Goal: Task Accomplishment & Management: Manage account settings

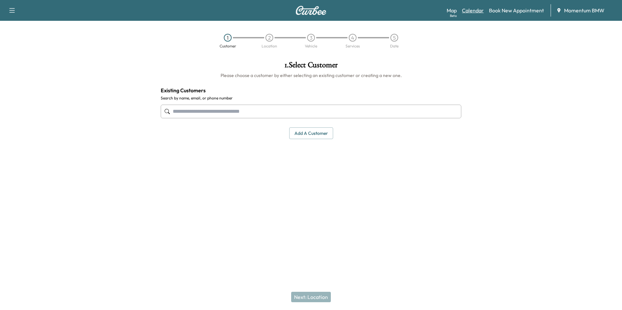
click at [473, 11] on link "Calendar" at bounding box center [473, 11] width 22 height 8
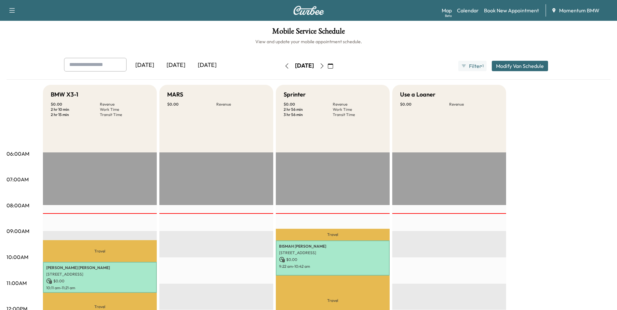
click at [149, 64] on div "[DATE]" at bounding box center [144, 65] width 31 height 15
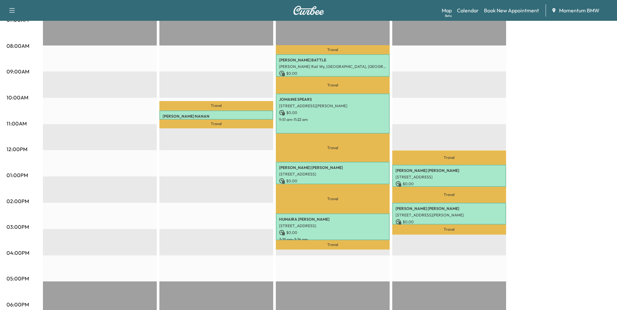
scroll to position [163, 0]
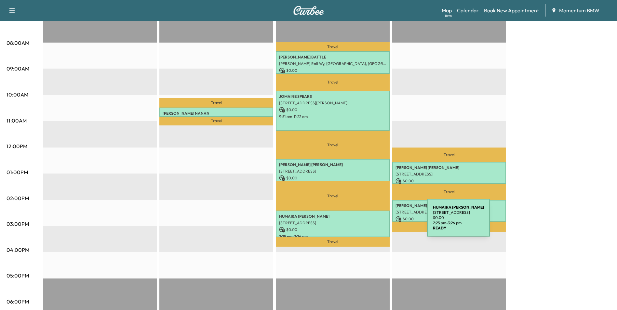
click at [378, 222] on p "[STREET_ADDRESS]" at bounding box center [332, 222] width 107 height 5
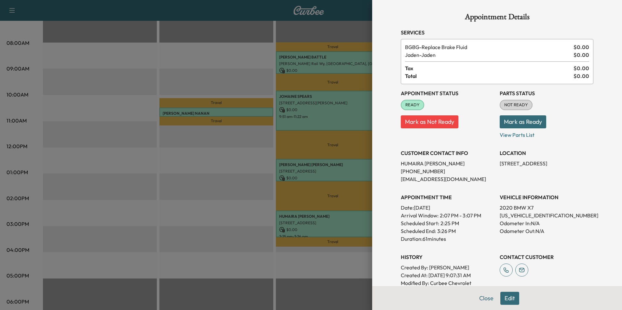
click at [508, 217] on p "[US_VEHICLE_IDENTIFICATION_NUMBER]" at bounding box center [546, 216] width 94 height 8
click at [508, 216] on p "[US_VEHICLE_IDENTIFICATION_NUMBER]" at bounding box center [546, 216] width 94 height 8
copy p "[US_VEHICLE_IDENTIFICATION_NUMBER]"
click at [484, 300] on button "Close" at bounding box center [486, 298] width 23 height 13
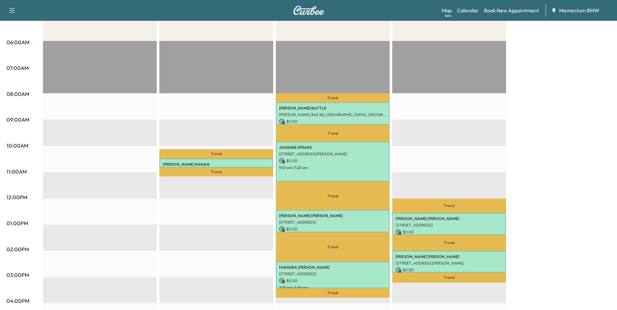
scroll to position [0, 0]
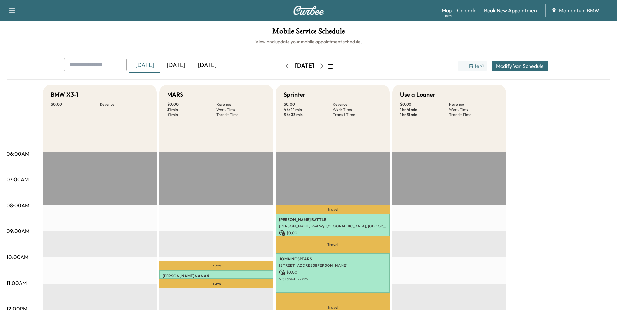
click at [508, 13] on link "Book New Appointment" at bounding box center [511, 11] width 55 height 8
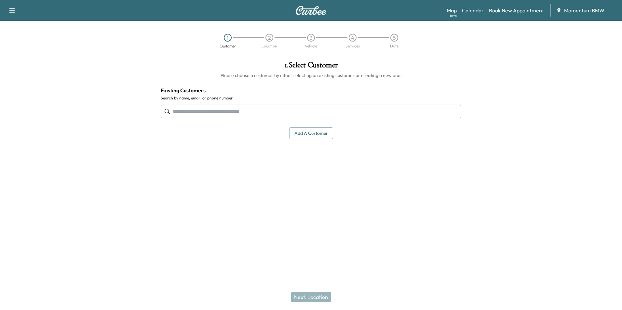
click at [477, 10] on link "Calendar" at bounding box center [473, 11] width 22 height 8
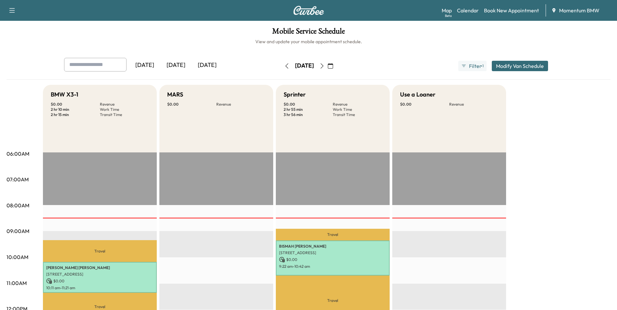
click at [147, 65] on div "[DATE]" at bounding box center [144, 65] width 31 height 15
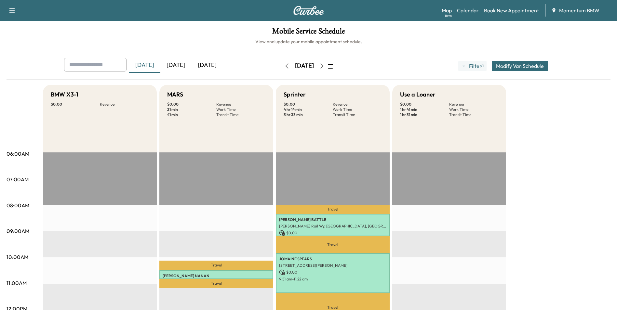
click at [517, 12] on link "Book New Appointment" at bounding box center [511, 11] width 55 height 8
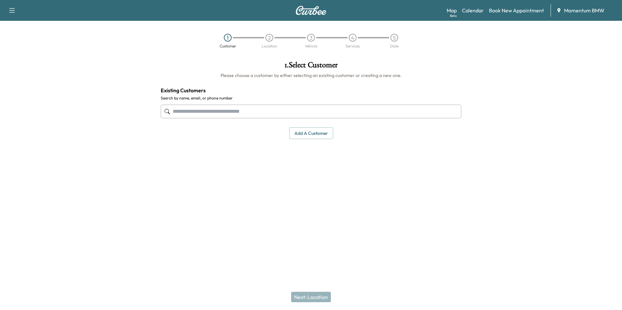
click at [287, 115] on input "text" at bounding box center [311, 112] width 300 height 14
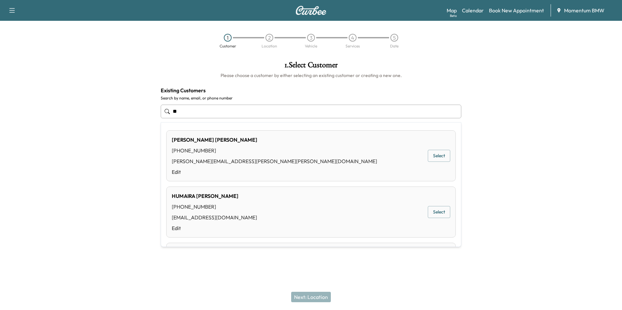
type input "*"
click at [236, 198] on div "[PERSON_NAME]" at bounding box center [214, 196] width 85 height 8
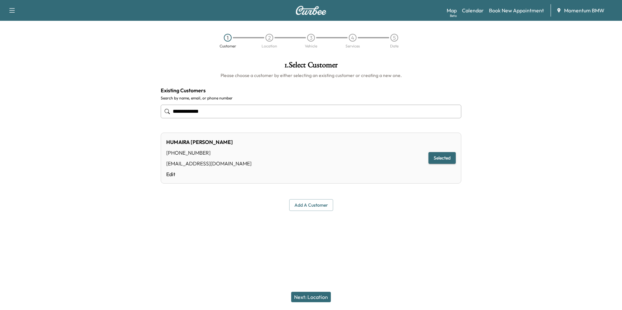
type input "**********"
click at [312, 295] on button "Next: Location" at bounding box center [311, 297] width 40 height 10
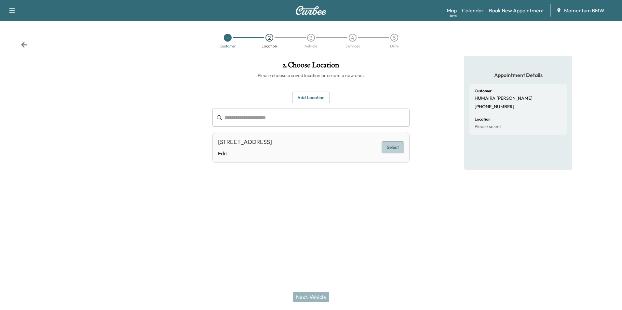
click at [396, 149] on button "Select" at bounding box center [392, 147] width 22 height 12
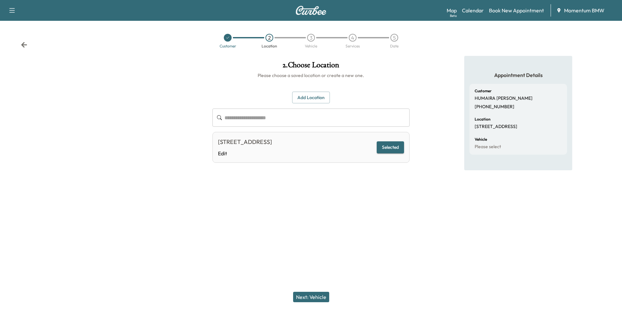
click at [301, 299] on button "Next: Vehicle" at bounding box center [311, 297] width 36 height 10
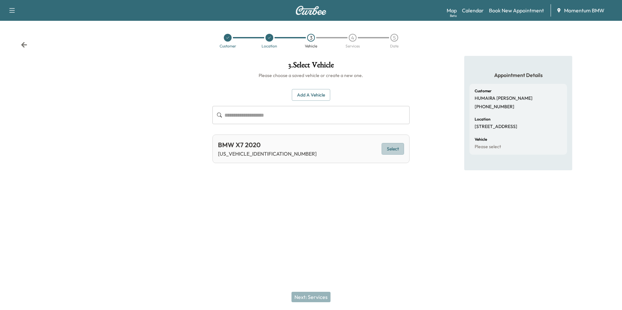
click at [397, 149] on button "Select" at bounding box center [392, 149] width 22 height 12
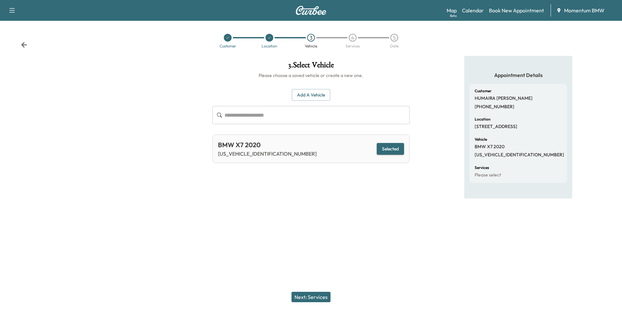
click at [312, 294] on button "Next: Services" at bounding box center [310, 297] width 39 height 10
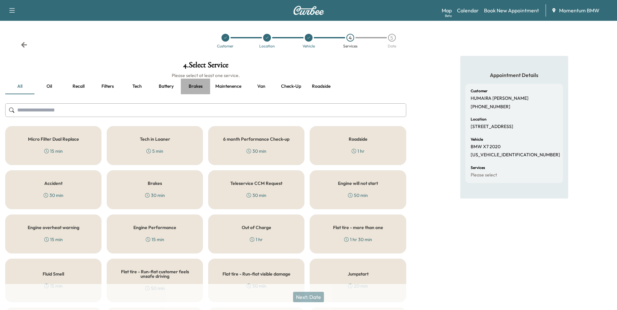
click at [198, 88] on button "Brakes" at bounding box center [195, 87] width 29 height 16
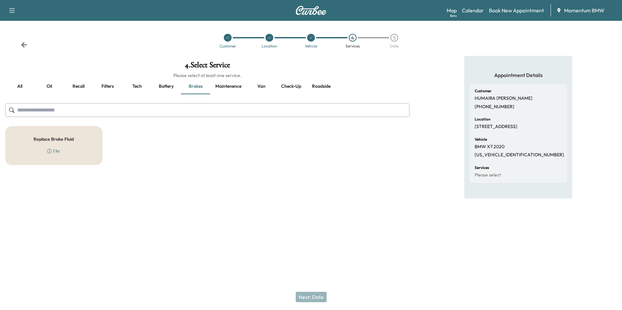
click at [77, 145] on div "Replace Brake Fluid 1 hr" at bounding box center [53, 145] width 97 height 39
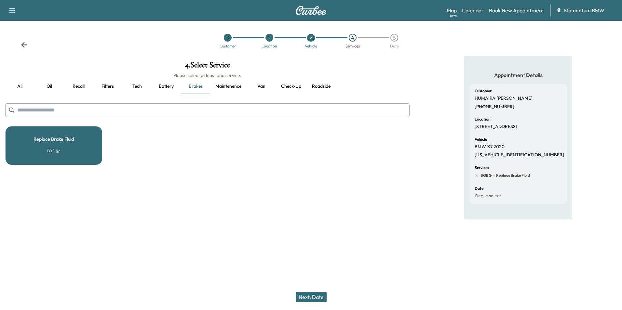
click at [314, 293] on button "Next: Date" at bounding box center [311, 297] width 31 height 10
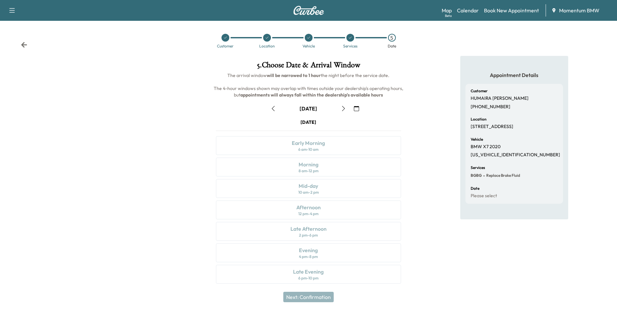
click at [273, 106] on icon "button" at bounding box center [273, 108] width 5 height 5
click at [320, 187] on div "Mid-day 10 am - 2 pm" at bounding box center [308, 188] width 185 height 19
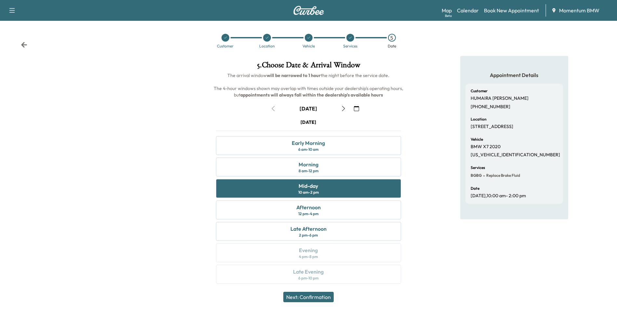
click at [310, 299] on button "Next: Confirmation" at bounding box center [308, 297] width 50 height 10
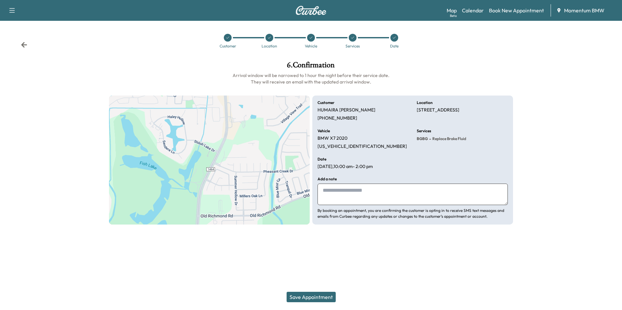
click at [334, 194] on textarea at bounding box center [412, 194] width 190 height 21
type textarea "**********"
click at [311, 296] on button "Save Appointment" at bounding box center [310, 297] width 49 height 10
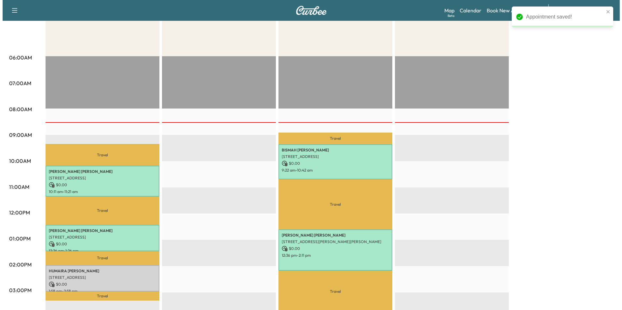
scroll to position [130, 0]
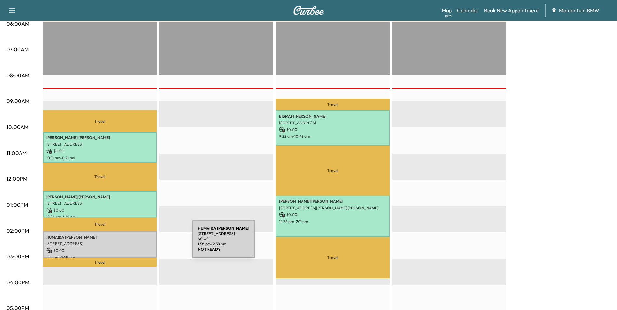
click at [143, 243] on p "[STREET_ADDRESS]" at bounding box center [99, 243] width 107 height 5
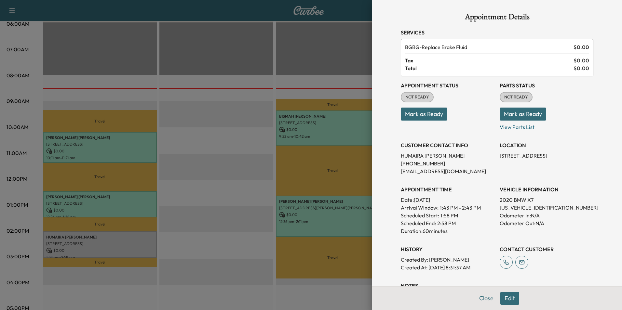
click at [507, 206] on p "[US_VEHICLE_IDENTIFICATION_NUMBER]" at bounding box center [546, 208] width 94 height 8
copy p "[US_VEHICLE_IDENTIFICATION_NUMBER]"
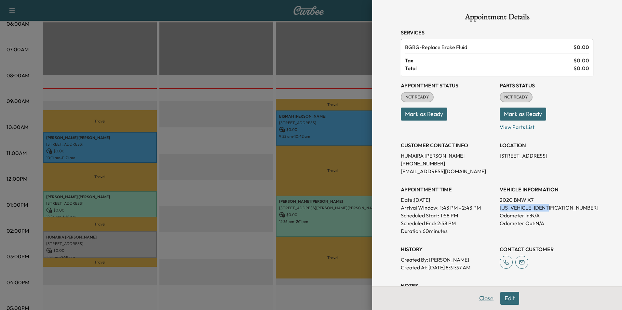
click at [482, 297] on button "Close" at bounding box center [486, 298] width 23 height 13
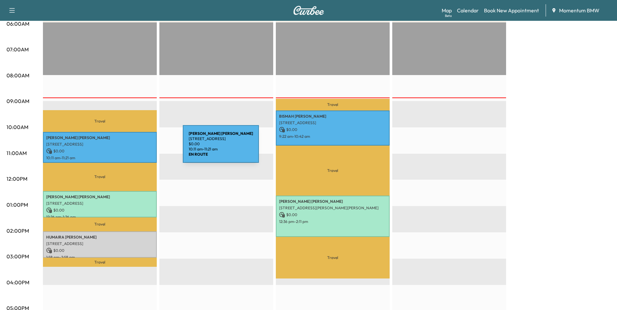
click at [134, 148] on p "$ 0.00" at bounding box center [99, 151] width 107 height 6
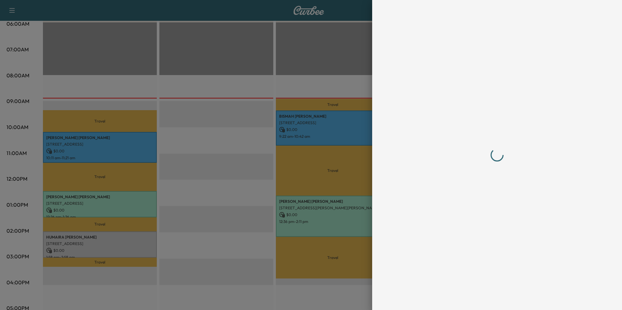
click at [134, 148] on div at bounding box center [311, 155] width 622 height 310
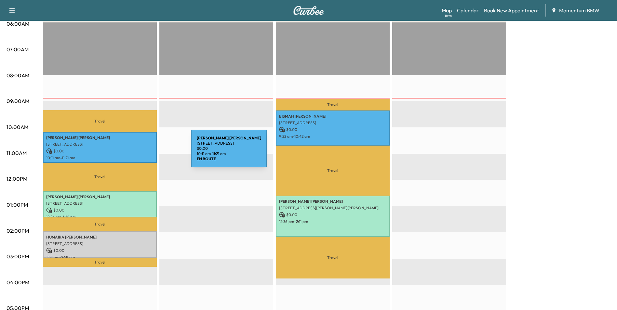
click at [142, 153] on p "$ 0.00" at bounding box center [99, 151] width 107 height 6
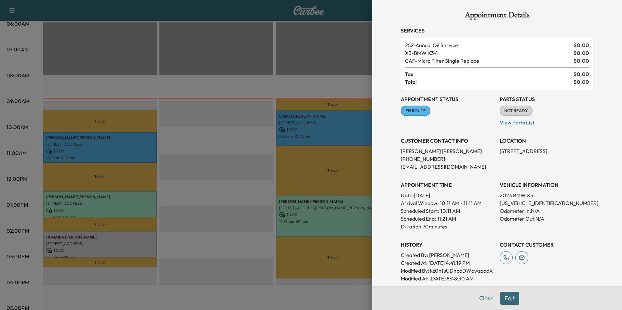
scroll to position [0, 0]
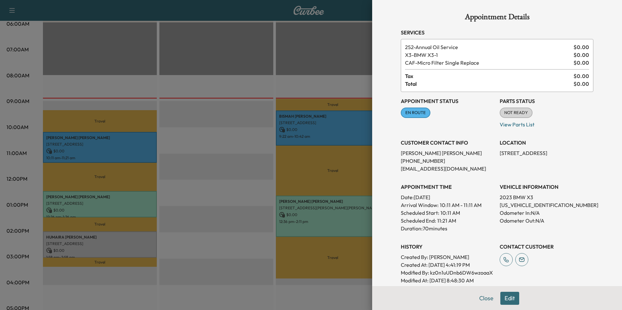
click at [506, 299] on button "Edit" at bounding box center [509, 298] width 19 height 13
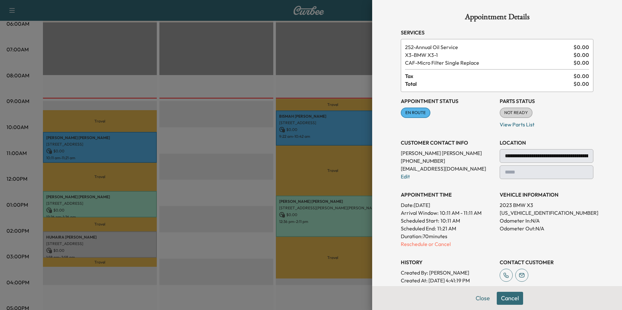
click at [428, 84] on span "Total" at bounding box center [489, 84] width 168 height 8
click at [476, 299] on button "Close" at bounding box center [482, 298] width 23 height 13
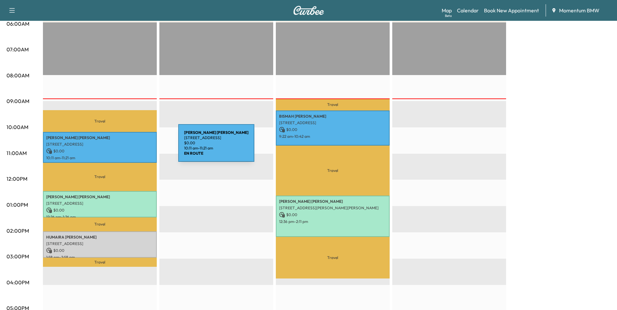
click at [129, 148] on p "$ 0.00" at bounding box center [99, 151] width 107 height 6
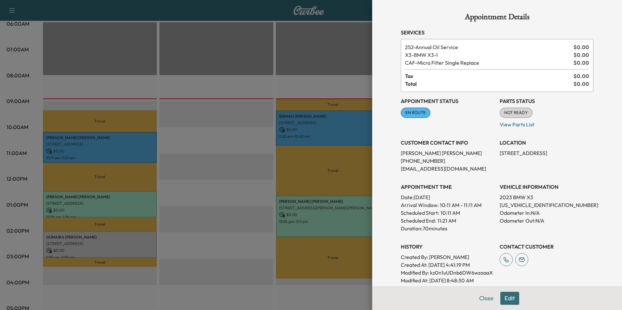
click at [506, 299] on button "Edit" at bounding box center [509, 298] width 19 height 13
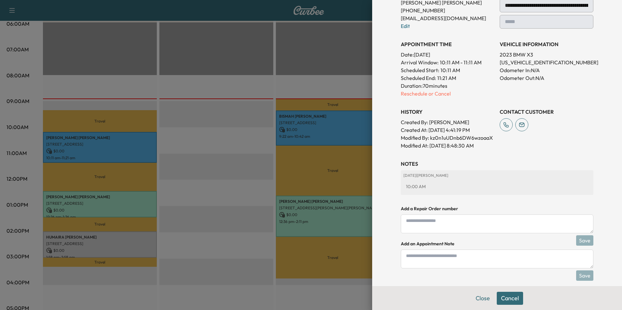
scroll to position [158, 0]
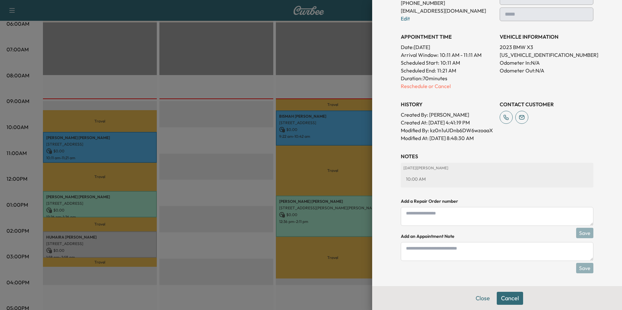
click at [422, 250] on textarea at bounding box center [497, 251] width 192 height 19
type textarea "**********"
click at [580, 266] on button "Save" at bounding box center [584, 268] width 17 height 10
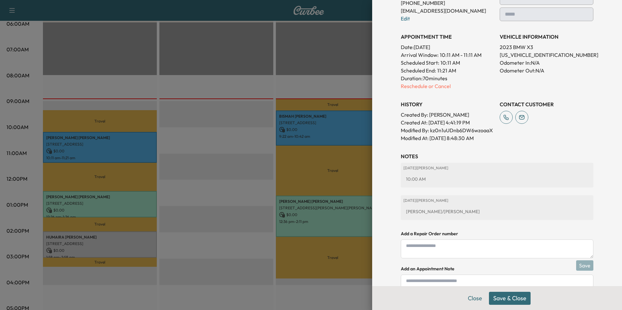
click at [510, 298] on button "Save & Close" at bounding box center [510, 298] width 42 height 13
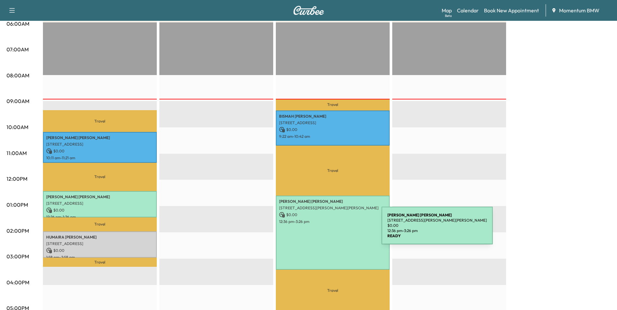
click at [333, 230] on div "[PERSON_NAME] [STREET_ADDRESS][PERSON_NAME][PERSON_NAME] $ 0.00 12:36 pm - 3:26…" at bounding box center [333, 233] width 114 height 74
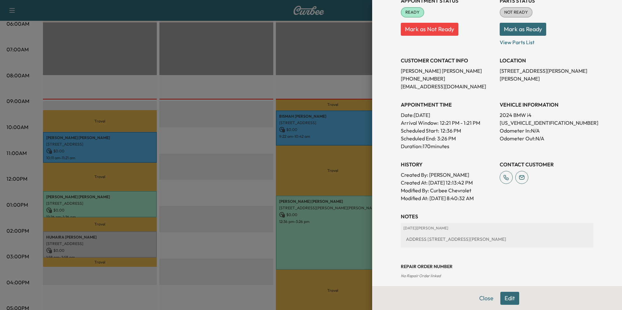
scroll to position [114, 0]
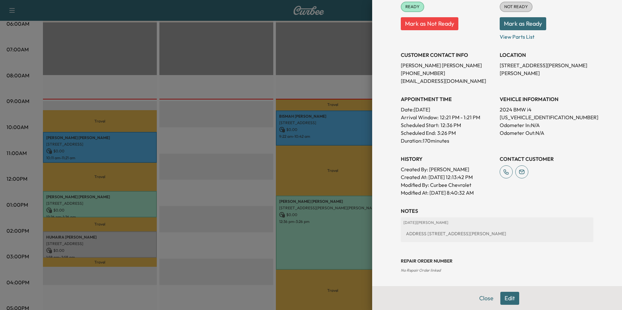
click at [504, 298] on button "Edit" at bounding box center [509, 298] width 19 height 13
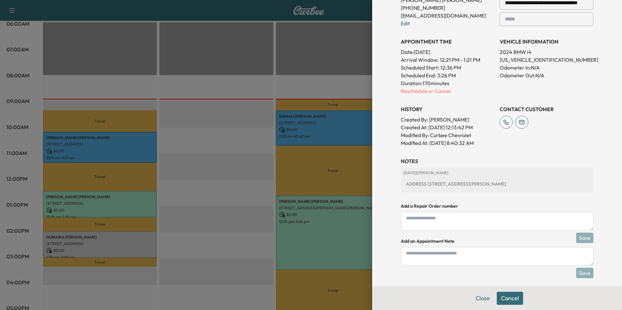
scroll to position [198, 0]
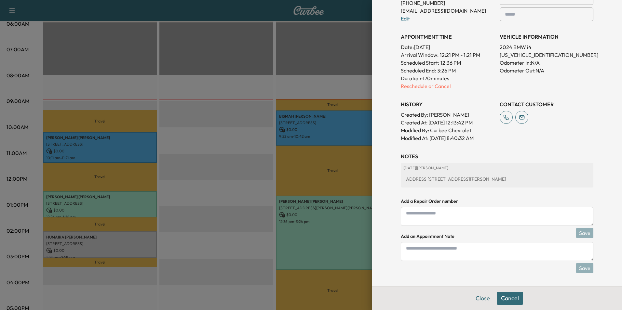
click at [426, 249] on textarea at bounding box center [497, 251] width 192 height 19
type textarea "**********"
click at [586, 267] on button "Save" at bounding box center [584, 268] width 17 height 10
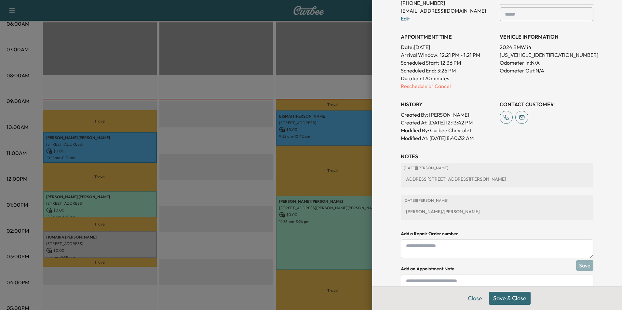
click at [509, 301] on button "Save & Close" at bounding box center [510, 298] width 42 height 13
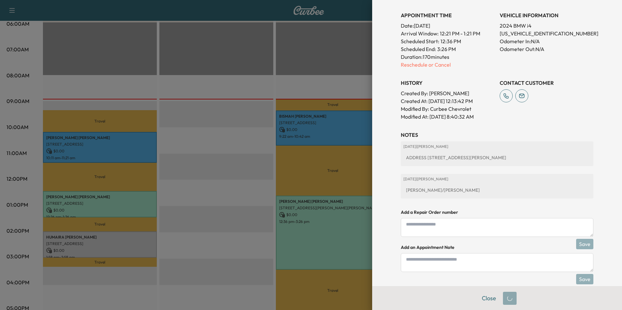
scroll to position [184, 0]
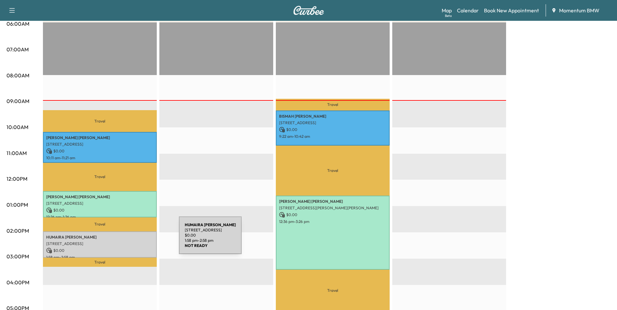
click at [130, 241] on p "[STREET_ADDRESS]" at bounding box center [99, 243] width 107 height 5
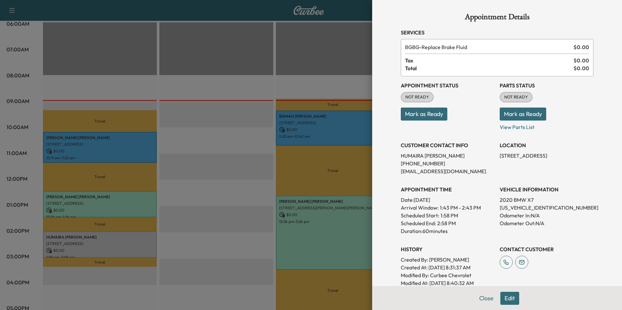
click at [416, 115] on button "Mark as Ready" at bounding box center [424, 114] width 46 height 13
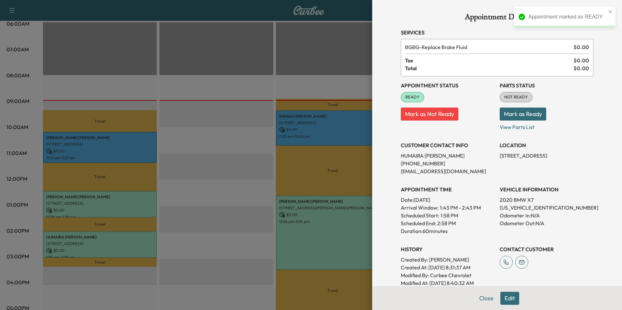
click at [506, 300] on button "Edit" at bounding box center [509, 298] width 19 height 13
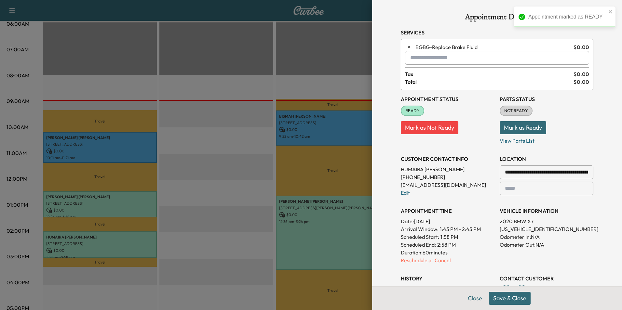
click at [506, 300] on button "Save & Close" at bounding box center [510, 298] width 42 height 13
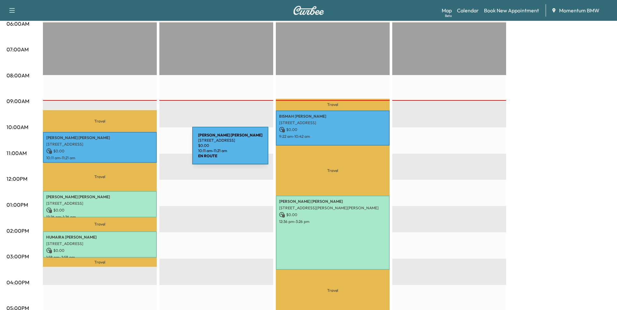
click at [143, 150] on p "$ 0.00" at bounding box center [99, 151] width 107 height 6
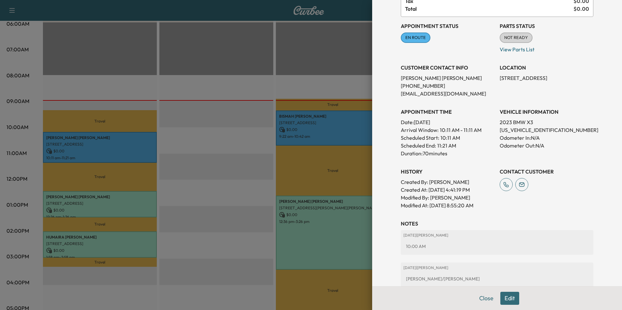
scroll to position [98, 0]
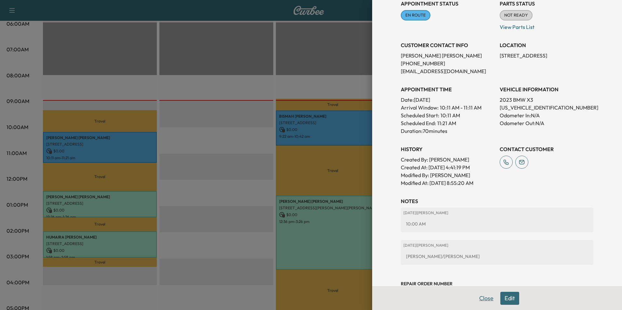
click at [482, 299] on button "Close" at bounding box center [486, 298] width 23 height 13
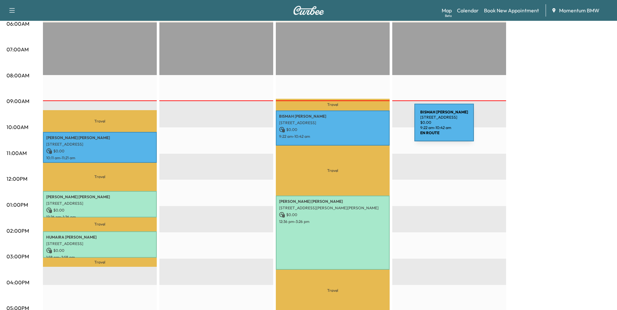
click at [366, 127] on p "$ 0.00" at bounding box center [332, 130] width 107 height 6
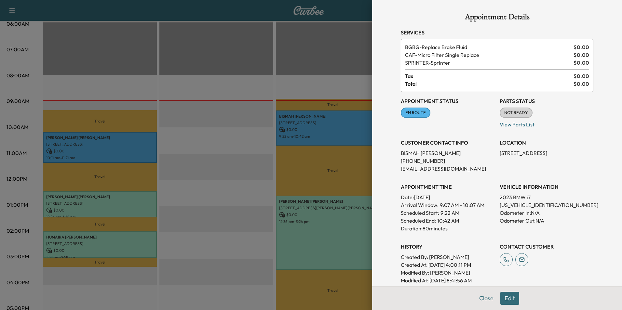
click at [139, 146] on div at bounding box center [311, 155] width 622 height 310
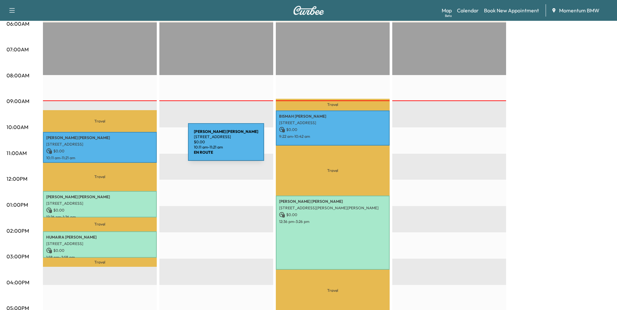
click at [139, 146] on div "[PERSON_NAME] [STREET_ADDRESS] $ 0.00 10:11 am - 11:21 am" at bounding box center [100, 147] width 114 height 31
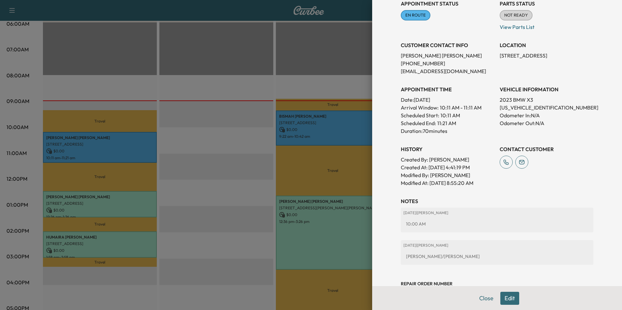
click at [351, 130] on div at bounding box center [311, 155] width 622 height 310
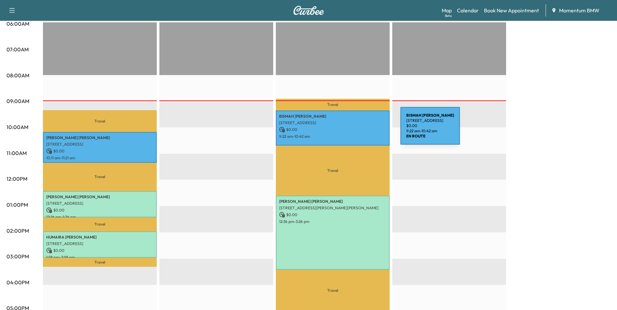
click at [351, 130] on p "$ 0.00" at bounding box center [332, 130] width 107 height 6
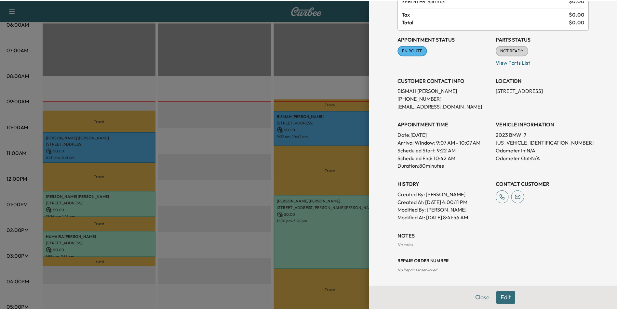
scroll to position [63, 0]
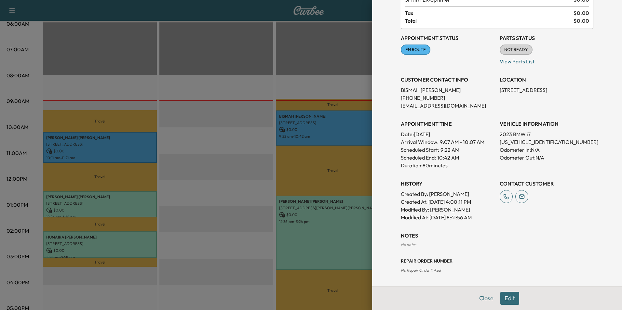
click at [144, 151] on div at bounding box center [311, 155] width 622 height 310
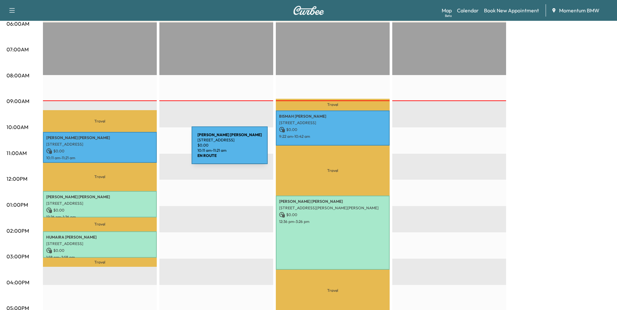
click at [143, 149] on p "$ 0.00" at bounding box center [99, 151] width 107 height 6
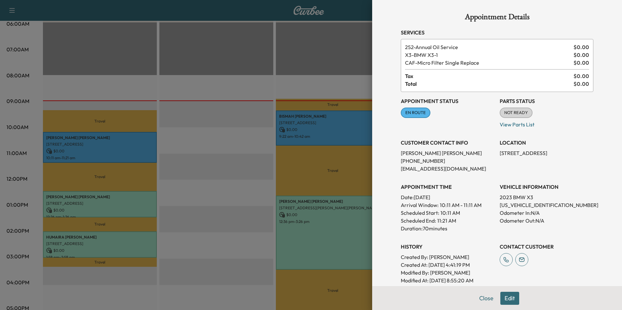
click at [129, 197] on div at bounding box center [311, 155] width 622 height 310
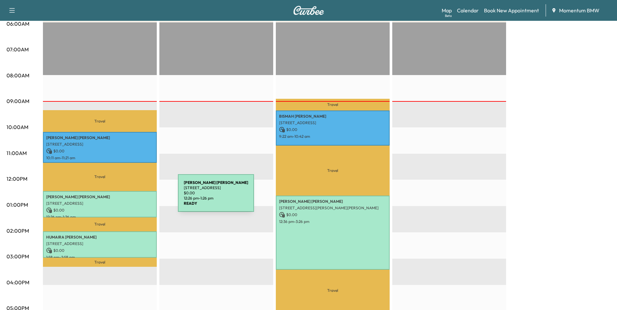
click at [129, 197] on p "[PERSON_NAME]" at bounding box center [99, 196] width 107 height 5
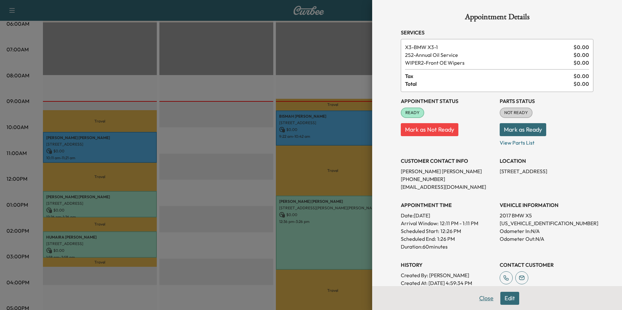
click at [482, 298] on button "Close" at bounding box center [486, 298] width 23 height 13
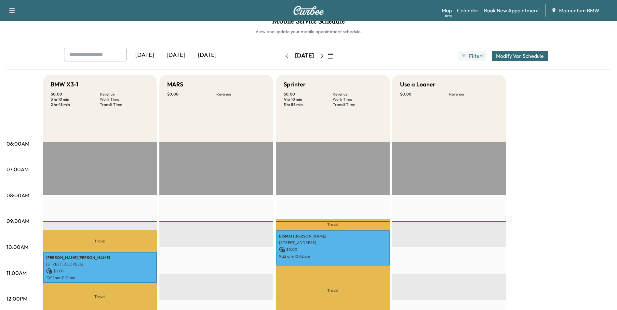
scroll to position [0, 0]
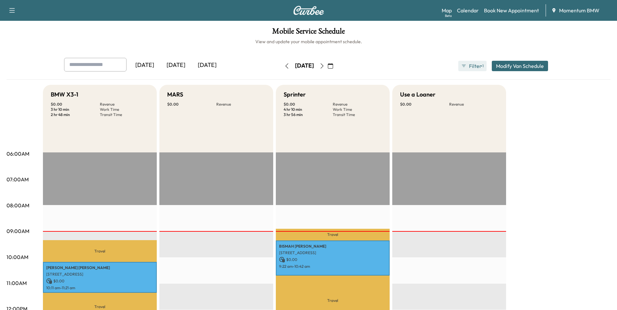
click at [477, 67] on span "Filter" at bounding box center [475, 66] width 12 height 8
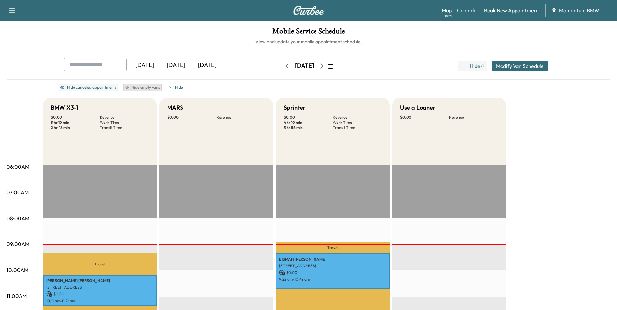
click at [143, 85] on button "Hide empty vans" at bounding box center [142, 88] width 38 height 8
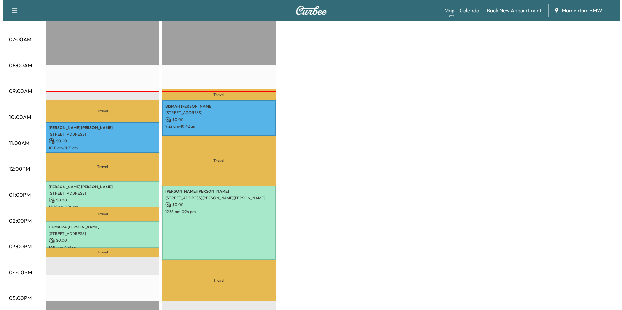
scroll to position [195, 0]
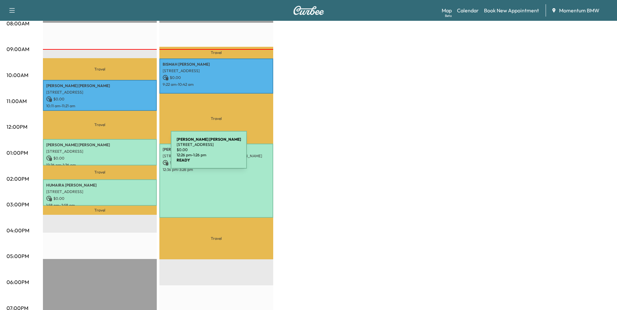
click at [122, 155] on p "$ 0.00" at bounding box center [99, 158] width 107 height 6
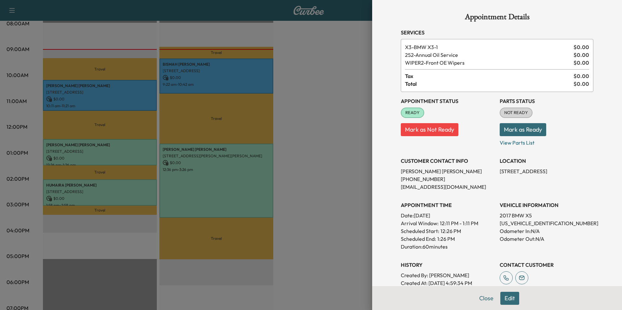
click at [237, 184] on div at bounding box center [311, 155] width 622 height 310
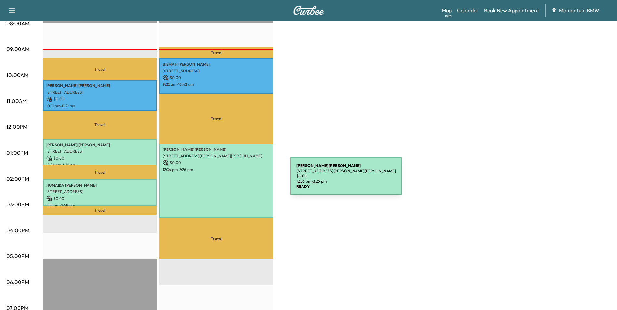
click at [242, 180] on div "[PERSON_NAME] [STREET_ADDRESS][PERSON_NAME][PERSON_NAME] $ 0.00 12:36 pm - 3:26…" at bounding box center [216, 181] width 114 height 74
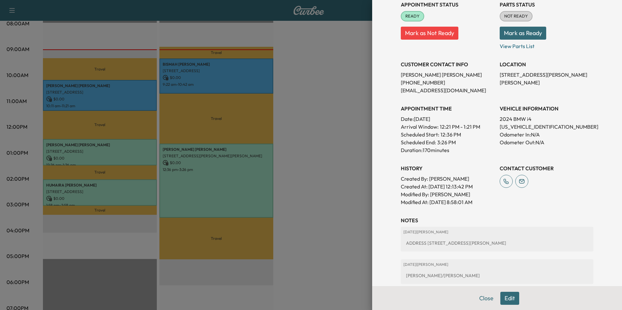
scroll to position [130, 0]
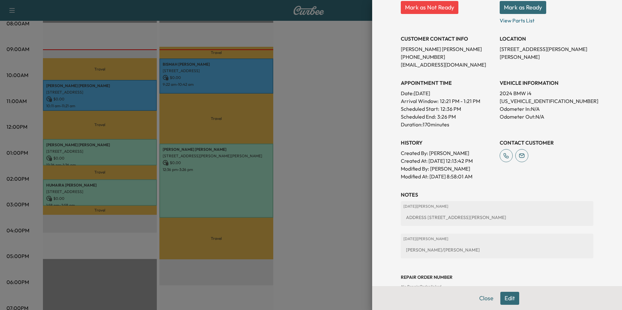
click at [508, 300] on button "Edit" at bounding box center [509, 298] width 19 height 13
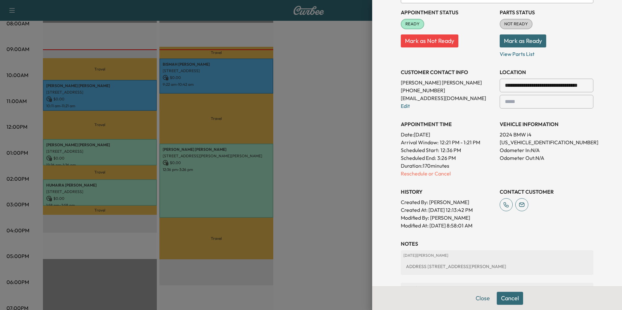
scroll to position [14, 0]
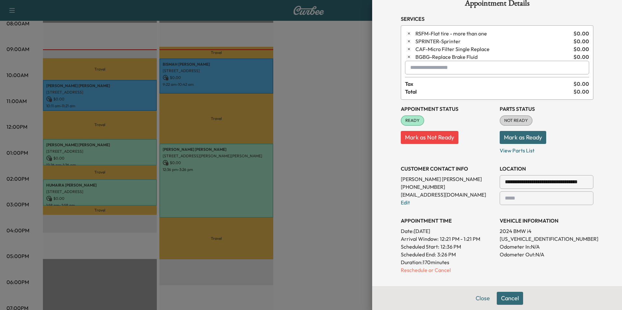
click at [431, 67] on input "text" at bounding box center [497, 68] width 184 height 14
click at [422, 83] on p "[PERSON_NAME]" at bounding box center [474, 84] width 143 height 9
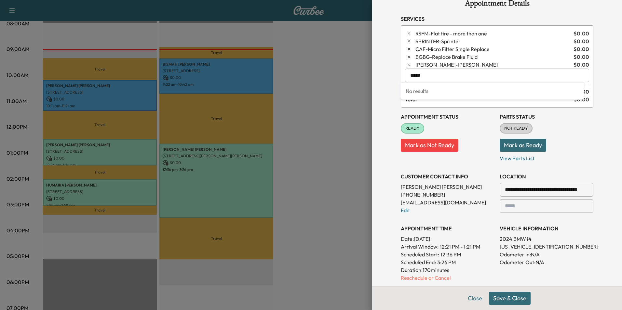
click at [429, 78] on input "*****" at bounding box center [497, 76] width 184 height 14
click at [426, 93] on p "[PERSON_NAME]" at bounding box center [474, 92] width 143 height 9
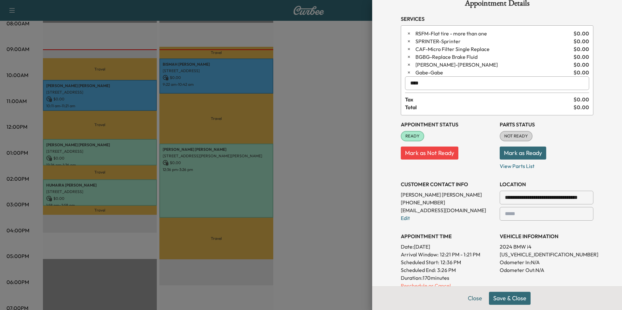
type input "****"
click at [506, 297] on button "Save & Close" at bounding box center [510, 298] width 42 height 13
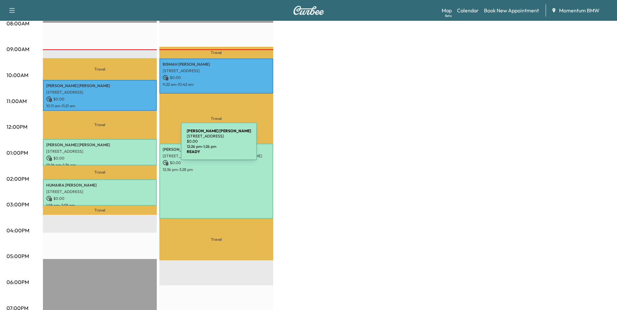
click at [132, 145] on p "[PERSON_NAME]" at bounding box center [99, 144] width 107 height 5
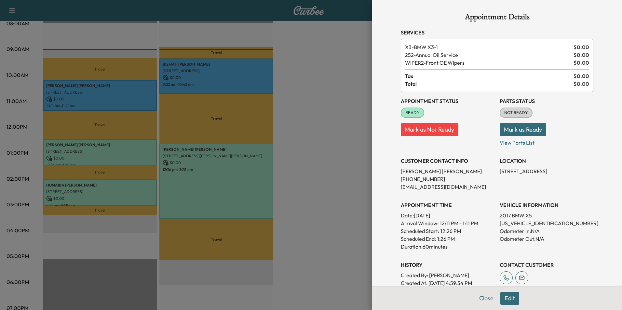
click at [508, 298] on button "Edit" at bounding box center [509, 298] width 19 height 13
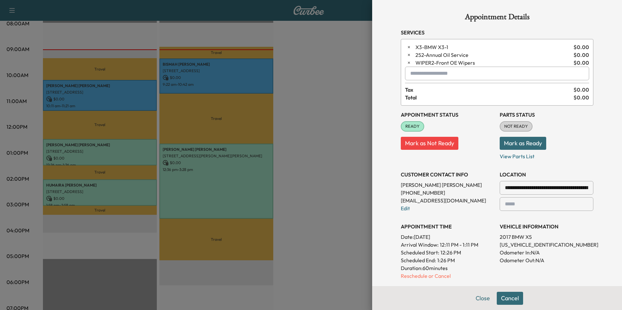
click at [411, 73] on input "text" at bounding box center [497, 74] width 184 height 14
click at [422, 91] on p "[PERSON_NAME]" at bounding box center [474, 90] width 143 height 9
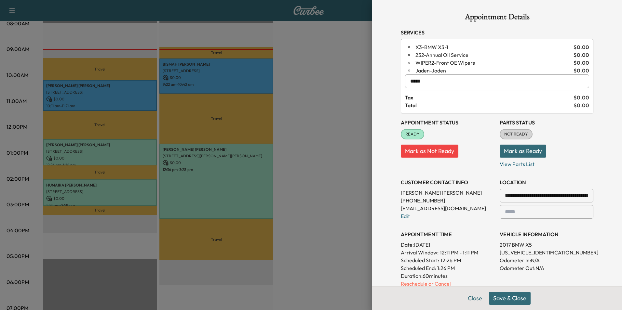
click at [422, 80] on input "*****" at bounding box center [497, 81] width 184 height 14
click at [420, 94] on p "[PERSON_NAME]" at bounding box center [474, 98] width 143 height 9
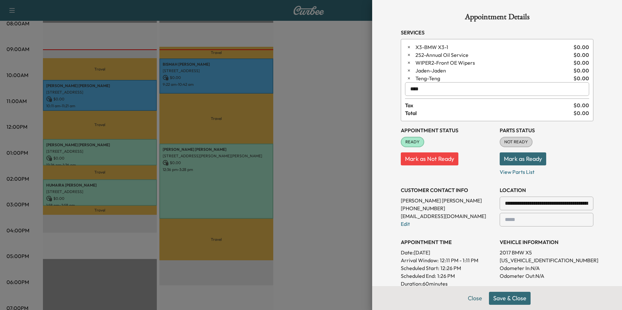
type input "****"
click at [501, 296] on button "Save & Close" at bounding box center [510, 298] width 42 height 13
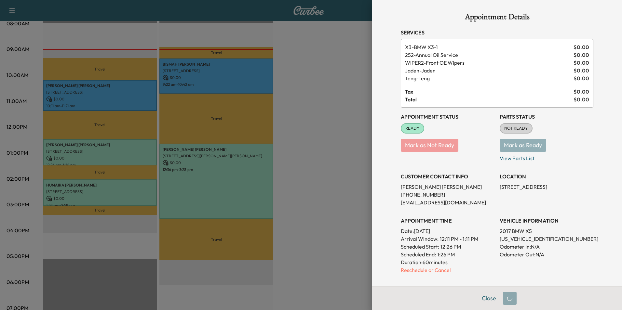
click at [132, 186] on div at bounding box center [311, 155] width 622 height 310
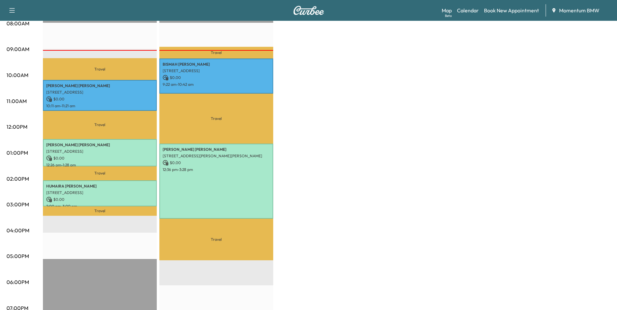
click at [132, 186] on p "[PERSON_NAME]" at bounding box center [99, 186] width 107 height 5
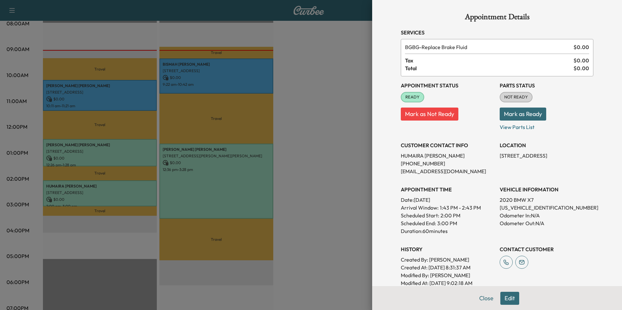
click at [509, 298] on button "Edit" at bounding box center [509, 298] width 19 height 13
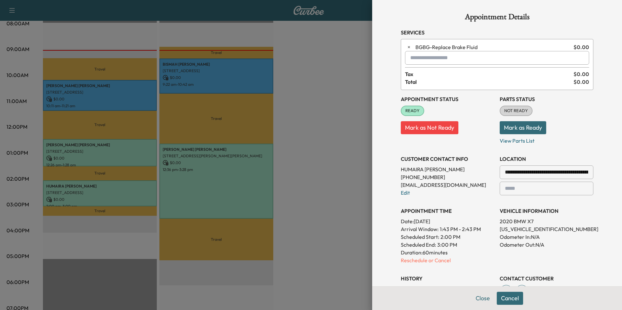
click at [422, 58] on input "text" at bounding box center [497, 58] width 184 height 14
click at [420, 69] on ul "Jaden - [PERSON_NAME] $ 0.00 / 1 min" at bounding box center [491, 75] width 183 height 20
click at [421, 73] on p "[PERSON_NAME]" at bounding box center [474, 74] width 143 height 9
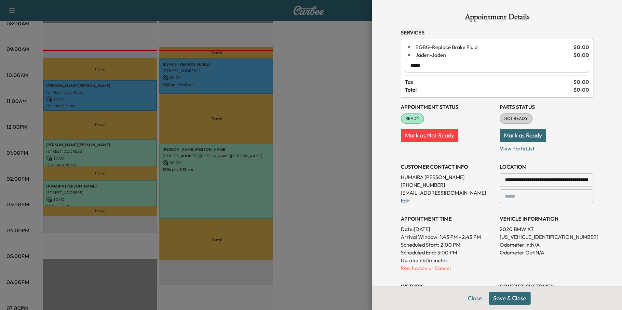
click at [424, 67] on input "*****" at bounding box center [497, 66] width 184 height 14
click at [424, 81] on p "[PERSON_NAME]" at bounding box center [474, 82] width 143 height 9
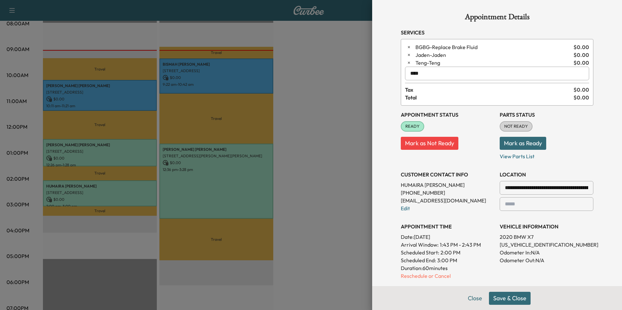
type input "****"
click at [511, 297] on button "Save & Close" at bounding box center [510, 298] width 42 height 13
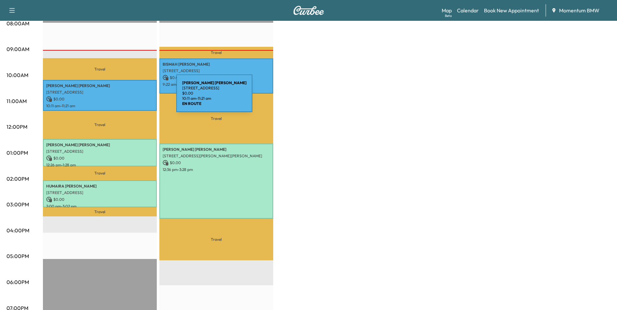
click at [127, 97] on p "$ 0.00" at bounding box center [99, 99] width 107 height 6
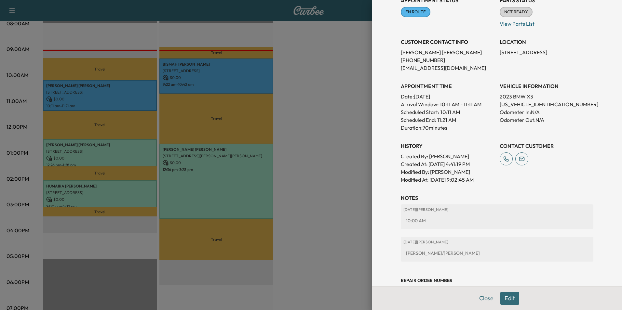
scroll to position [120, 0]
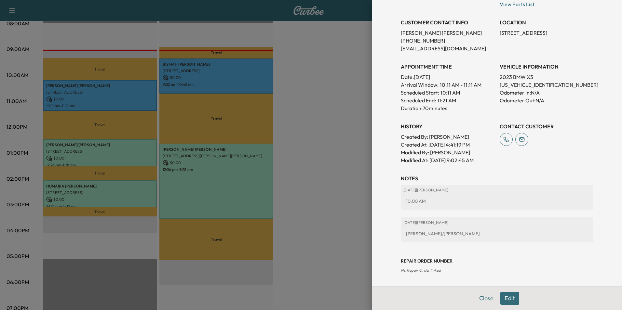
click at [504, 298] on button "Edit" at bounding box center [509, 298] width 19 height 13
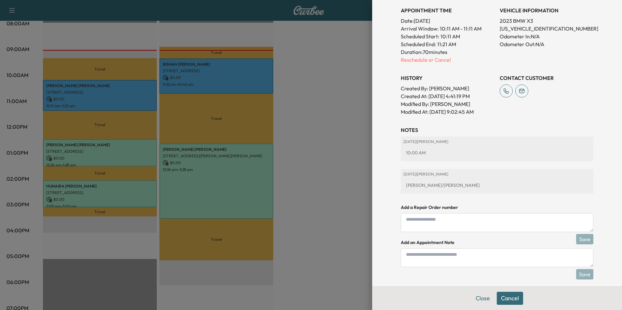
scroll to position [191, 0]
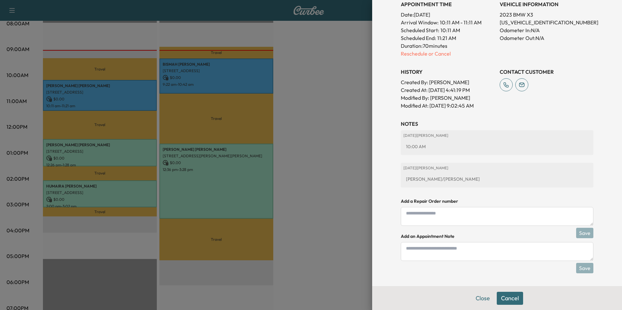
click at [412, 249] on textarea at bounding box center [497, 251] width 192 height 19
type textarea "**********"
click at [580, 262] on div "**********" at bounding box center [497, 191] width 192 height 143
click at [579, 270] on button "Save" at bounding box center [584, 268] width 17 height 10
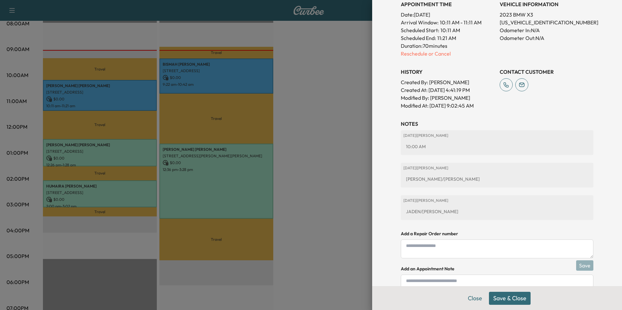
click at [511, 301] on button "Save & Close" at bounding box center [510, 298] width 42 height 13
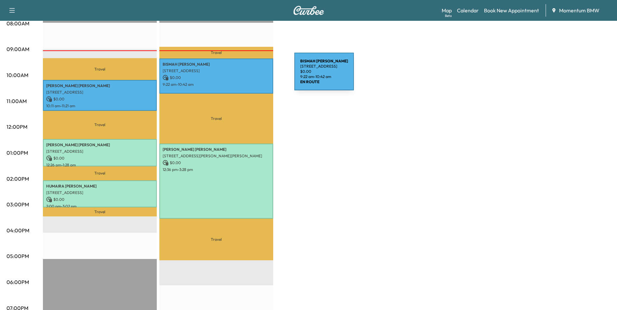
click at [245, 75] on p "$ 0.00" at bounding box center [216, 78] width 107 height 6
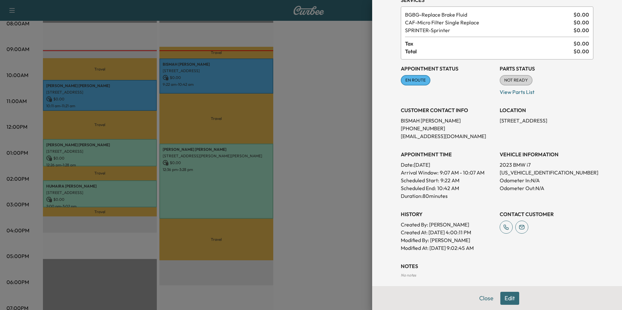
scroll to position [63, 0]
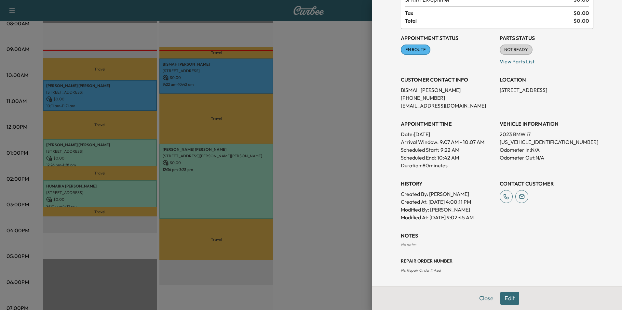
click at [504, 300] on button "Edit" at bounding box center [509, 298] width 19 height 13
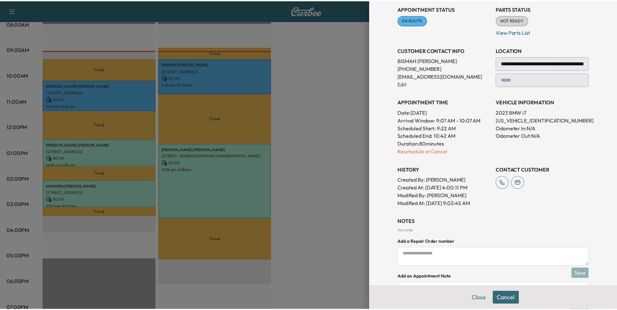
scroll to position [133, 0]
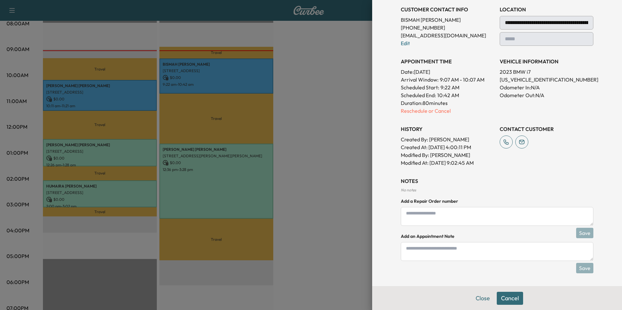
click at [415, 254] on textarea at bounding box center [497, 251] width 192 height 19
type textarea "**********"
click at [531, 303] on div "Close Cancel" at bounding box center [497, 298] width 250 height 24
click at [579, 268] on button "Save" at bounding box center [584, 268] width 17 height 10
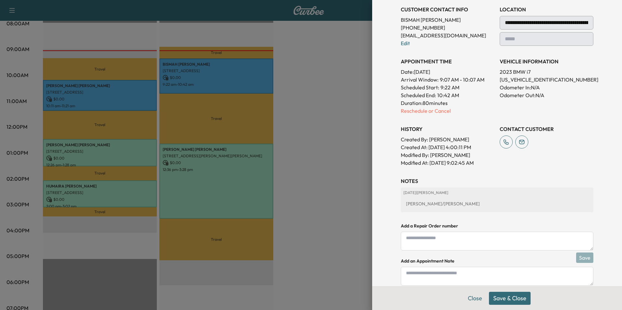
click at [499, 297] on button "Save & Close" at bounding box center [510, 298] width 42 height 13
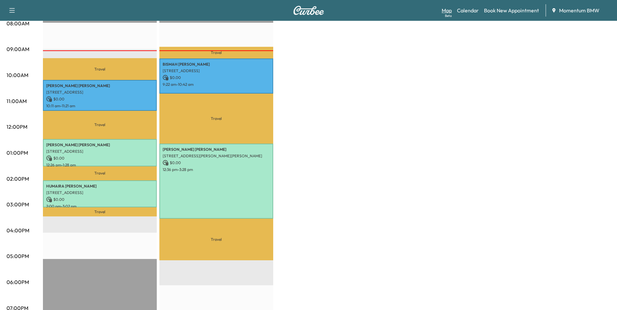
click at [450, 13] on link "Map Beta" at bounding box center [447, 11] width 10 height 8
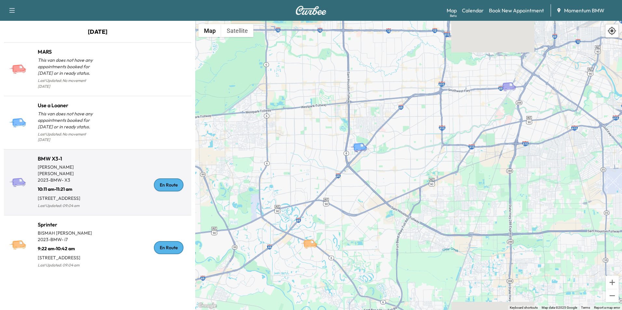
click at [117, 161] on div "En Route" at bounding box center [143, 185] width 91 height 50
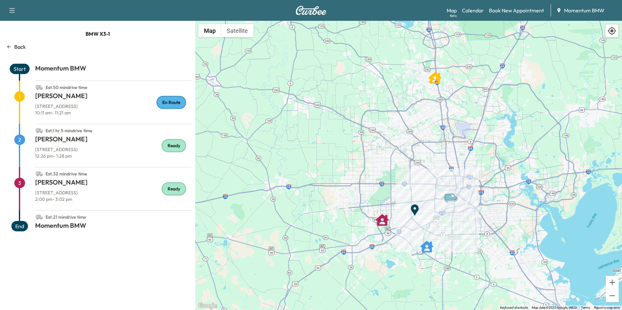
click at [17, 43] on div "BMW X3-1 Back Start Momentum BMW Est. 50 min drive time 1 [PERSON_NAME] [STREET…" at bounding box center [97, 165] width 195 height 289
click at [16, 48] on p "Back" at bounding box center [19, 47] width 11 height 8
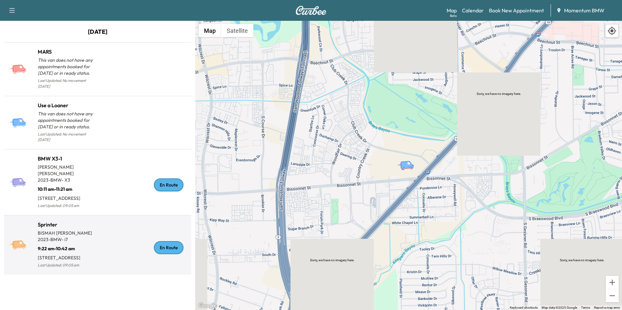
click at [110, 226] on div "En Route" at bounding box center [143, 248] width 91 height 44
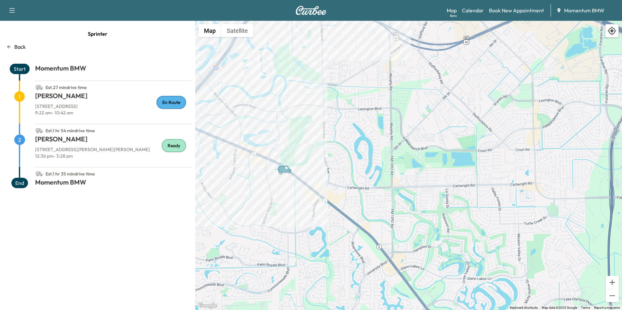
drag, startPoint x: 286, startPoint y: 271, endPoint x: 285, endPoint y: 181, distance: 89.8
click at [285, 181] on div "To activate drag with keyboard, press Alt + Enter. Once in keyboard drag state,…" at bounding box center [408, 165] width 427 height 289
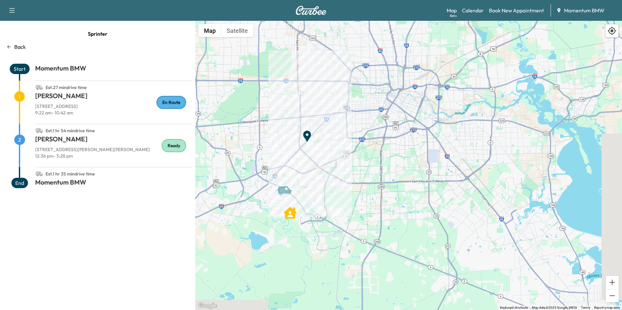
click at [22, 46] on p "Back" at bounding box center [19, 47] width 11 height 8
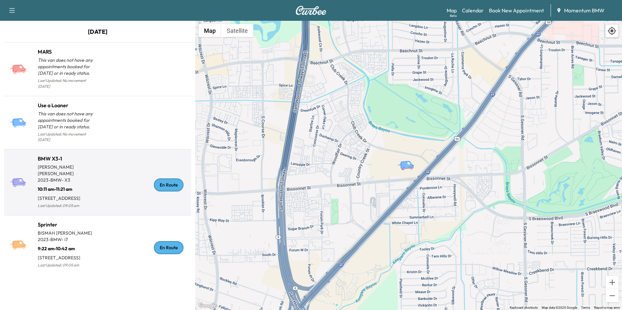
click at [128, 166] on div "En Route" at bounding box center [143, 185] width 91 height 50
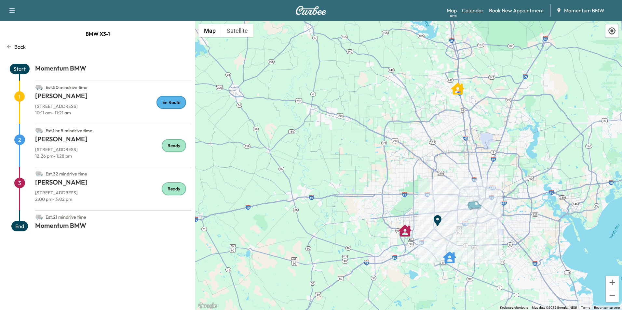
click at [474, 11] on link "Calendar" at bounding box center [473, 11] width 22 height 8
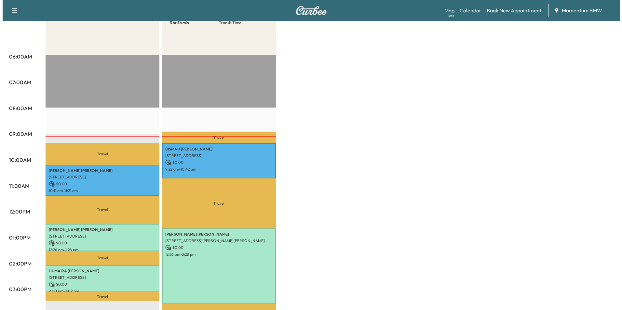
scroll to position [98, 0]
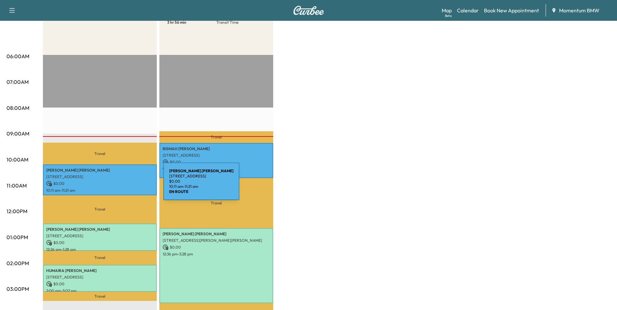
click at [114, 185] on p "$ 0.00" at bounding box center [99, 184] width 107 height 6
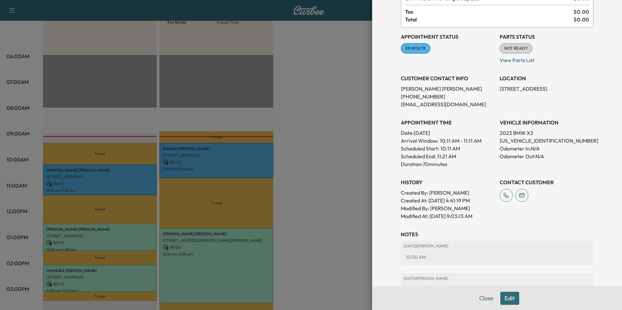
scroll to position [65, 0]
click at [245, 159] on div at bounding box center [311, 155] width 622 height 310
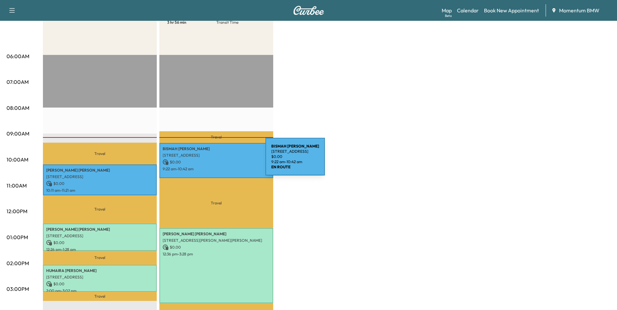
click at [217, 161] on p "$ 0.00" at bounding box center [216, 162] width 107 height 6
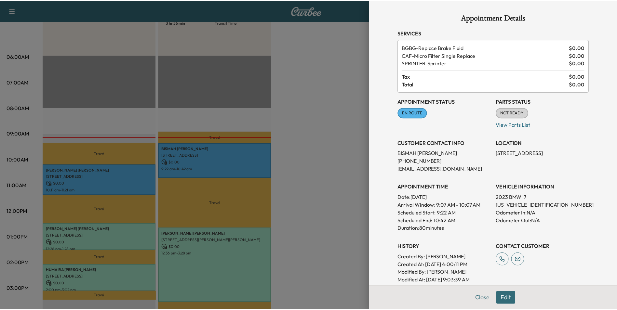
scroll to position [88, 0]
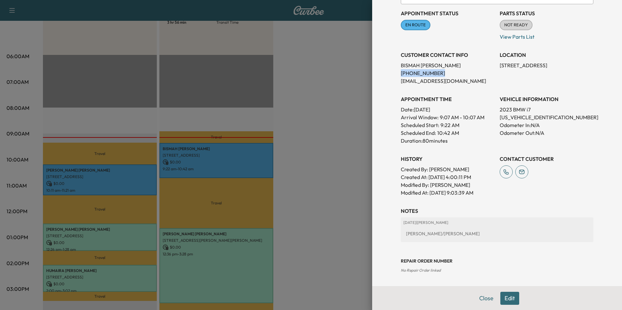
drag, startPoint x: 396, startPoint y: 73, endPoint x: 435, endPoint y: 77, distance: 38.8
click at [435, 77] on p "[PHONE_NUMBER]" at bounding box center [448, 73] width 94 height 8
copy p "[PHONE_NUMBER]"
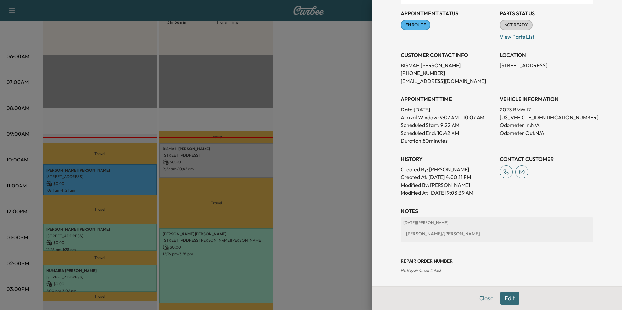
click at [135, 181] on div at bounding box center [311, 155] width 622 height 310
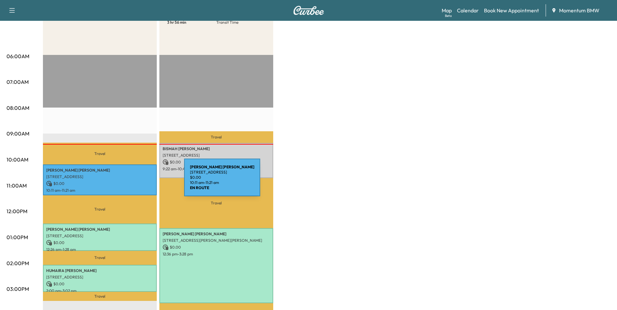
click at [135, 181] on p "$ 0.00" at bounding box center [99, 184] width 107 height 6
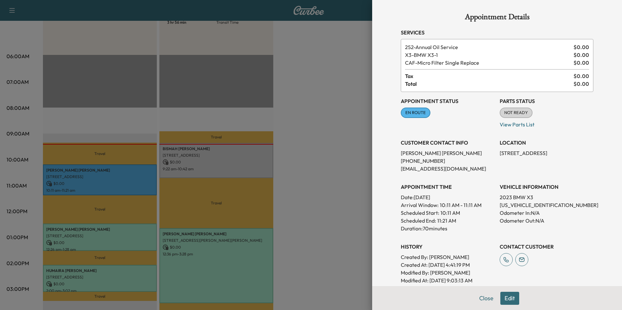
click at [511, 203] on p "[US_VEHICLE_IDENTIFICATION_NUMBER]" at bounding box center [546, 205] width 94 height 8
copy p "[US_VEHICLE_IDENTIFICATION_NUMBER]"
click at [482, 298] on button "Close" at bounding box center [486, 298] width 23 height 13
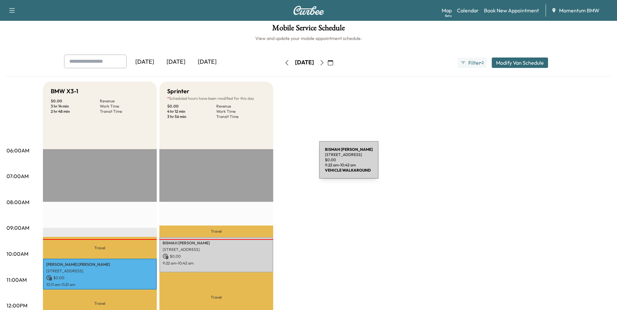
scroll to position [0, 0]
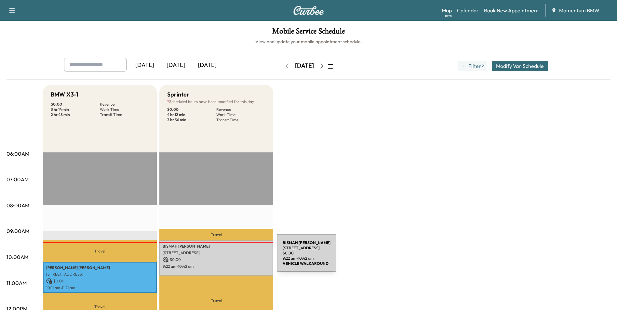
click at [228, 257] on p "$ 0.00" at bounding box center [216, 260] width 107 height 6
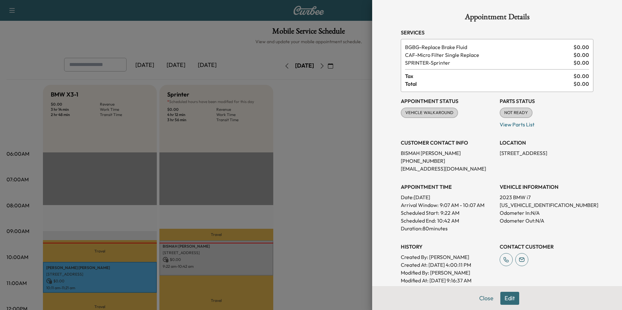
click at [514, 204] on p "[US_VEHICLE_IDENTIFICATION_NUMBER]" at bounding box center [546, 205] width 94 height 8
copy p "[US_VEHICLE_IDENTIFICATION_NUMBER]"
drag, startPoint x: 494, startPoint y: 154, endPoint x: 584, endPoint y: 156, distance: 90.1
click at [584, 156] on div "Appointment Status VEHICLE WALKAROUND Mark as Not Ready Parts Status NOT READY …" at bounding box center [497, 188] width 192 height 192
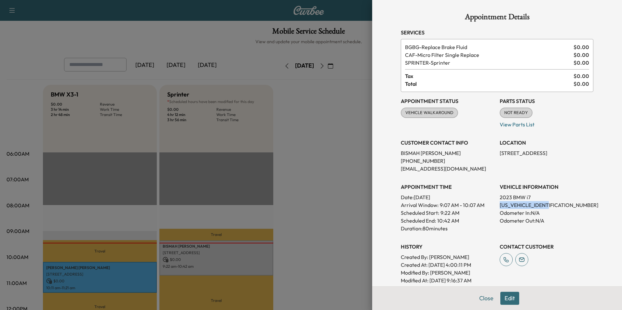
drag, startPoint x: 584, startPoint y: 156, endPoint x: 579, endPoint y: 152, distance: 6.8
copy p "[STREET_ADDRESS]"
click at [484, 297] on button "Close" at bounding box center [486, 298] width 23 height 13
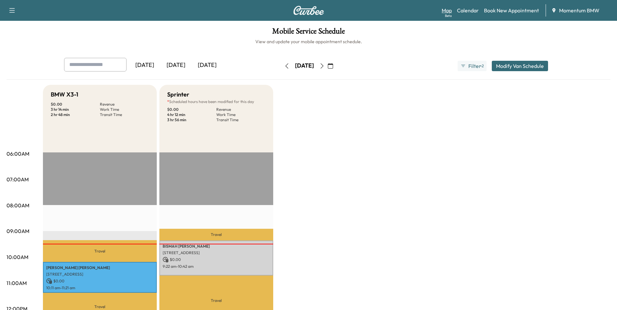
click at [445, 9] on link "Map Beta" at bounding box center [447, 11] width 10 height 8
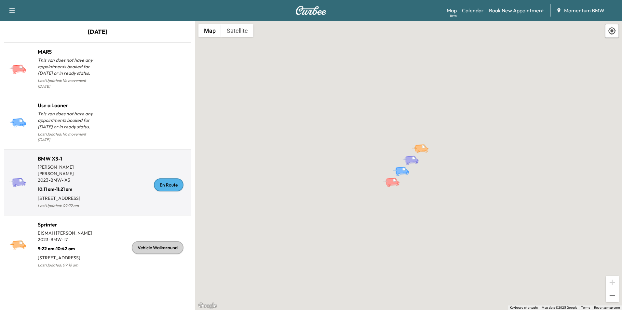
click at [101, 161] on div "En Route" at bounding box center [143, 185] width 91 height 50
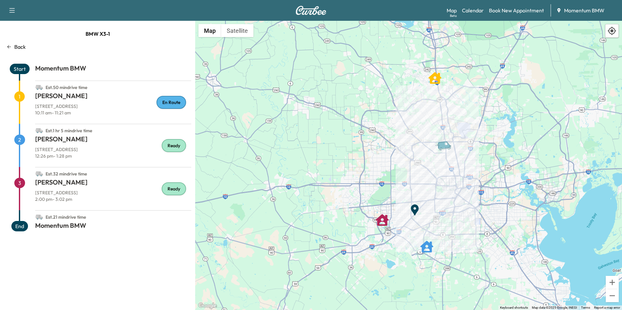
click at [13, 45] on div "Back" at bounding box center [97, 47] width 187 height 8
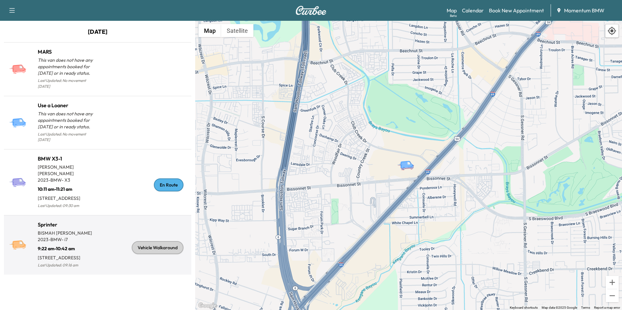
click at [74, 236] on p "2023 - BMW - i7" at bounding box center [68, 239] width 60 height 7
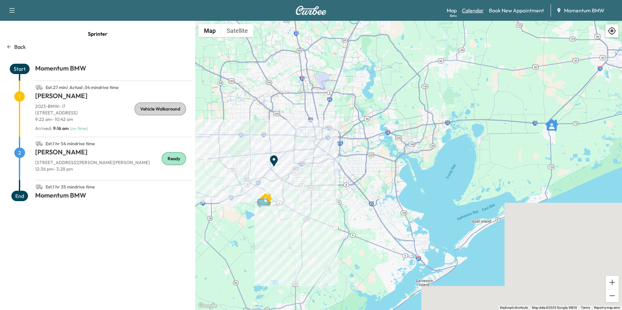
click at [478, 8] on link "Calendar" at bounding box center [473, 11] width 22 height 8
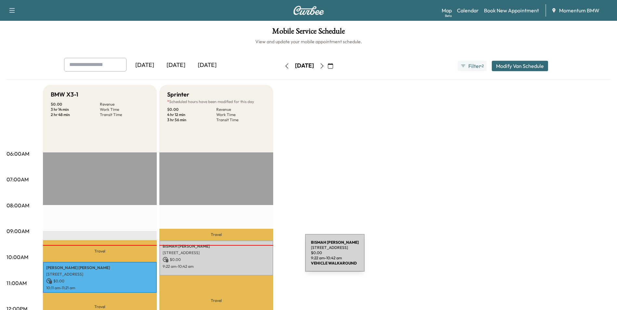
click at [256, 257] on p "$ 0.00" at bounding box center [216, 260] width 107 height 6
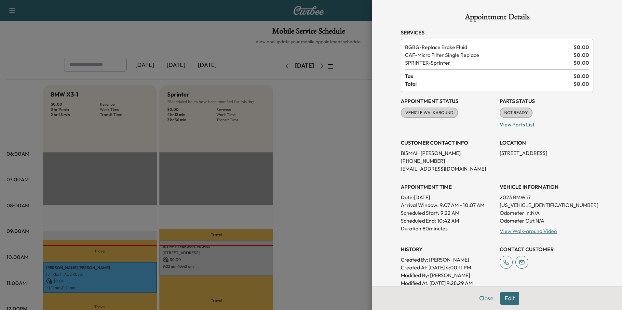
click at [523, 231] on link "View Walk-around Video" at bounding box center [527, 231] width 57 height 7
click at [483, 297] on button "Close" at bounding box center [486, 298] width 23 height 13
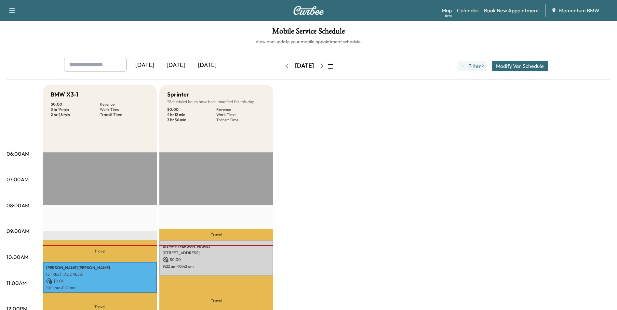
click at [507, 14] on link "Book New Appointment" at bounding box center [511, 11] width 55 height 8
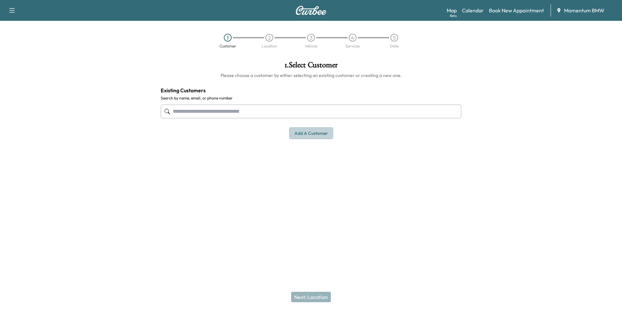
click at [322, 135] on button "Add a customer" at bounding box center [311, 133] width 44 height 12
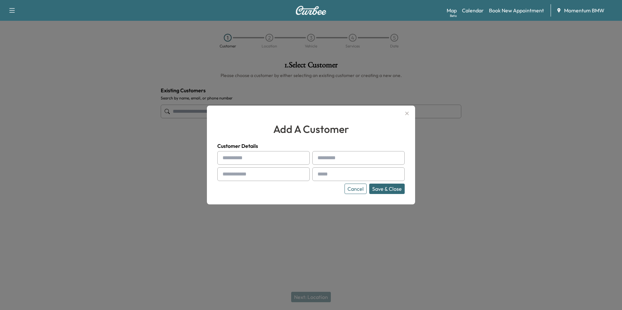
click at [237, 157] on input "text" at bounding box center [263, 158] width 92 height 14
paste input "*****"
type input "*****"
click at [331, 160] on input "text" at bounding box center [358, 158] width 92 height 14
paste input "****"
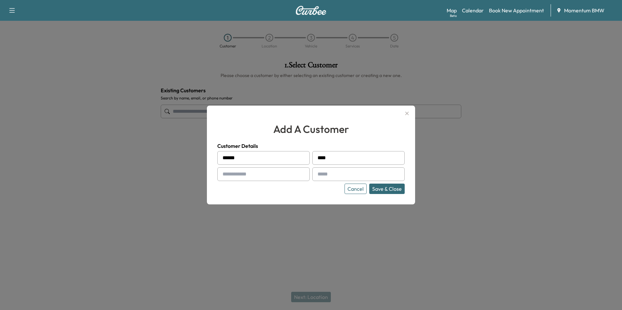
type input "****"
click at [233, 175] on input "text" at bounding box center [263, 174] width 92 height 14
drag, startPoint x: 226, startPoint y: 174, endPoint x: 376, endPoint y: 156, distance: 150.3
click at [376, 156] on input "****" at bounding box center [358, 158] width 92 height 14
click at [242, 173] on input "text" at bounding box center [263, 174] width 92 height 14
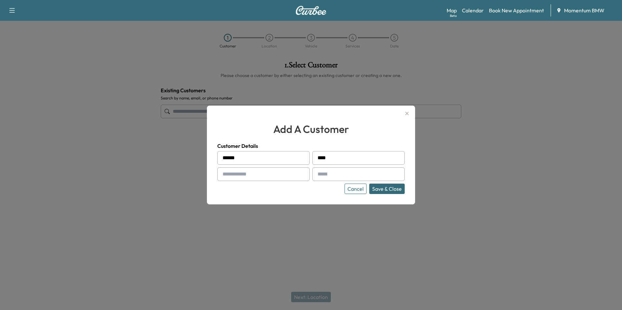
paste input "**********"
type input "**********"
click at [342, 175] on input "text" at bounding box center [358, 174] width 92 height 14
click at [325, 174] on input "text" at bounding box center [358, 174] width 92 height 14
type input "**********"
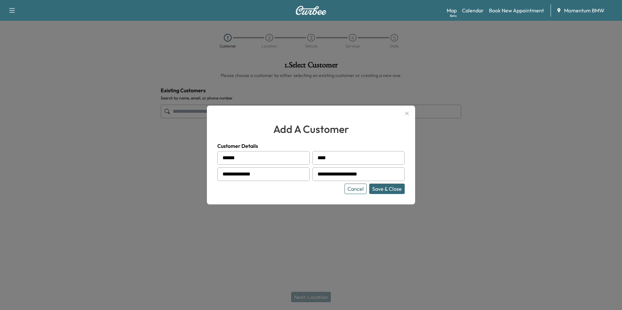
click at [391, 189] on button "Save & Close" at bounding box center [386, 189] width 35 height 10
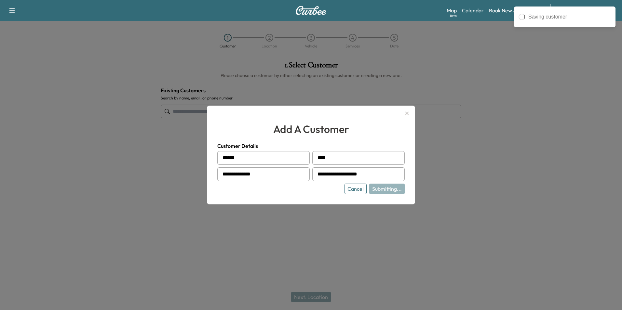
type input "**********"
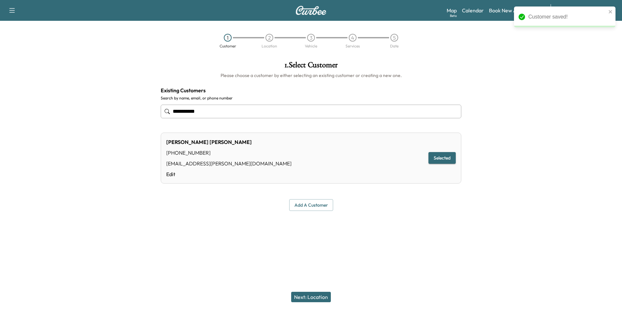
click at [309, 295] on button "Next: Location" at bounding box center [311, 297] width 40 height 10
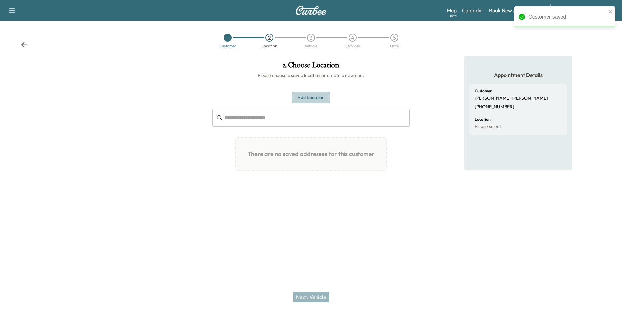
click at [310, 95] on button "Add Location" at bounding box center [311, 98] width 38 height 12
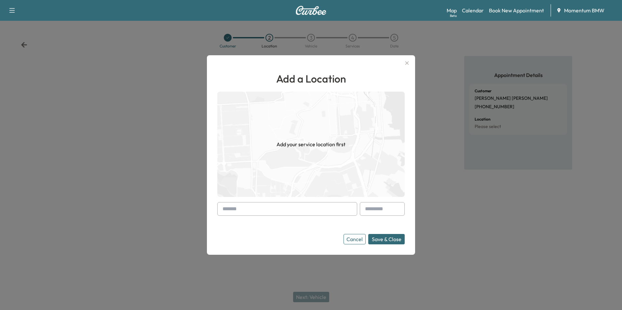
click at [244, 204] on input "text" at bounding box center [287, 209] width 140 height 14
paste input "**********"
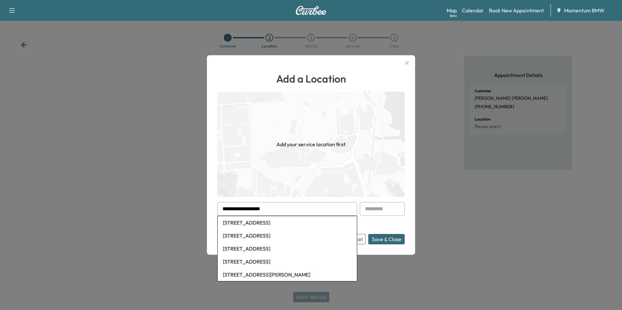
click at [265, 219] on li "[STREET_ADDRESS]" at bounding box center [287, 222] width 139 height 13
type input "**********"
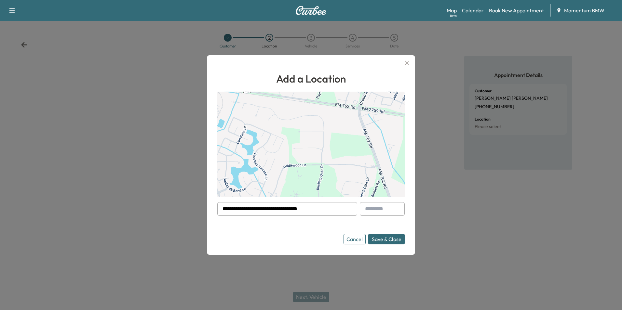
click at [384, 239] on button "Save & Close" at bounding box center [386, 239] width 36 height 10
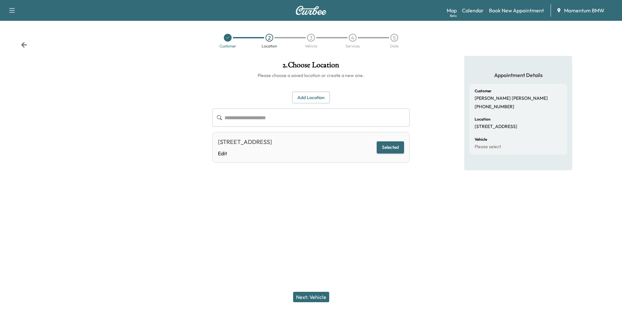
click at [316, 297] on button "Next: Vehicle" at bounding box center [311, 297] width 36 height 10
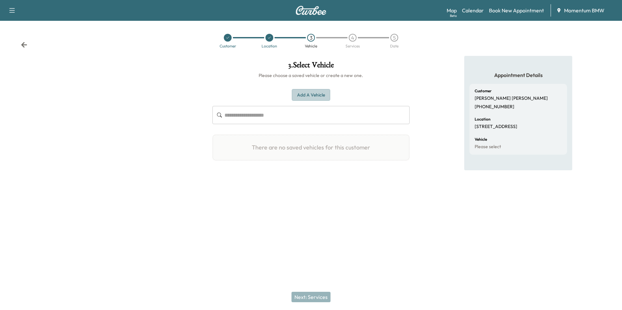
click at [316, 97] on button "Add a Vehicle" at bounding box center [311, 95] width 38 height 12
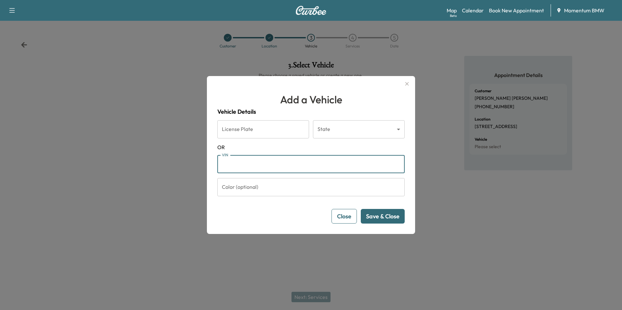
paste input "**********"
type input "**********"
click at [389, 217] on button "Save & Close" at bounding box center [383, 216] width 44 height 15
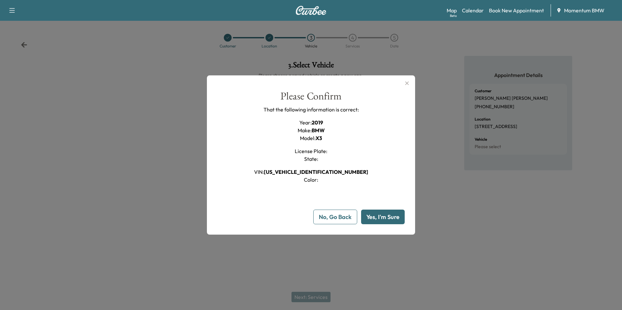
click at [389, 217] on button "Yes, I'm Sure" at bounding box center [383, 217] width 44 height 15
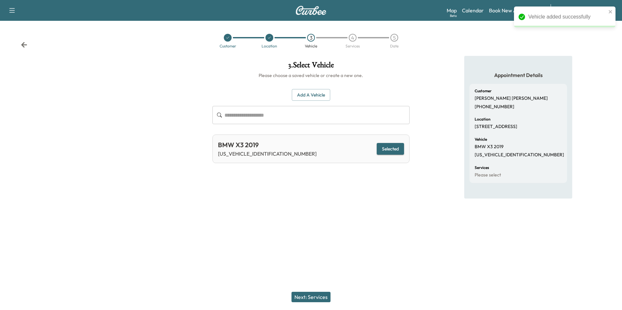
click at [313, 299] on button "Next: Services" at bounding box center [310, 297] width 39 height 10
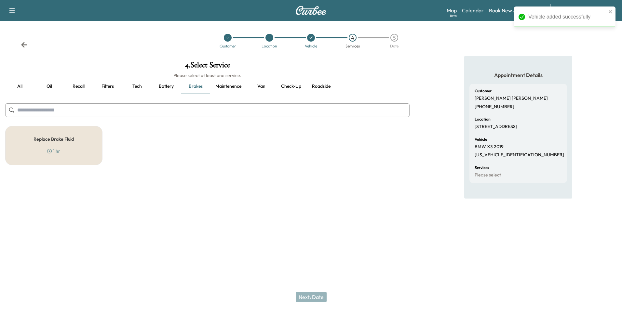
click at [316, 86] on button "Roadside" at bounding box center [320, 87] width 29 height 16
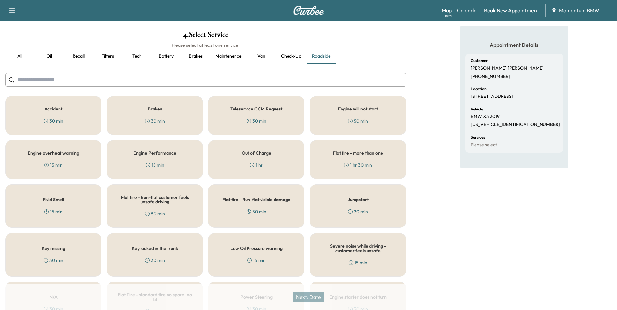
scroll to position [30, 0]
click at [81, 57] on button "Recall" at bounding box center [78, 57] width 29 height 16
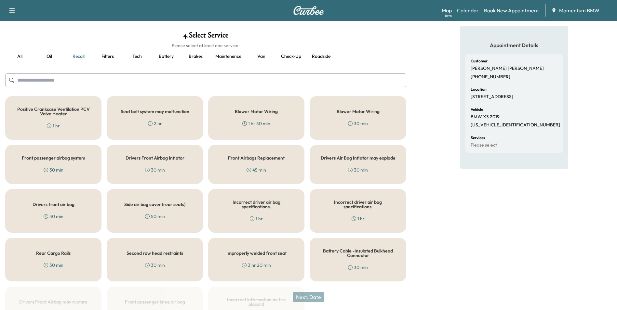
click at [71, 251] on div "Rear Cargo Rails 30 min" at bounding box center [53, 260] width 96 height 44
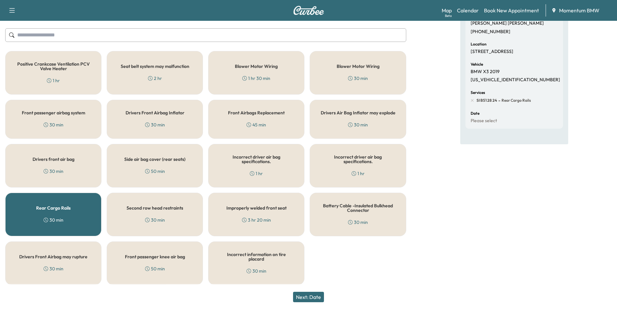
scroll to position [76, 0]
click at [314, 296] on button "Next: Date" at bounding box center [308, 297] width 31 height 10
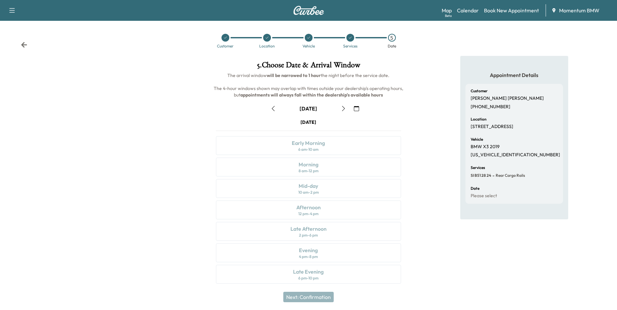
click at [359, 106] on icon "button" at bounding box center [356, 108] width 5 height 5
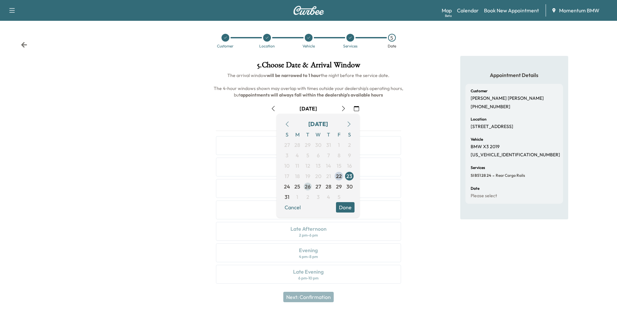
click at [307, 186] on span "26" at bounding box center [308, 187] width 6 height 8
click at [343, 207] on button "Done" at bounding box center [345, 207] width 19 height 10
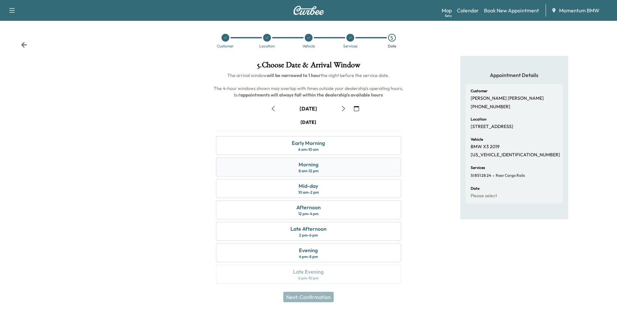
click at [325, 168] on div "Morning 8 am - 12 pm" at bounding box center [308, 167] width 185 height 19
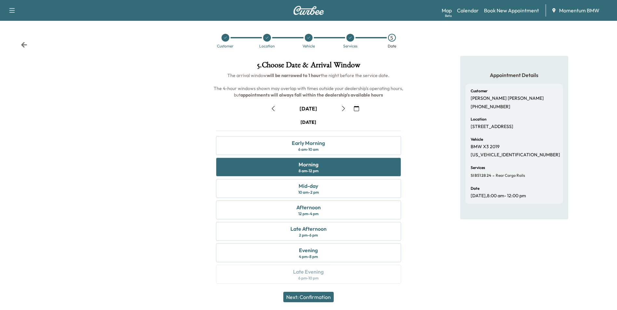
click at [319, 297] on button "Next: Confirmation" at bounding box center [308, 297] width 50 height 10
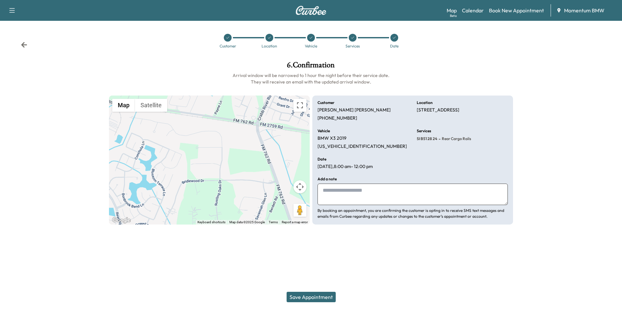
click at [330, 192] on textarea at bounding box center [412, 194] width 190 height 21
type textarea "*"
type textarea "*******"
click at [308, 295] on button "Save Appointment" at bounding box center [310, 297] width 49 height 10
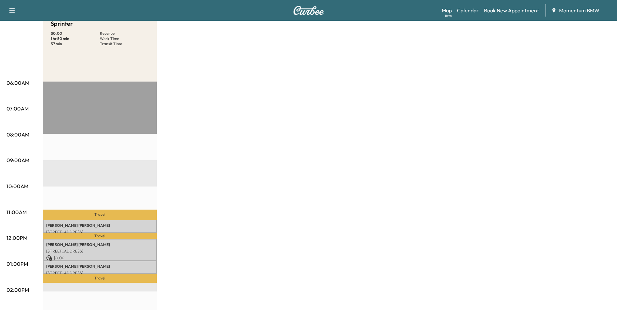
scroll to position [98, 0]
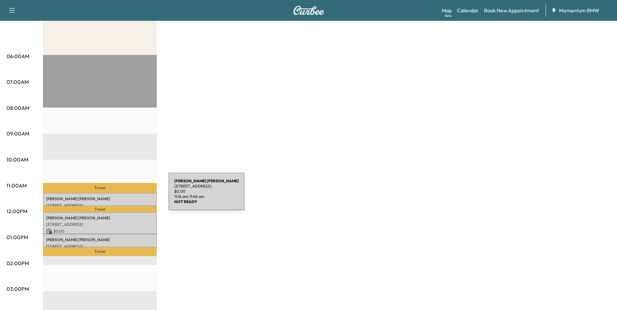
click at [120, 196] on p "[PERSON_NAME]" at bounding box center [99, 198] width 107 height 5
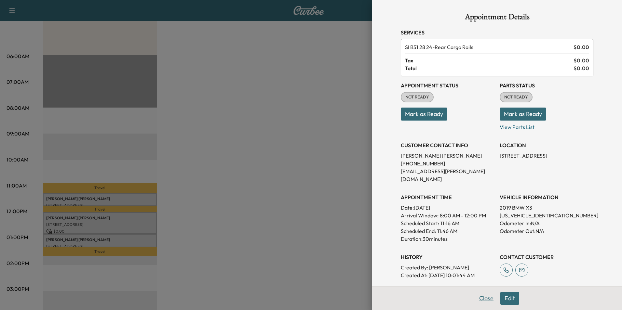
click at [480, 298] on button "Close" at bounding box center [486, 298] width 23 height 13
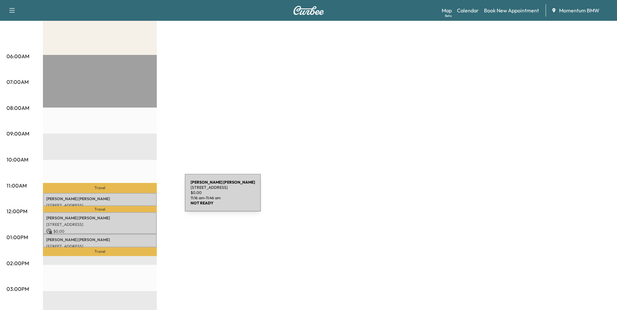
click at [136, 197] on p "[PERSON_NAME]" at bounding box center [99, 198] width 107 height 5
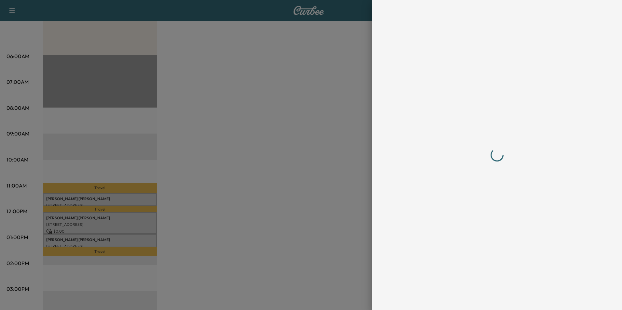
click at [136, 197] on div at bounding box center [311, 155] width 622 height 310
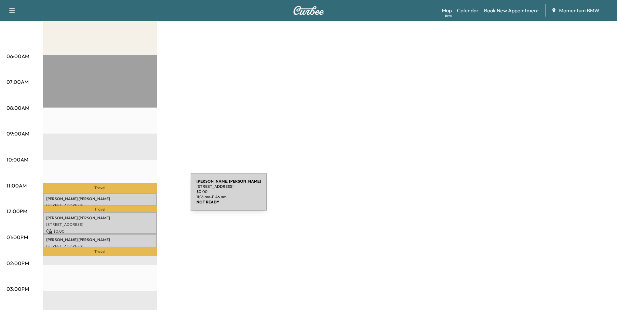
click at [142, 196] on p "[PERSON_NAME]" at bounding box center [99, 198] width 107 height 5
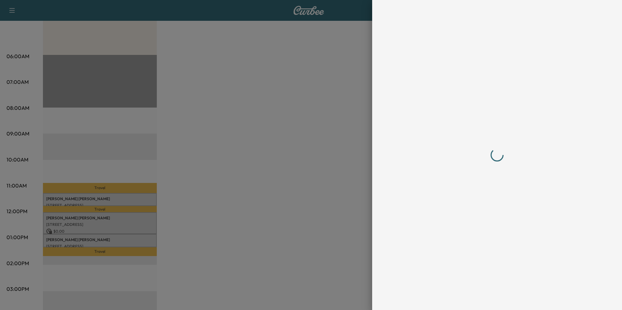
click at [142, 196] on div at bounding box center [311, 155] width 622 height 310
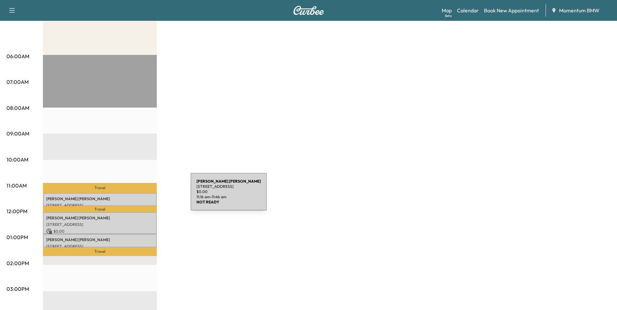
click at [142, 196] on p "[PERSON_NAME]" at bounding box center [99, 198] width 107 height 5
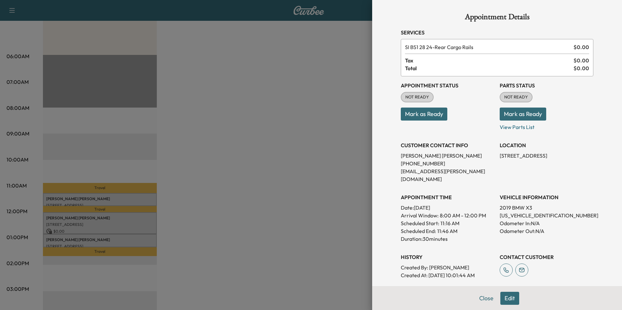
click at [507, 299] on button "Edit" at bounding box center [509, 298] width 19 height 13
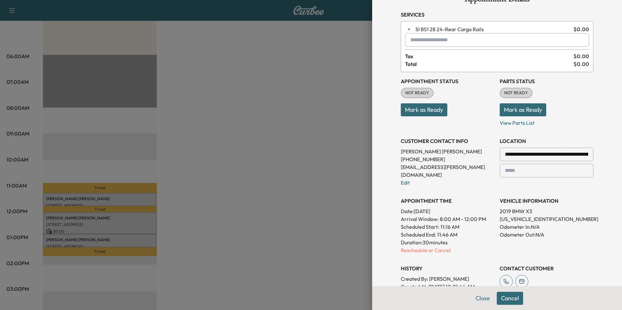
scroll to position [33, 0]
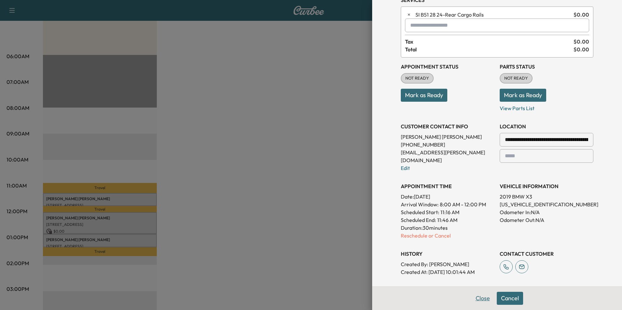
click at [481, 300] on button "Close" at bounding box center [482, 298] width 23 height 13
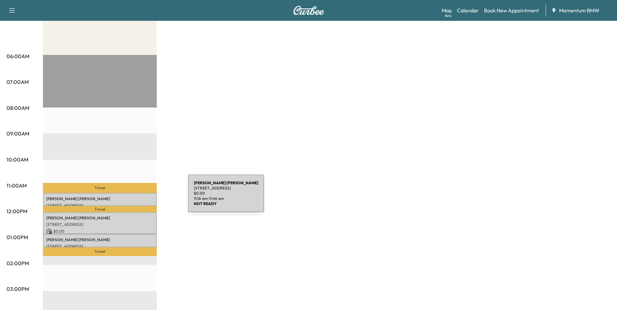
click at [139, 198] on p "[PERSON_NAME]" at bounding box center [99, 198] width 107 height 5
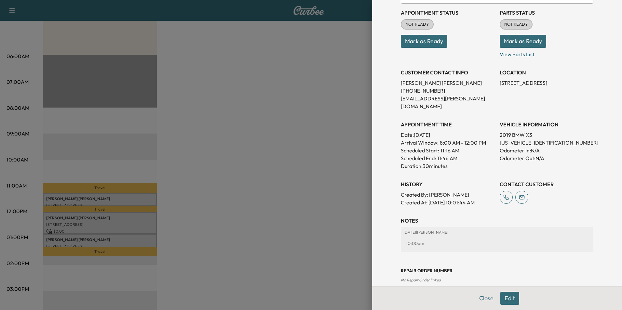
scroll to position [75, 0]
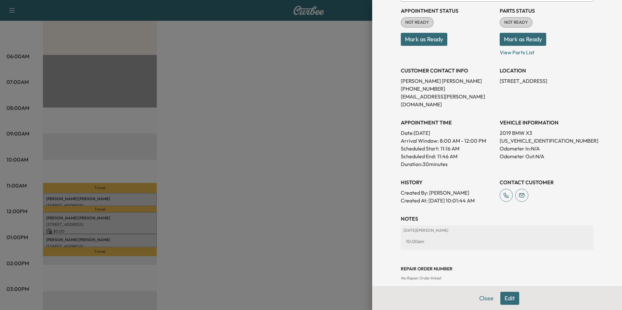
click at [509, 298] on button "Edit" at bounding box center [509, 298] width 19 height 13
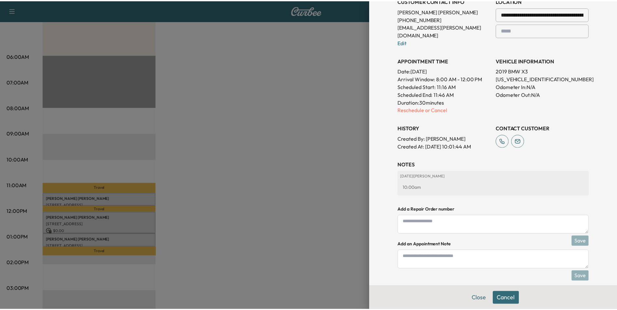
scroll to position [159, 0]
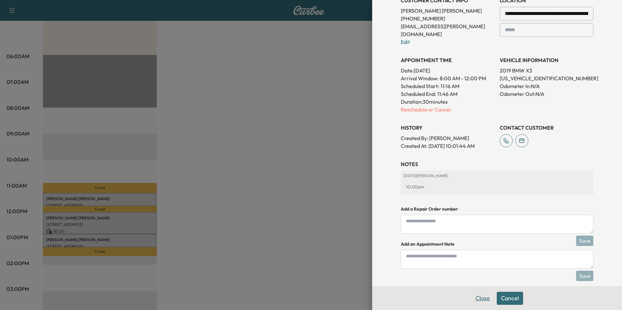
click at [475, 301] on button "Close" at bounding box center [482, 298] width 23 height 13
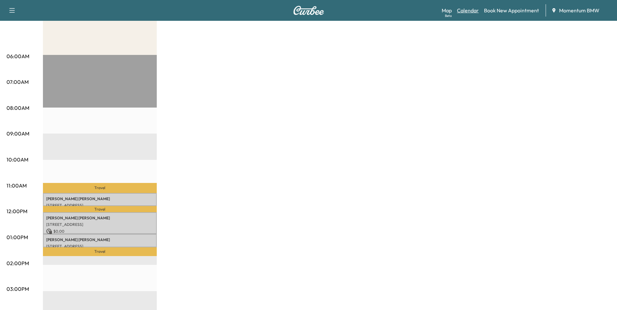
click at [474, 12] on link "Calendar" at bounding box center [468, 11] width 22 height 8
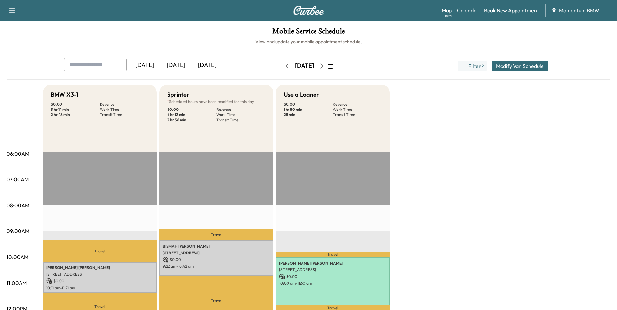
click at [333, 67] on icon "button" at bounding box center [330, 65] width 5 height 5
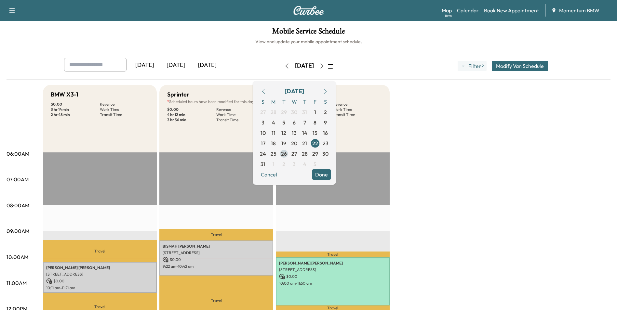
click at [287, 153] on span "26" at bounding box center [284, 154] width 6 height 8
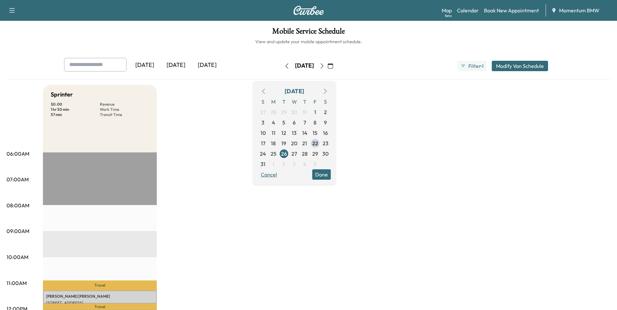
click at [280, 172] on button "Cancel" at bounding box center [269, 174] width 22 height 10
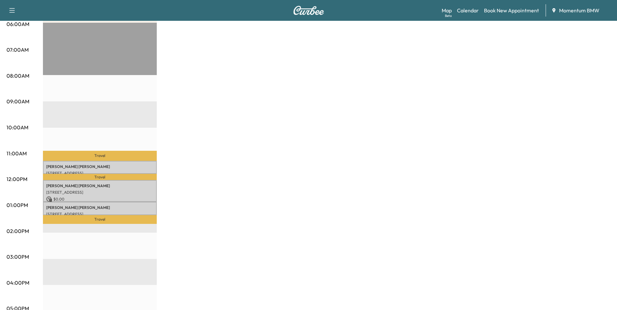
scroll to position [130, 0]
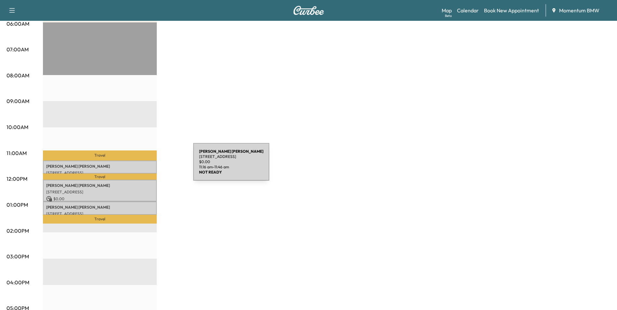
click at [144, 166] on p "[PERSON_NAME]" at bounding box center [99, 166] width 107 height 5
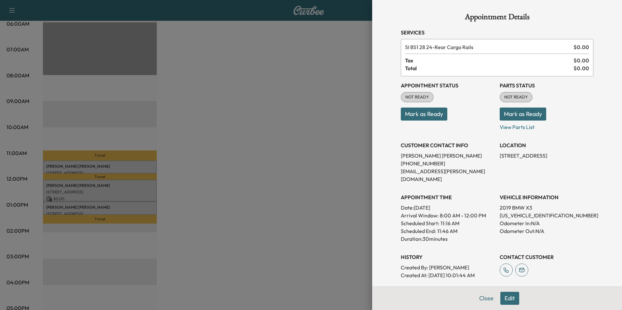
click at [514, 212] on p "[US_VEHICLE_IDENTIFICATION_NUMBER]" at bounding box center [546, 216] width 94 height 8
copy p "[US_VEHICLE_IDENTIFICATION_NUMBER]"
click at [485, 299] on button "Close" at bounding box center [486, 298] width 23 height 13
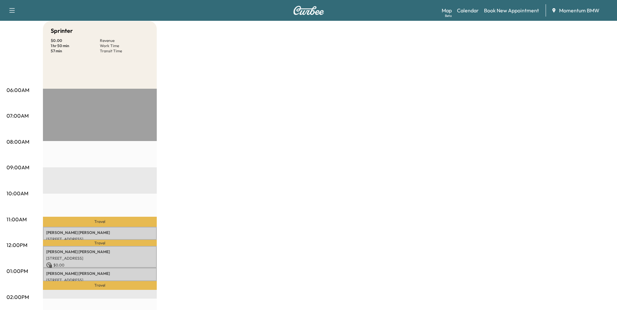
scroll to position [0, 0]
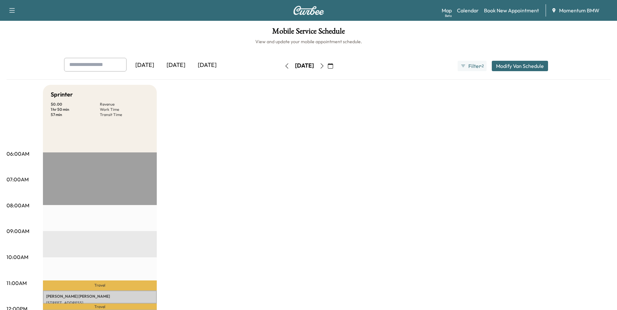
click at [284, 66] on icon "button" at bounding box center [286, 65] width 5 height 5
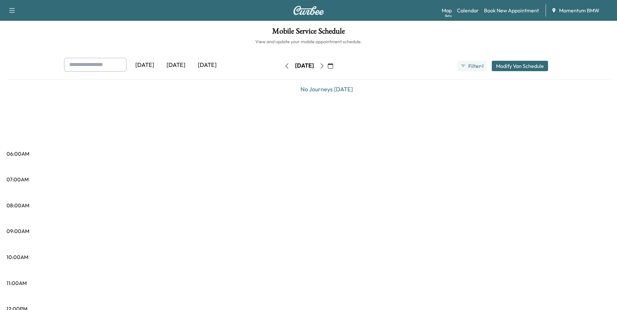
click at [333, 68] on icon "button" at bounding box center [330, 65] width 5 height 5
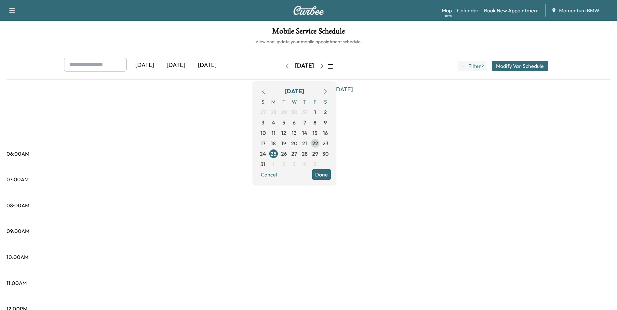
click at [318, 141] on span "22" at bounding box center [315, 143] width 6 height 8
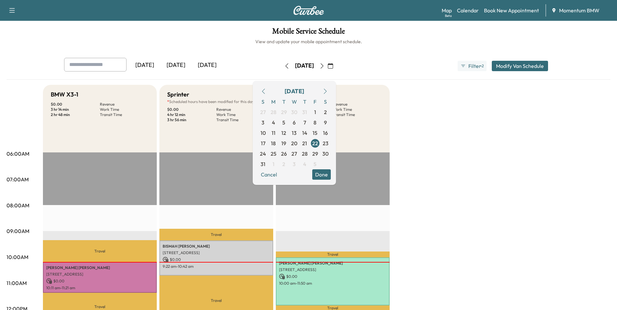
click at [331, 175] on button "Done" at bounding box center [321, 174] width 19 height 10
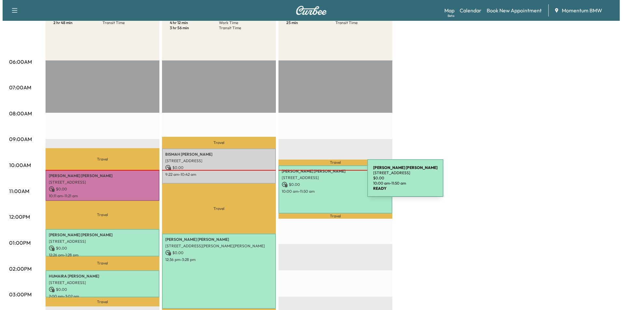
scroll to position [98, 0]
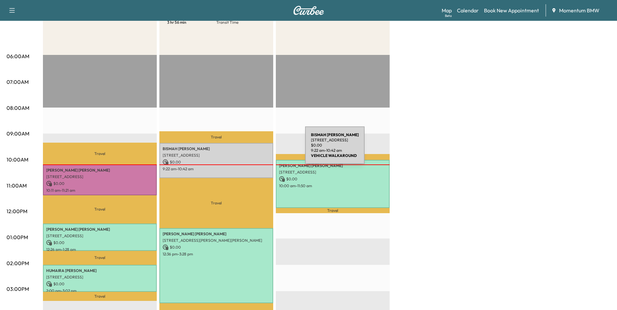
click at [256, 149] on p "[PERSON_NAME]" at bounding box center [216, 148] width 107 height 5
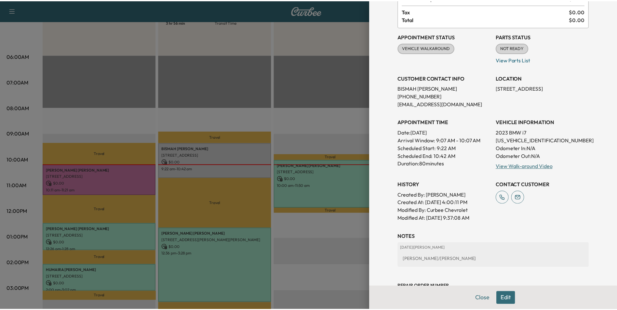
scroll to position [90, 0]
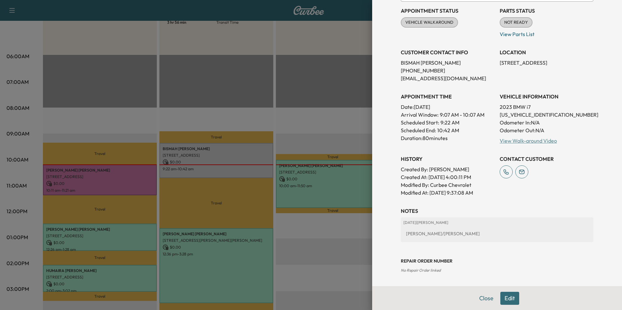
click at [510, 142] on link "View Walk-around Video" at bounding box center [527, 141] width 57 height 7
click at [143, 176] on div at bounding box center [311, 155] width 622 height 310
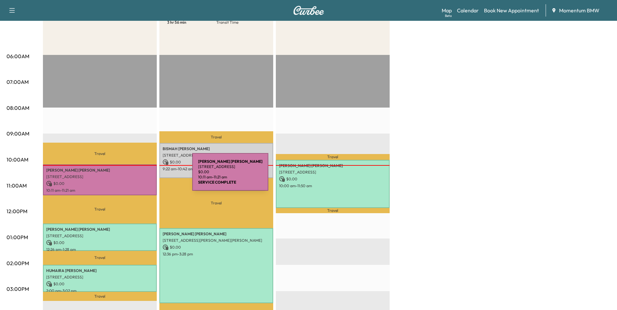
click at [143, 176] on p "[STREET_ADDRESS]" at bounding box center [99, 176] width 107 height 5
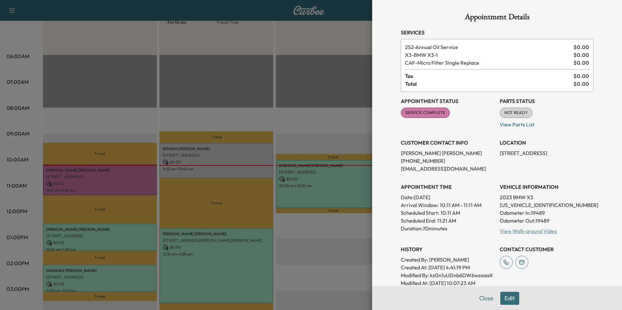
click at [535, 230] on link "View Walk-around Video" at bounding box center [527, 231] width 57 height 7
click at [484, 297] on button "Close" at bounding box center [486, 298] width 23 height 13
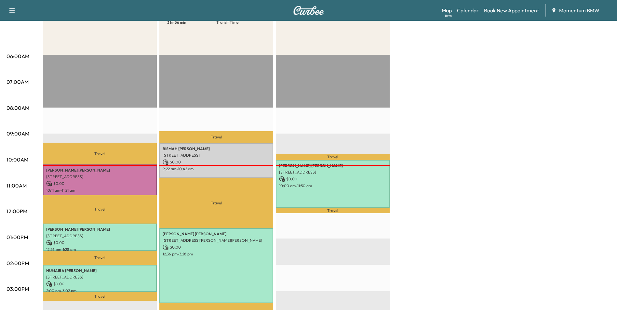
click at [444, 11] on link "Map Beta" at bounding box center [447, 11] width 10 height 8
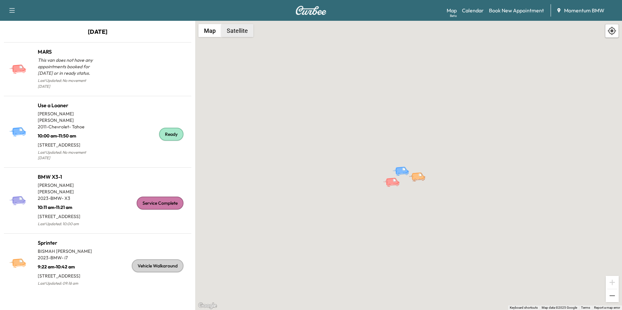
click at [244, 31] on button "Satellite" at bounding box center [237, 30] width 32 height 13
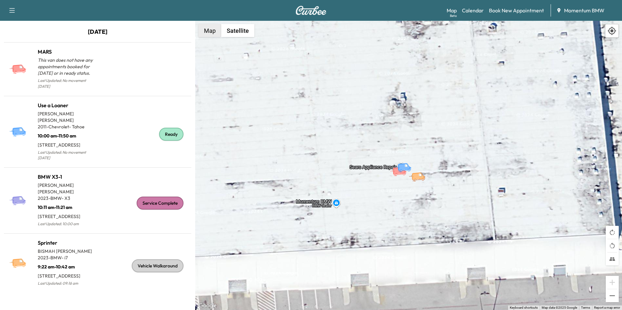
click at [211, 33] on button "Map" at bounding box center [209, 30] width 23 height 13
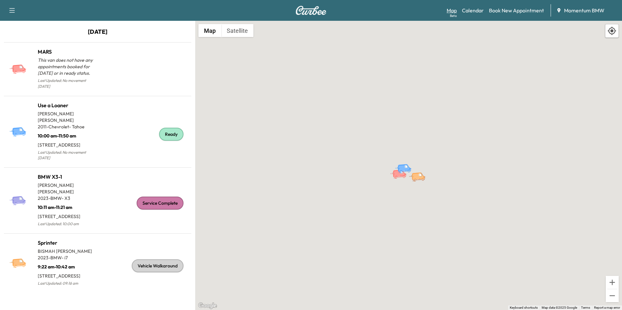
click at [453, 12] on link "Map Beta" at bounding box center [451, 11] width 10 height 8
click at [475, 12] on link "Calendar" at bounding box center [473, 11] width 22 height 8
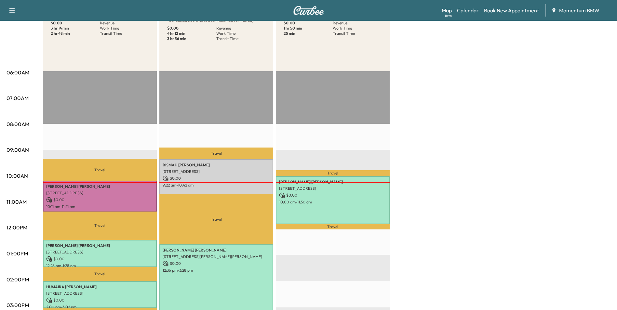
scroll to position [98, 0]
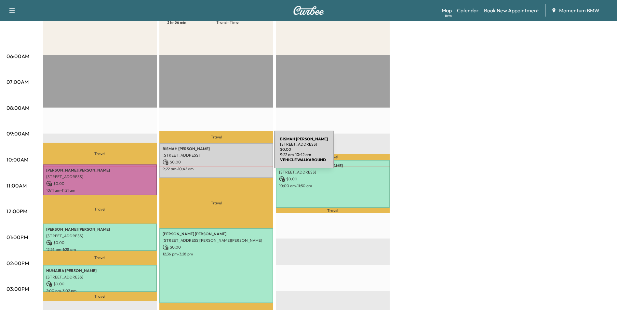
click at [225, 153] on p "[STREET_ADDRESS]" at bounding box center [216, 155] width 107 height 5
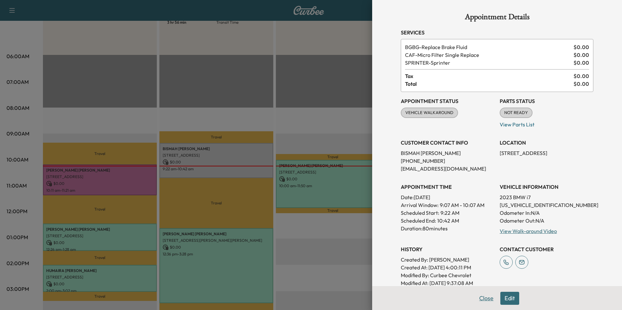
click at [482, 300] on button "Close" at bounding box center [486, 298] width 23 height 13
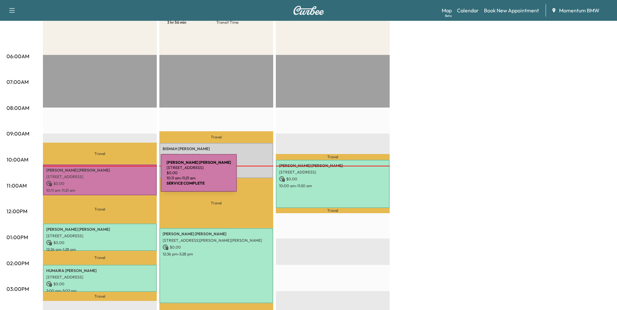
click at [112, 177] on p "[STREET_ADDRESS]" at bounding box center [99, 176] width 107 height 5
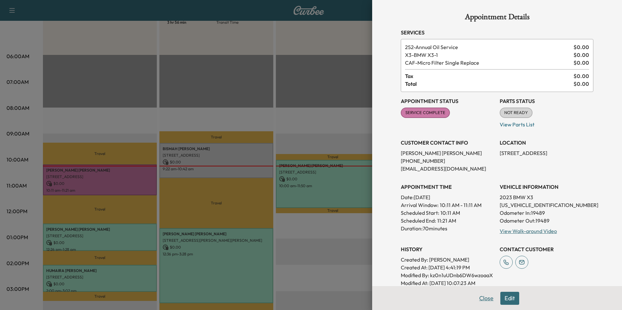
click at [487, 300] on button "Close" at bounding box center [486, 298] width 23 height 13
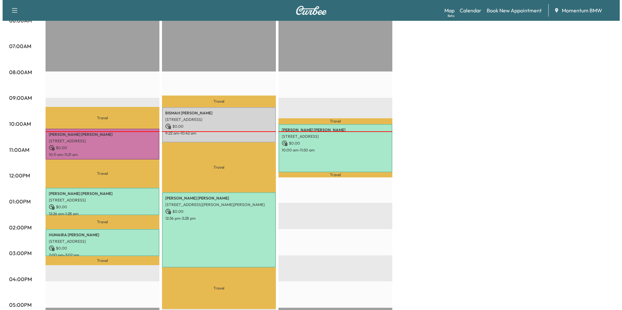
scroll to position [195, 0]
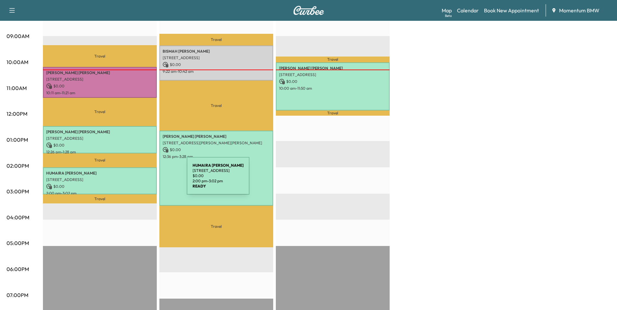
click at [138, 180] on p "[STREET_ADDRESS]" at bounding box center [99, 179] width 107 height 5
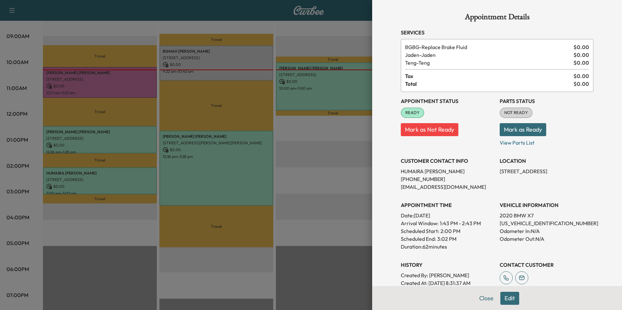
click at [481, 298] on button "Close" at bounding box center [486, 298] width 23 height 13
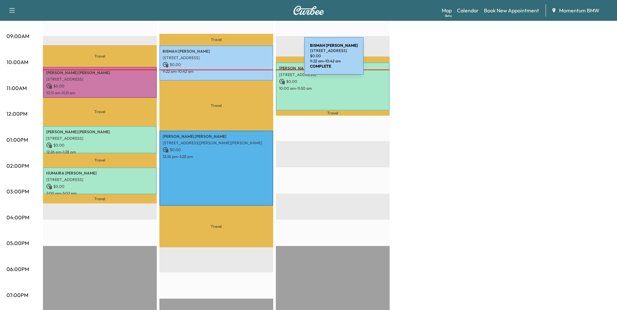
click at [255, 60] on div "[PERSON_NAME] [STREET_ADDRESS] $ 0.00 9:22 am - 10:42 am" at bounding box center [216, 63] width 114 height 35
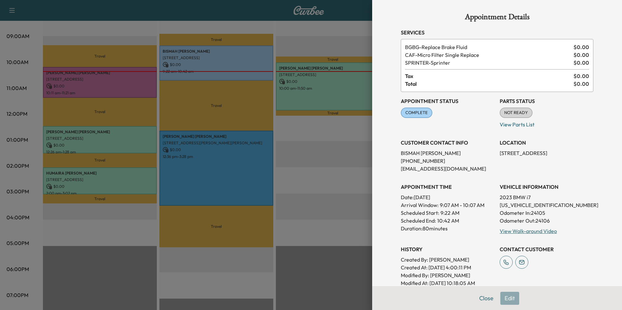
click at [514, 208] on p "[US_VEHICLE_IDENTIFICATION_NUMBER]" at bounding box center [546, 205] width 94 height 8
click at [514, 206] on p "[US_VEHICLE_IDENTIFICATION_NUMBER]" at bounding box center [546, 205] width 94 height 8
copy p "[US_VEHICLE_IDENTIFICATION_NUMBER]"
drag, startPoint x: 506, startPoint y: 152, endPoint x: 584, endPoint y: 152, distance: 77.4
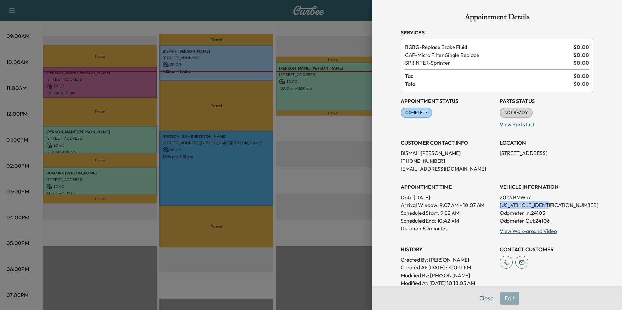
click at [584, 152] on div "Appointment Status COMPLETE Mark as Not Ready Parts Status NOT READY Mark as Re…" at bounding box center [497, 189] width 192 height 195
drag, startPoint x: 584, startPoint y: 152, endPoint x: 580, endPoint y: 152, distance: 4.0
copy p "[STREET_ADDRESS]"
click at [480, 299] on button "Close" at bounding box center [486, 298] width 23 height 13
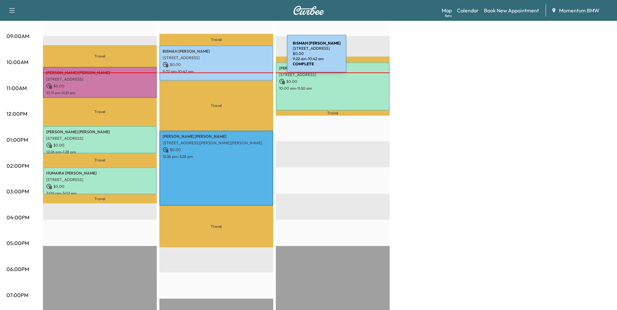
click at [239, 57] on p "[STREET_ADDRESS]" at bounding box center [216, 57] width 107 height 5
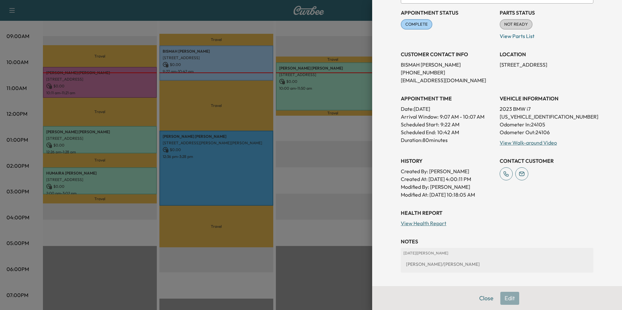
scroll to position [98, 0]
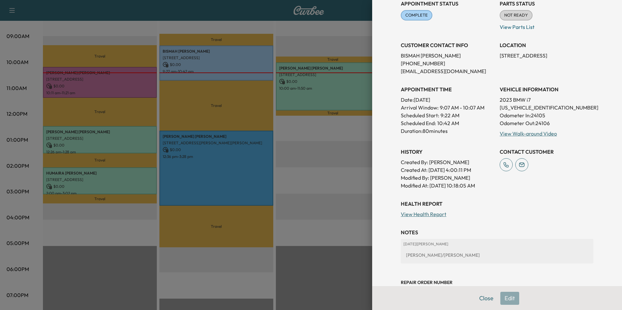
click at [507, 299] on div "Close Edit" at bounding box center [497, 298] width 250 height 24
click at [508, 300] on div "Close Edit" at bounding box center [497, 298] width 250 height 24
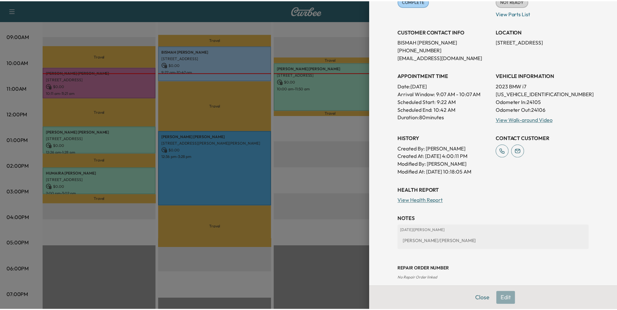
scroll to position [119, 0]
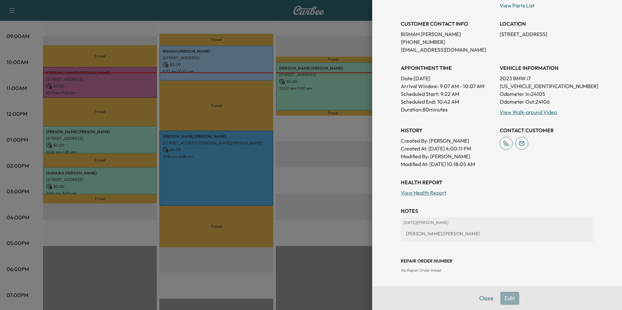
click at [481, 298] on button "Close" at bounding box center [486, 298] width 23 height 13
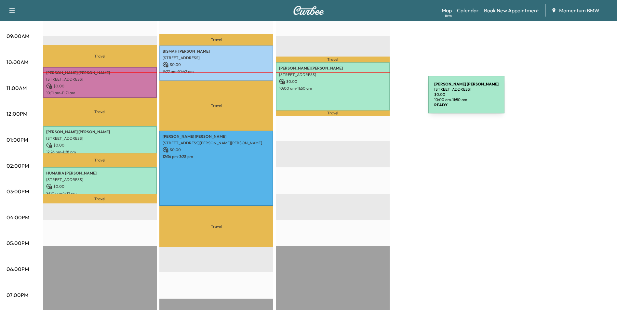
scroll to position [33, 0]
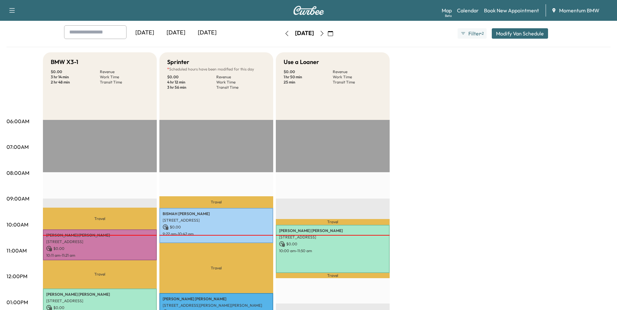
click at [333, 33] on icon "button" at bounding box center [330, 33] width 5 height 5
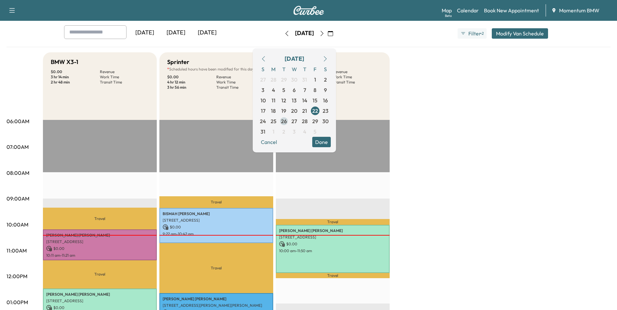
click at [287, 120] on span "26" at bounding box center [284, 121] width 6 height 8
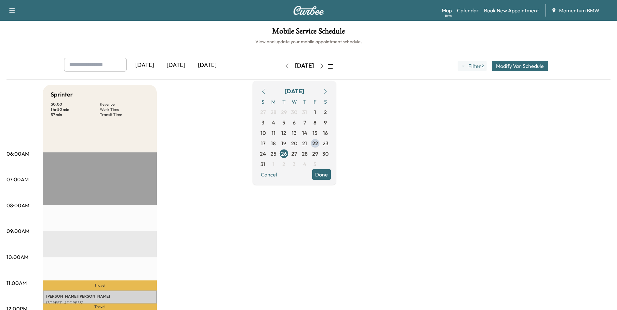
click at [331, 175] on button "Done" at bounding box center [321, 174] width 19 height 10
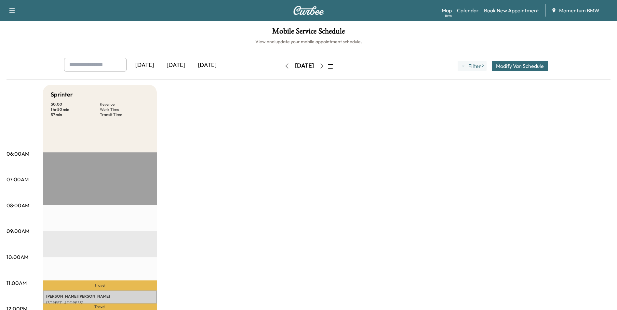
click at [496, 12] on link "Book New Appointment" at bounding box center [511, 11] width 55 height 8
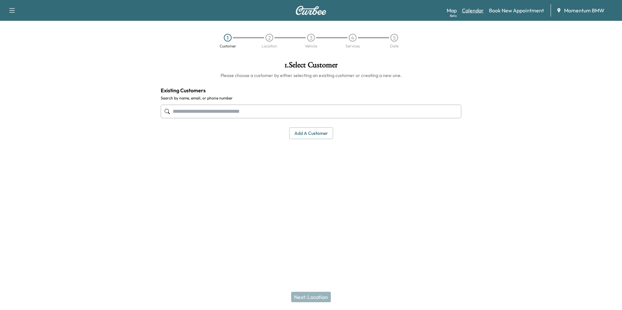
click at [479, 10] on link "Calendar" at bounding box center [473, 11] width 22 height 8
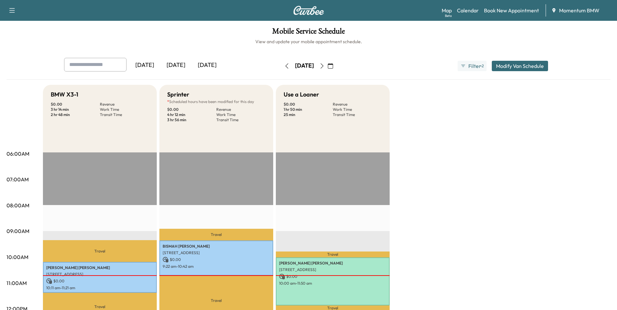
click at [188, 66] on div "[DATE]" at bounding box center [175, 65] width 31 height 15
click at [181, 67] on div "[DATE]" at bounding box center [175, 65] width 31 height 15
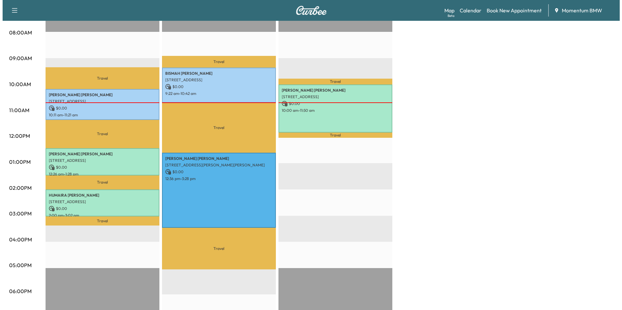
scroll to position [195, 0]
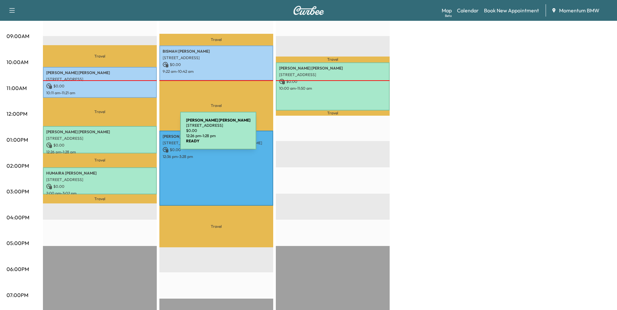
click at [131, 136] on p "[STREET_ADDRESS]" at bounding box center [99, 138] width 107 height 5
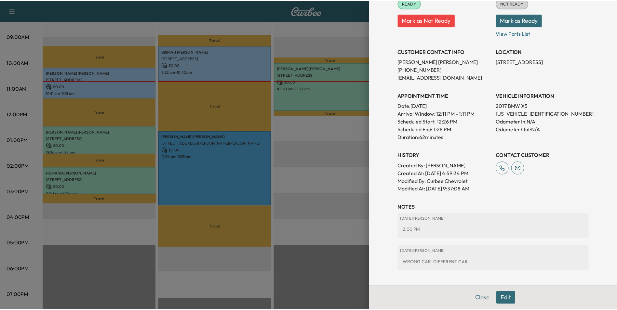
scroll to position [154, 0]
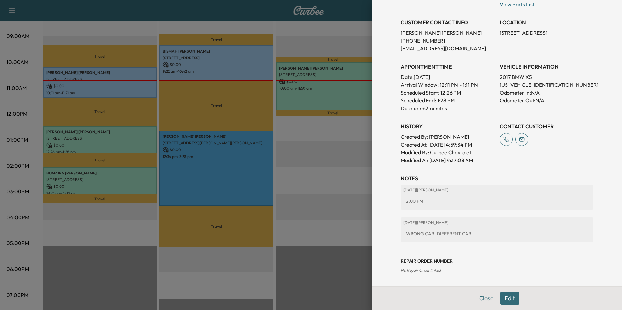
click at [249, 161] on div at bounding box center [311, 155] width 622 height 310
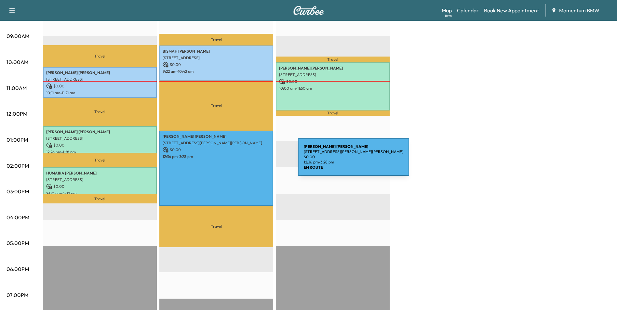
click at [249, 161] on div "[PERSON_NAME] [STREET_ADDRESS][PERSON_NAME][PERSON_NAME] $ 0.00 12:36 pm - 3:28…" at bounding box center [216, 168] width 114 height 75
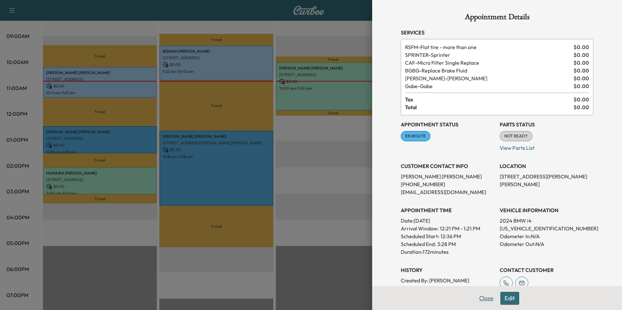
click at [483, 298] on button "Close" at bounding box center [486, 298] width 23 height 13
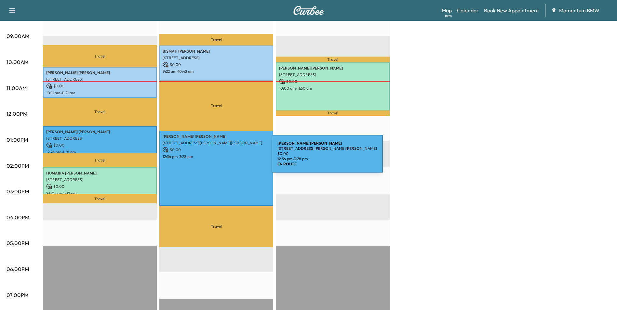
click at [223, 158] on div "[PERSON_NAME] [STREET_ADDRESS][PERSON_NAME][PERSON_NAME] $ 0.00 12:36 pm - 3:28…" at bounding box center [216, 168] width 114 height 75
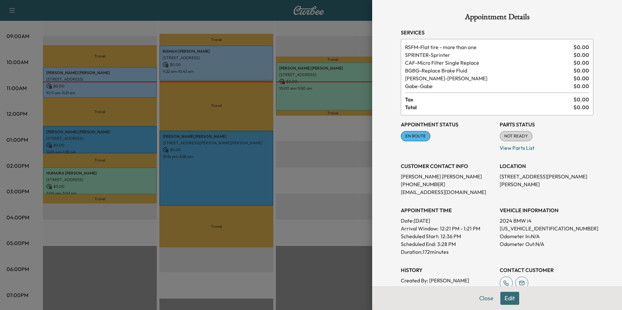
click at [508, 229] on p "[US_VEHICLE_IDENTIFICATION_NUMBER]" at bounding box center [546, 229] width 94 height 8
copy p "[US_VEHICLE_IDENTIFICATION_NUMBER]"
drag, startPoint x: 495, startPoint y: 177, endPoint x: 583, endPoint y: 185, distance: 88.2
click at [583, 185] on div "LOCATION [STREET_ADDRESS][PERSON_NAME][PERSON_NAME]" at bounding box center [546, 176] width 94 height 39
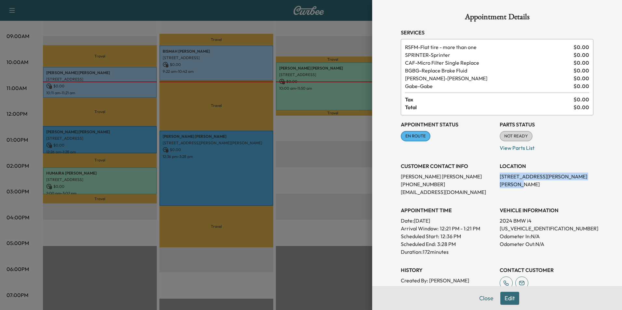
drag, startPoint x: 583, startPoint y: 185, endPoint x: 575, endPoint y: 174, distance: 13.3
click at [480, 299] on button "Close" at bounding box center [486, 298] width 23 height 13
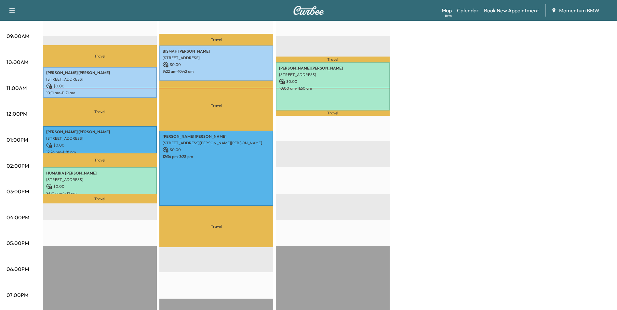
click at [509, 9] on link "Book New Appointment" at bounding box center [511, 11] width 55 height 8
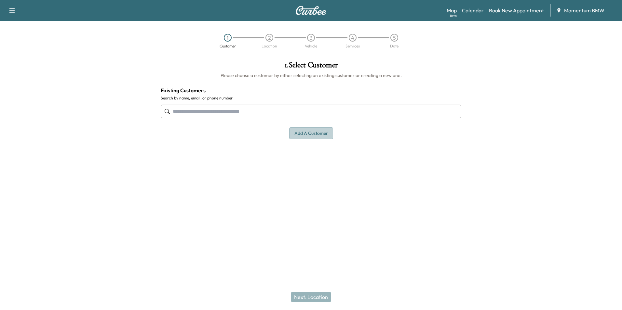
click at [319, 137] on button "Add a customer" at bounding box center [311, 133] width 44 height 12
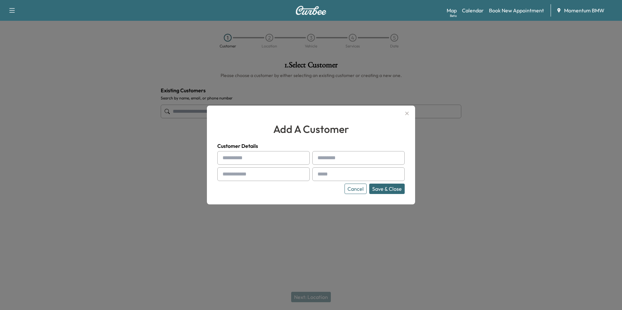
click at [236, 158] on input "text" at bounding box center [263, 158] width 92 height 14
type input "*"
type input "*******"
click at [321, 156] on div at bounding box center [319, 158] width 8 height 8
click at [325, 154] on input "text" at bounding box center [358, 158] width 92 height 14
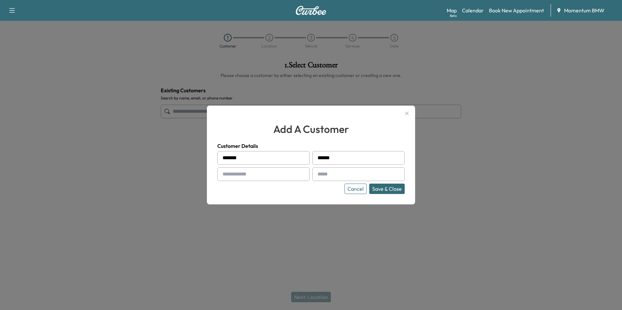
type input "******"
click at [262, 175] on input "text" at bounding box center [263, 174] width 92 height 14
type input "**********"
click at [357, 178] on input "text" at bounding box center [358, 174] width 92 height 14
click at [377, 189] on button "Save & Close" at bounding box center [386, 189] width 35 height 10
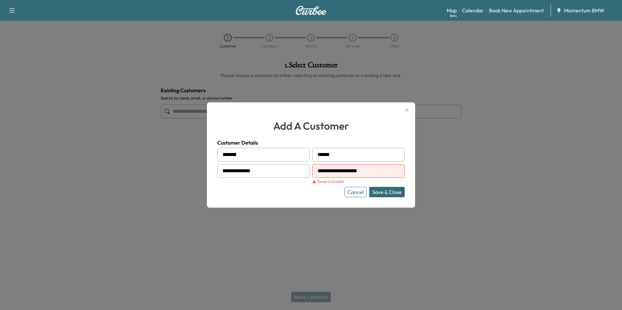
click at [347, 171] on input "**********" at bounding box center [358, 171] width 92 height 14
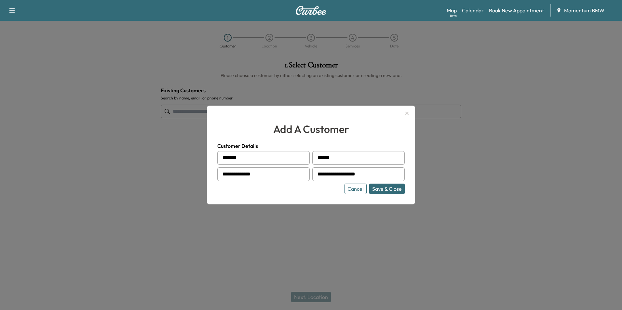
type input "**********"
click at [388, 190] on button "Save & Close" at bounding box center [386, 189] width 35 height 10
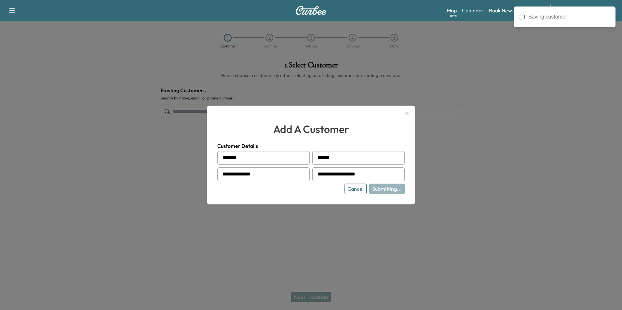
type input "**********"
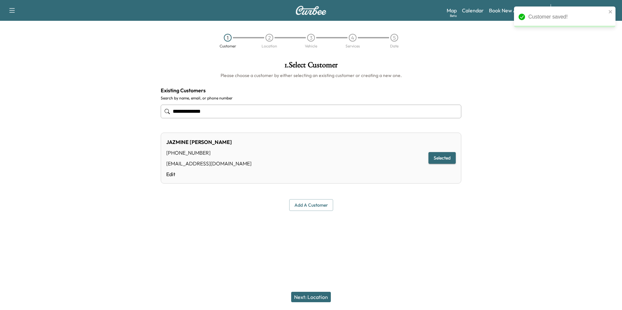
click at [313, 295] on button "Next: Location" at bounding box center [311, 297] width 40 height 10
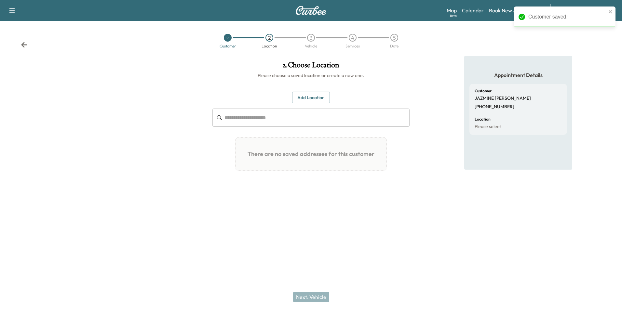
click at [318, 97] on button "Add Location" at bounding box center [311, 98] width 38 height 12
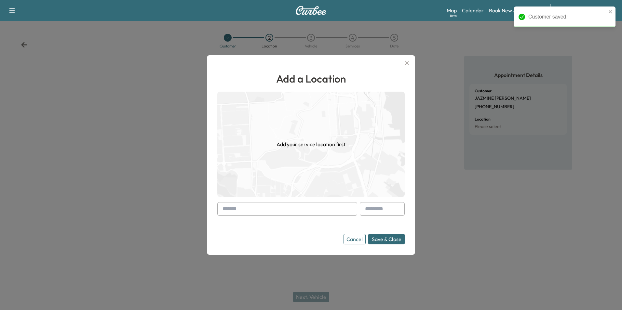
click at [235, 219] on form "Cancel Save & Close" at bounding box center [310, 223] width 187 height 42
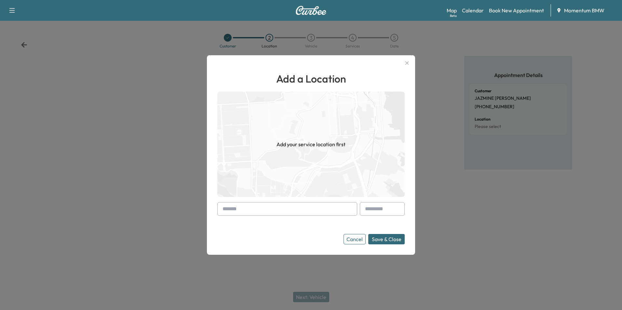
click at [264, 209] on input "text" at bounding box center [287, 209] width 140 height 14
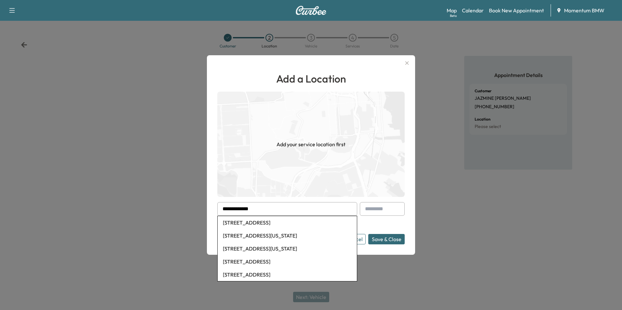
click at [277, 221] on li "[STREET_ADDRESS]" at bounding box center [287, 222] width 139 height 13
type input "**********"
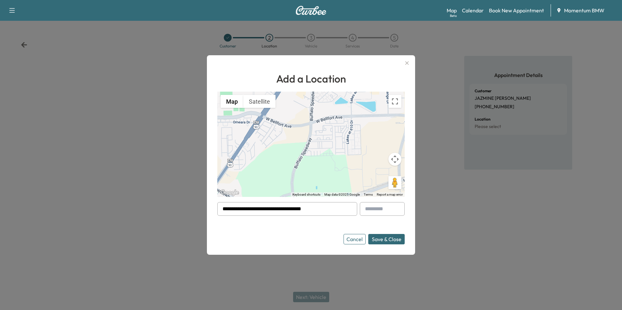
click at [392, 240] on button "Save & Close" at bounding box center [386, 239] width 36 height 10
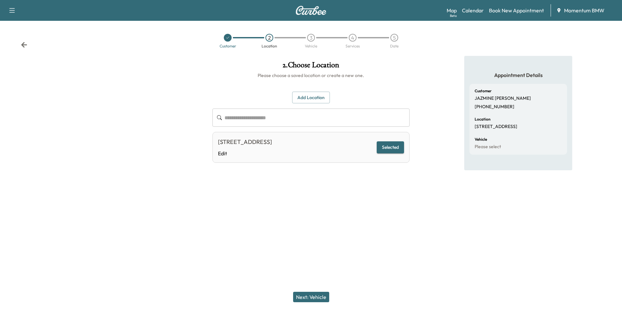
click at [313, 295] on button "Next: Vehicle" at bounding box center [311, 297] width 36 height 10
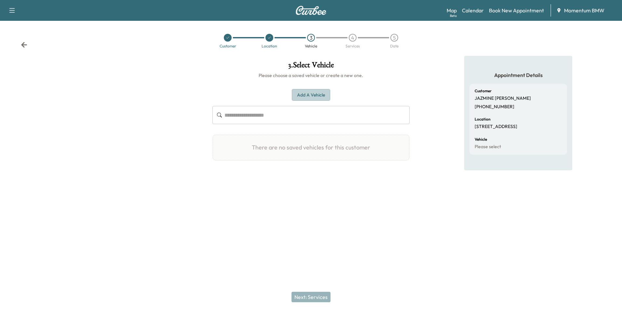
click at [319, 96] on button "Add a Vehicle" at bounding box center [311, 95] width 38 height 12
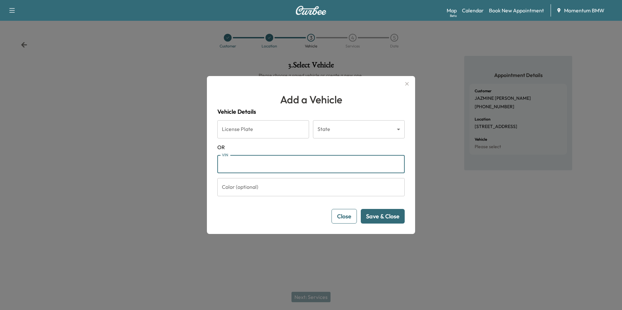
click at [247, 160] on input "VIN" at bounding box center [310, 164] width 187 height 18
paste input "**********"
type input "**********"
click at [385, 215] on button "Save & Close" at bounding box center [383, 216] width 44 height 15
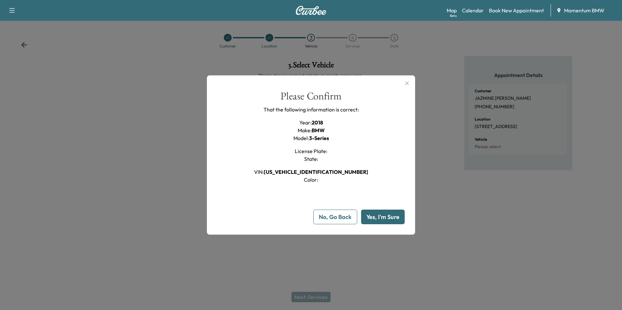
click at [385, 214] on button "Yes, I'm Sure" at bounding box center [383, 217] width 44 height 15
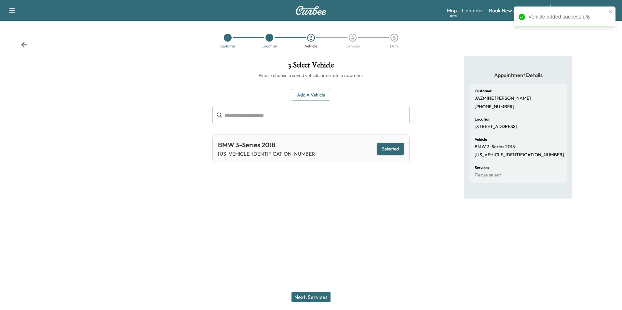
click at [318, 297] on button "Next: Services" at bounding box center [310, 297] width 39 height 10
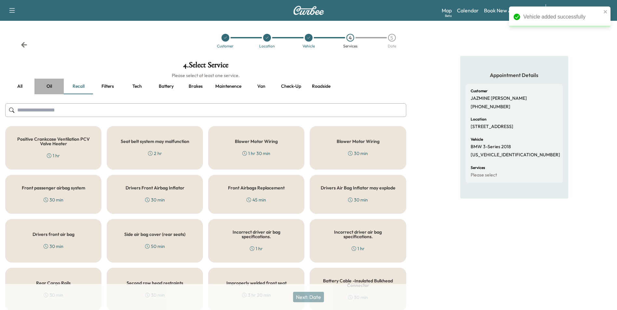
click at [48, 88] on button "Oil" at bounding box center [48, 87] width 29 height 16
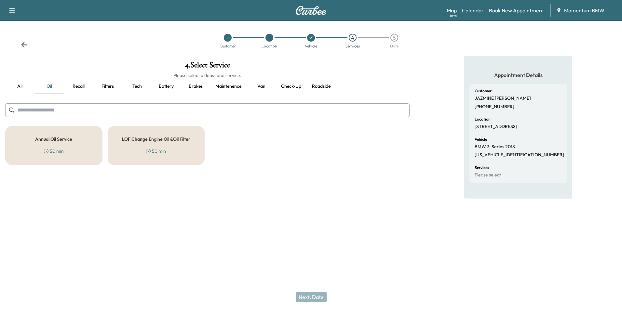
click at [54, 139] on h5 "Annual Oil Service" at bounding box center [53, 139] width 37 height 5
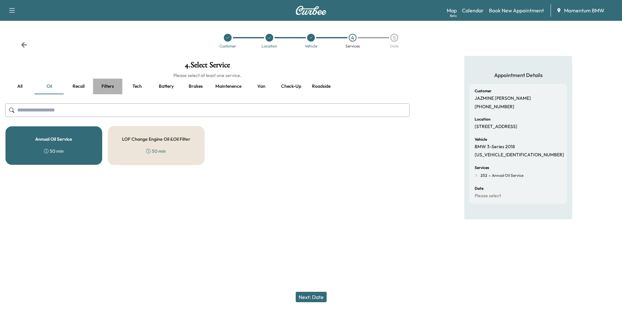
click at [112, 89] on button "Filters" at bounding box center [107, 87] width 29 height 16
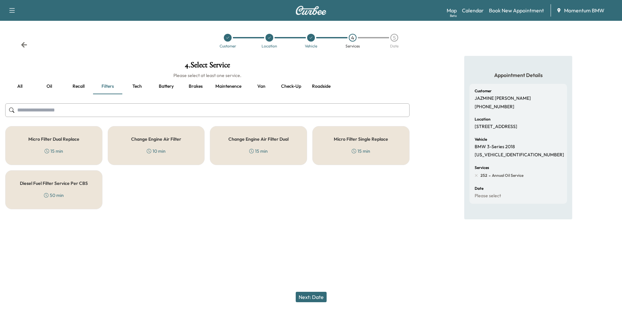
click at [81, 149] on div "Micro Filter Dual Replace 15 min" at bounding box center [53, 145] width 97 height 39
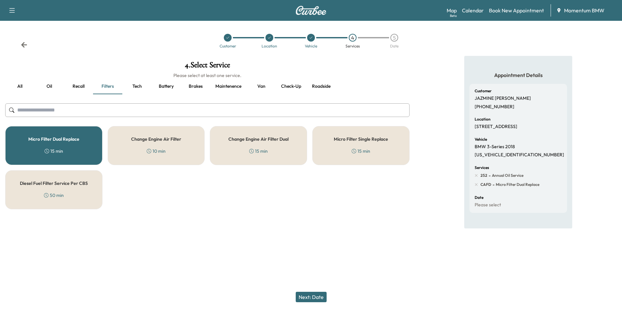
click at [316, 299] on button "Next: Date" at bounding box center [311, 297] width 31 height 10
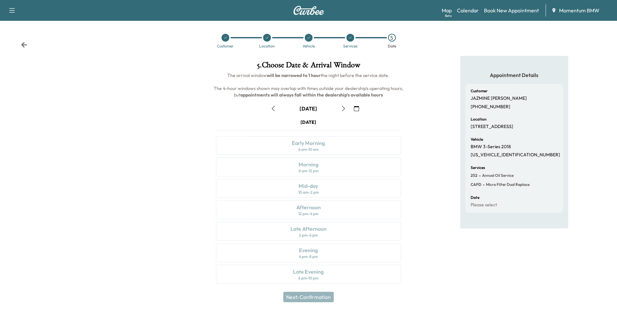
click at [357, 109] on icon "button" at bounding box center [356, 108] width 5 height 5
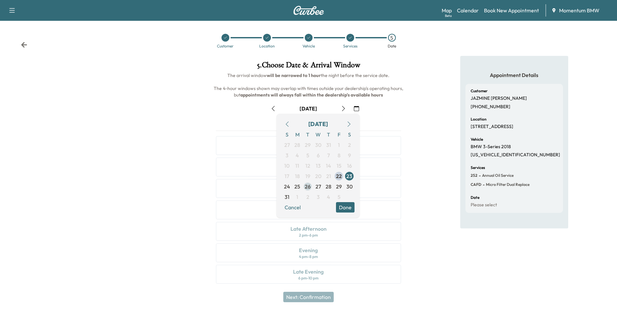
click at [309, 187] on span "26" at bounding box center [308, 187] width 6 height 8
click at [346, 206] on button "Done" at bounding box center [345, 207] width 19 height 10
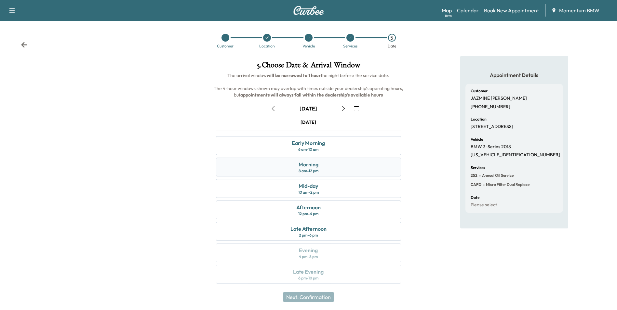
click at [330, 166] on div "Morning 8 am - 12 pm" at bounding box center [308, 167] width 185 height 19
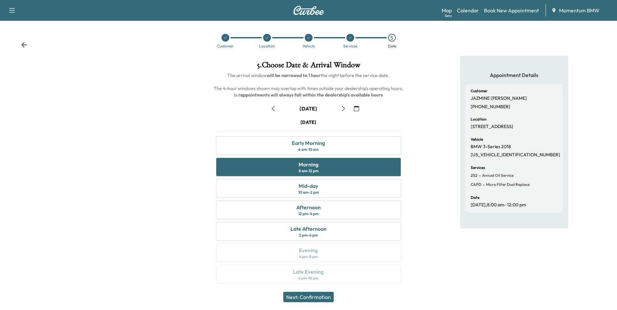
click at [325, 296] on button "Next: Confirmation" at bounding box center [308, 297] width 50 height 10
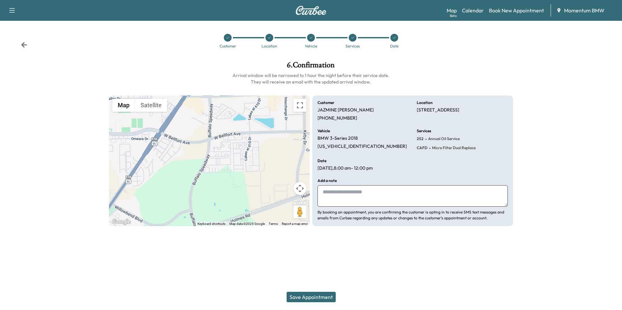
click at [334, 197] on textarea at bounding box center [412, 195] width 190 height 21
type textarea "******"
click at [311, 297] on button "Save Appointment" at bounding box center [310, 297] width 49 height 10
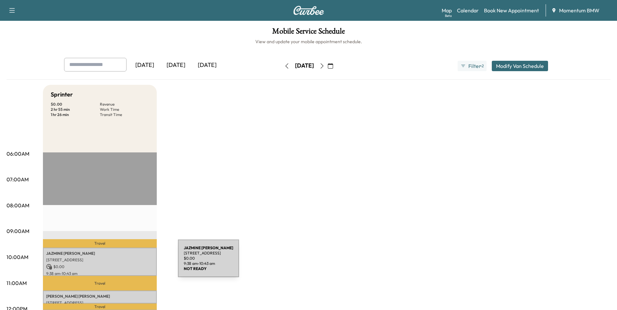
click at [129, 262] on div "[PERSON_NAME] [STREET_ADDRESS] $ 0.00 9:38 am - 10:43 am" at bounding box center [100, 262] width 114 height 28
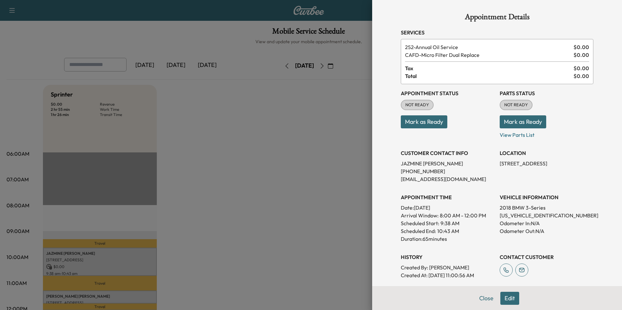
click at [505, 300] on button "Edit" at bounding box center [509, 298] width 19 height 13
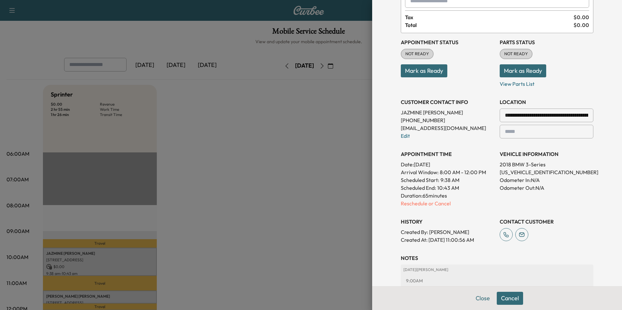
scroll to position [65, 0]
click at [431, 205] on p "Reschedule or Cancel" at bounding box center [448, 203] width 94 height 8
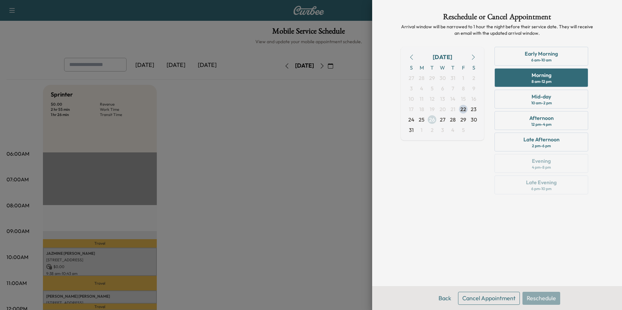
click at [432, 120] on span "26" at bounding box center [432, 120] width 6 height 8
click at [445, 300] on button "Back" at bounding box center [444, 298] width 21 height 13
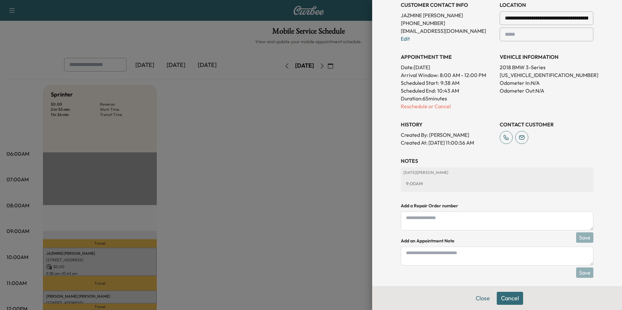
scroll to position [166, 0]
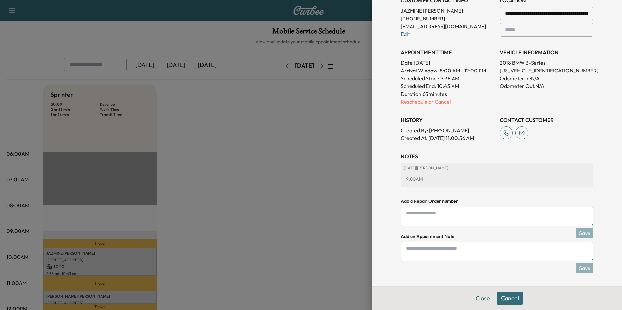
click at [418, 252] on textarea at bounding box center [497, 251] width 192 height 19
type textarea "**********"
click at [581, 268] on button "Save" at bounding box center [584, 268] width 17 height 10
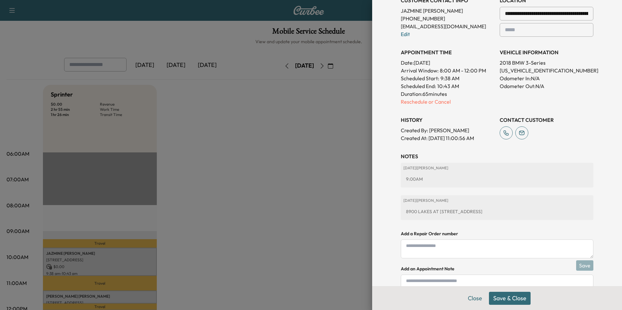
click at [501, 297] on button "Save & Close" at bounding box center [510, 298] width 42 height 13
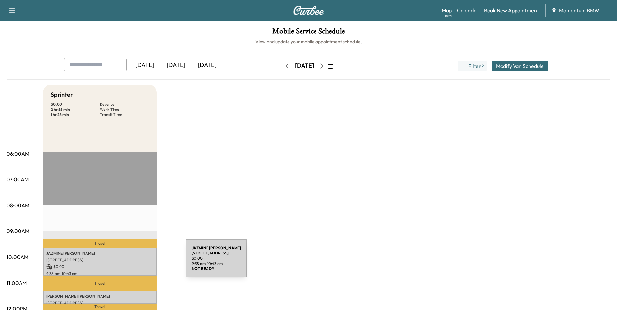
click at [137, 262] on div "[PERSON_NAME] [STREET_ADDRESS] $ 0.00 9:38 am - 10:43 am" at bounding box center [100, 262] width 114 height 28
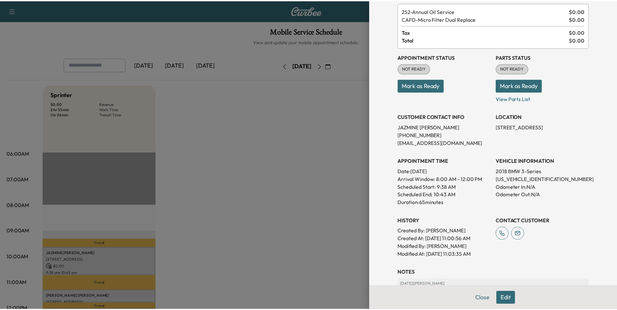
scroll to position [98, 0]
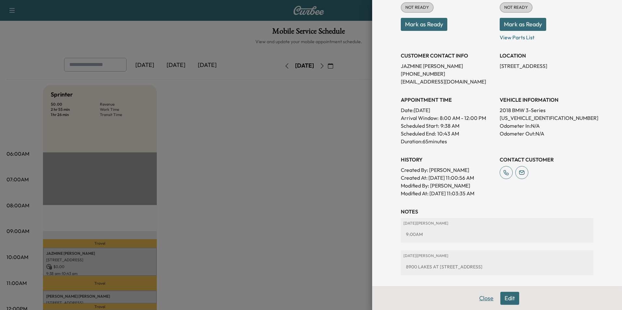
click at [483, 299] on button "Close" at bounding box center [486, 298] width 23 height 13
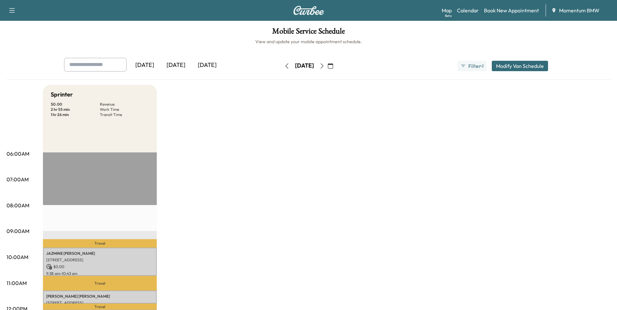
click at [174, 63] on div "[DATE]" at bounding box center [175, 65] width 31 height 15
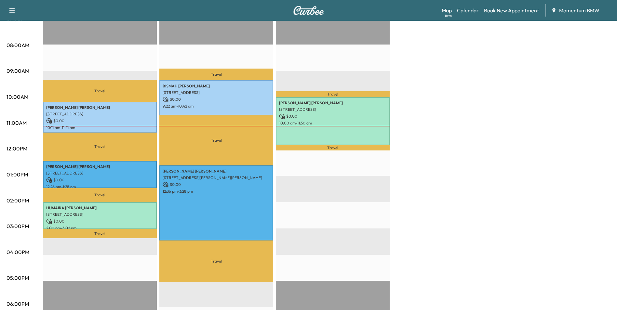
scroll to position [163, 0]
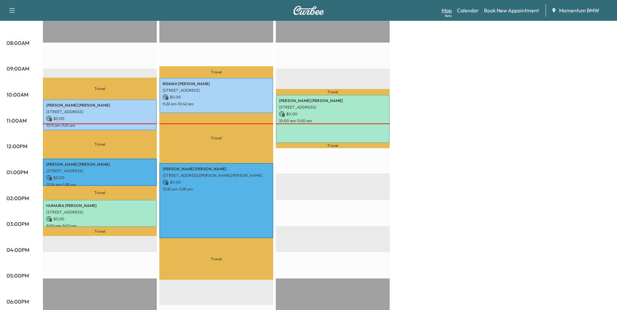
click at [450, 7] on link "Map Beta" at bounding box center [447, 11] width 10 height 8
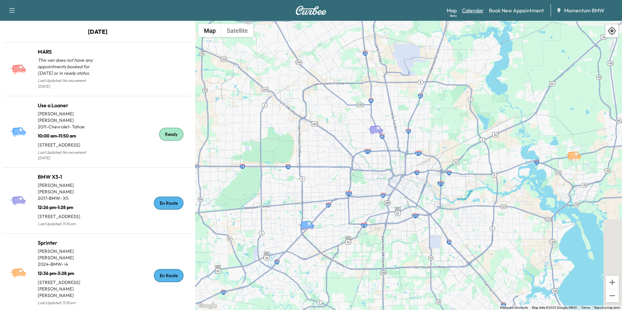
click at [465, 11] on link "Calendar" at bounding box center [473, 11] width 22 height 8
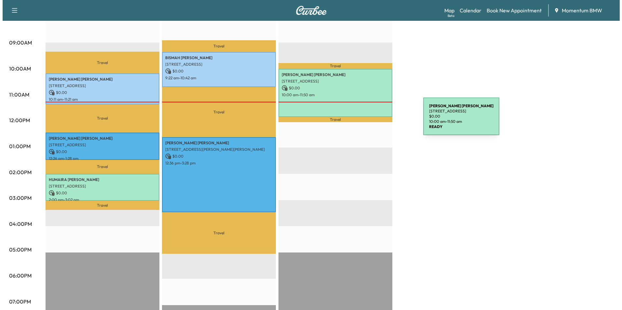
scroll to position [195, 0]
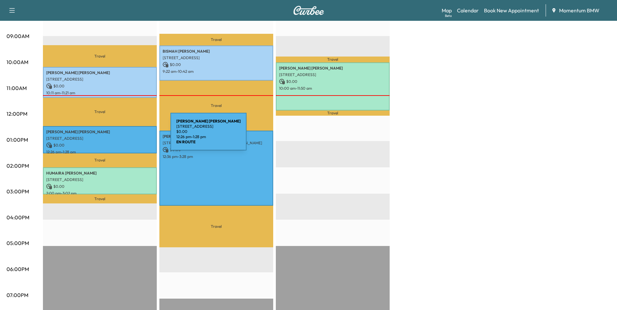
click at [122, 136] on p "[STREET_ADDRESS]" at bounding box center [99, 138] width 107 height 5
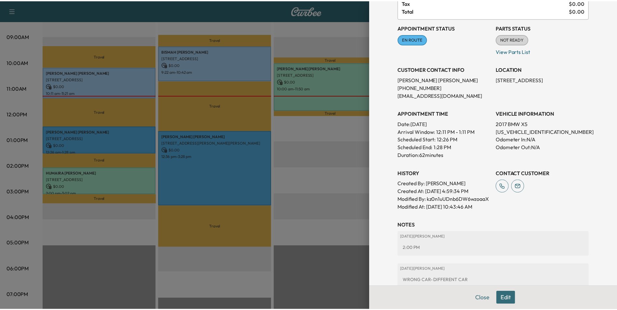
scroll to position [98, 0]
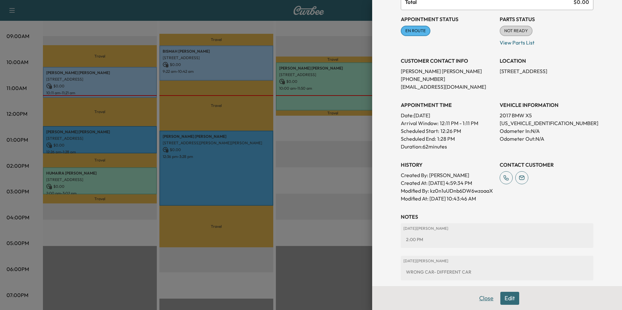
click at [481, 300] on button "Close" at bounding box center [486, 298] width 23 height 13
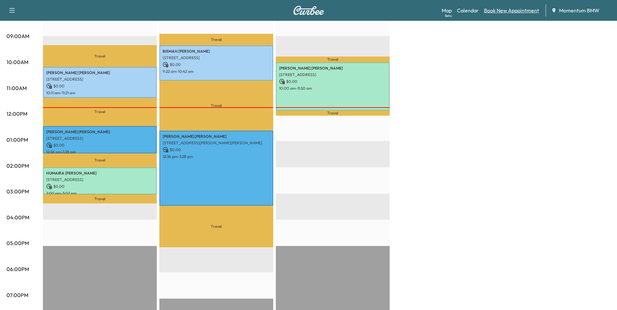
click at [513, 11] on link "Book New Appointment" at bounding box center [511, 11] width 55 height 8
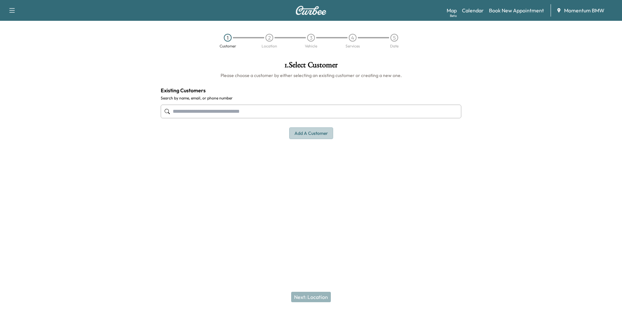
click at [315, 132] on button "Add a customer" at bounding box center [311, 133] width 44 height 12
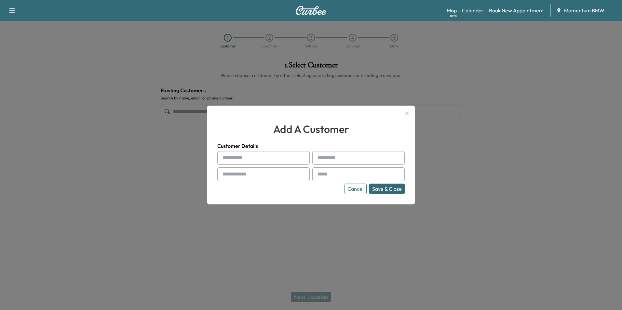
click at [233, 157] on input "text" at bounding box center [263, 158] width 92 height 14
paste input "******"
type input "******"
click at [325, 155] on input "text" at bounding box center [358, 158] width 92 height 14
type input "********"
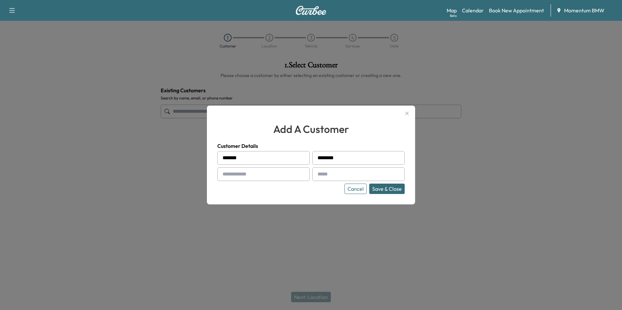
type input "**********"
drag, startPoint x: 272, startPoint y: 178, endPoint x: 208, endPoint y: 175, distance: 64.4
click at [208, 175] on div "**********" at bounding box center [311, 155] width 208 height 99
type input "**********"
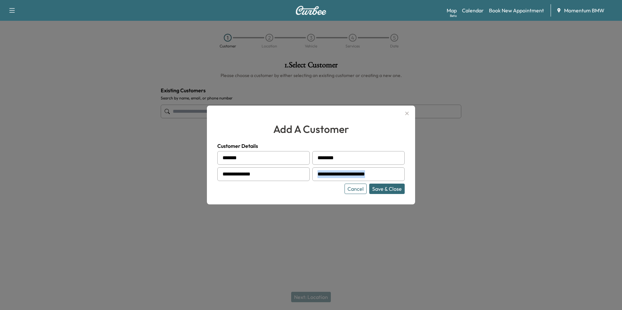
drag, startPoint x: 400, startPoint y: 173, endPoint x: 348, endPoint y: 173, distance: 52.4
click at [348, 173] on div "**********" at bounding box center [358, 174] width 92 height 14
click at [387, 172] on input "**********" at bounding box center [358, 174] width 92 height 14
type input "**********"
drag, startPoint x: 394, startPoint y: 174, endPoint x: 331, endPoint y: 179, distance: 63.6
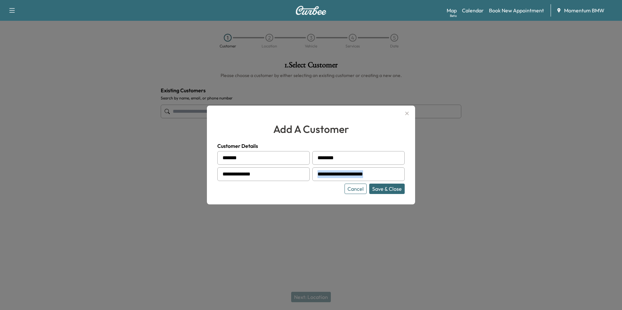
click at [331, 179] on div "**********" at bounding box center [358, 174] width 92 height 14
click at [395, 172] on div at bounding box center [398, 174] width 8 height 8
drag, startPoint x: 395, startPoint y: 172, endPoint x: 430, endPoint y: 212, distance: 53.5
click at [430, 212] on div at bounding box center [311, 155] width 622 height 310
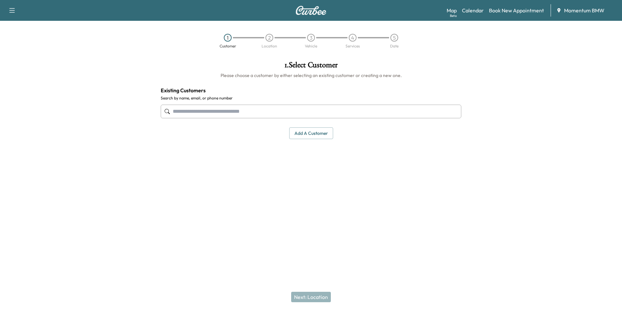
click at [308, 297] on div "Next: Location" at bounding box center [311, 297] width 622 height 26
click at [318, 135] on button "Add a customer" at bounding box center [311, 133] width 44 height 12
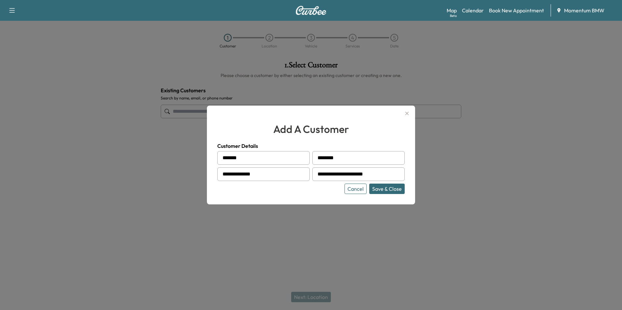
click at [400, 172] on div at bounding box center [398, 174] width 8 height 8
click at [357, 189] on button "Cancel" at bounding box center [355, 189] width 22 height 10
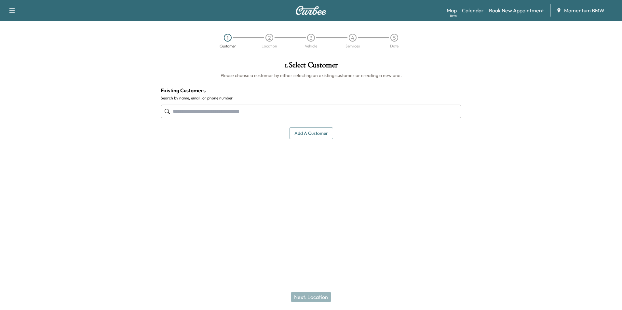
click at [315, 135] on button "Add a customer" at bounding box center [311, 133] width 44 height 12
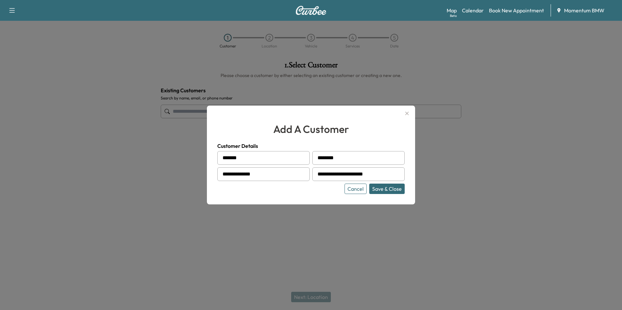
click at [399, 175] on div at bounding box center [398, 174] width 8 height 8
click at [396, 173] on div at bounding box center [398, 174] width 8 height 8
click at [396, 172] on div at bounding box center [398, 174] width 8 height 8
drag, startPoint x: 396, startPoint y: 172, endPoint x: 483, endPoint y: 159, distance: 88.2
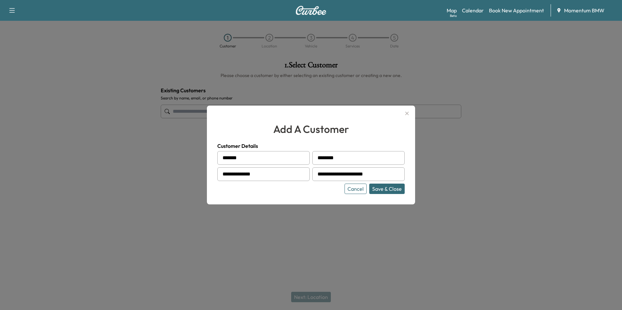
click at [483, 159] on div at bounding box center [311, 155] width 622 height 310
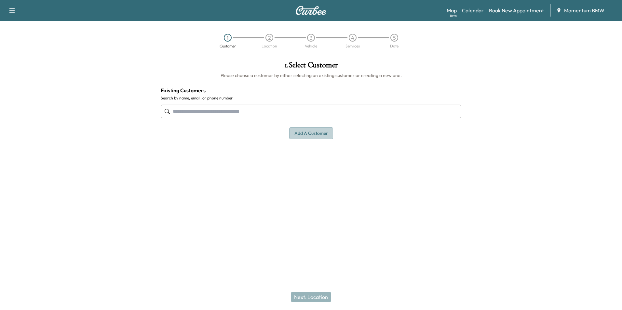
click at [314, 134] on button "Add a customer" at bounding box center [311, 133] width 44 height 12
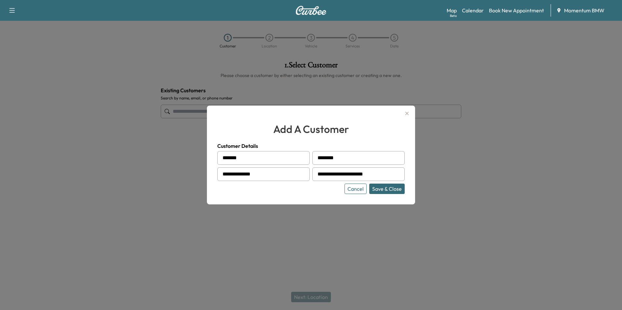
click at [394, 173] on div at bounding box center [398, 174] width 8 height 8
click at [391, 174] on input "**********" at bounding box center [358, 174] width 92 height 14
type input "*"
type input "**********"
click at [388, 189] on button "Save & Close" at bounding box center [386, 189] width 35 height 10
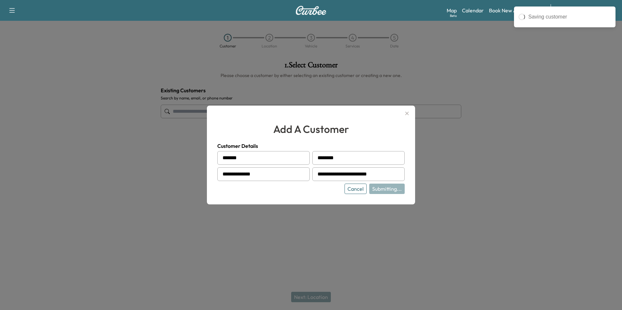
type input "**********"
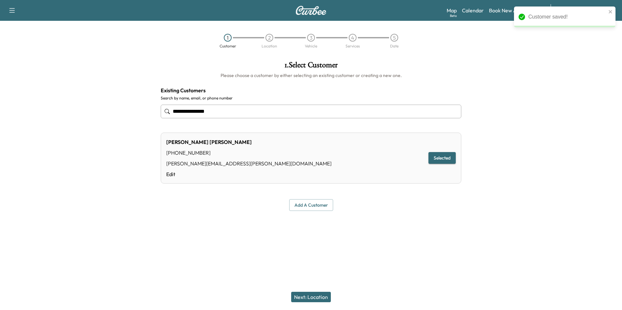
click at [311, 297] on button "Next: Location" at bounding box center [311, 297] width 40 height 10
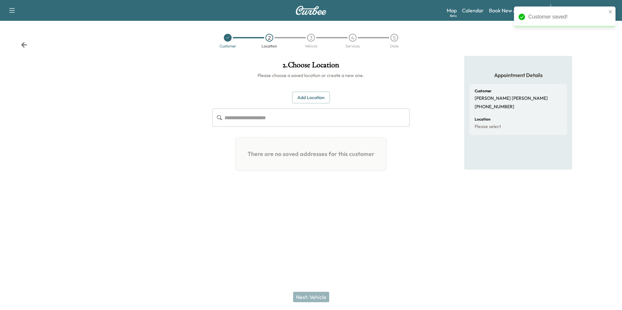
click at [306, 94] on button "Add Location" at bounding box center [311, 98] width 38 height 12
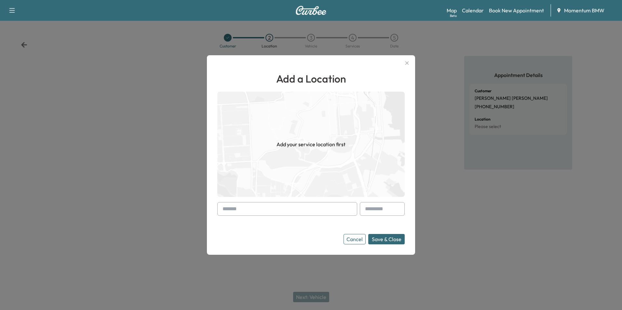
click at [234, 206] on input "text" at bounding box center [287, 209] width 140 height 14
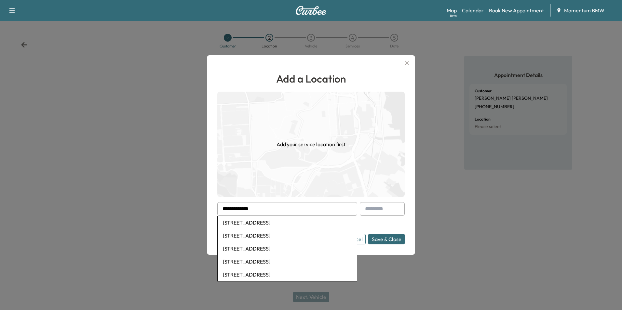
click at [274, 225] on li "[STREET_ADDRESS]" at bounding box center [287, 222] width 139 height 13
type input "**********"
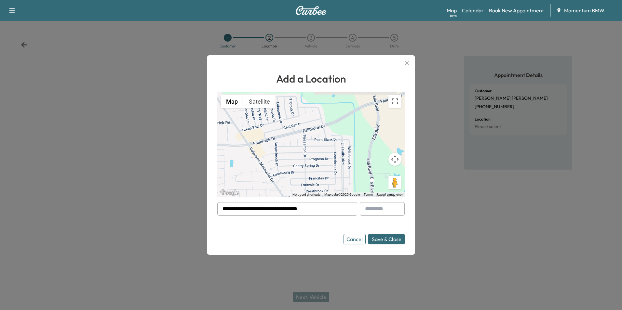
click at [392, 240] on button "Save & Close" at bounding box center [386, 239] width 36 height 10
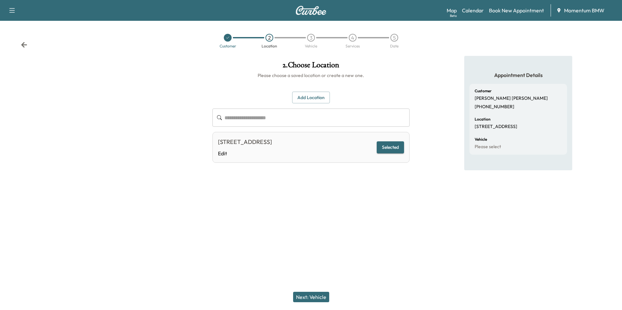
click at [309, 296] on button "Next: Vehicle" at bounding box center [311, 297] width 36 height 10
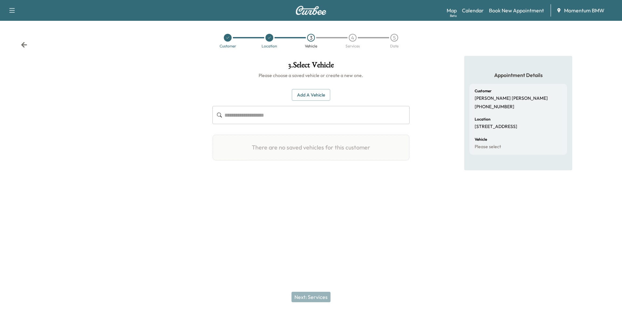
click at [316, 95] on button "Add a Vehicle" at bounding box center [311, 95] width 38 height 12
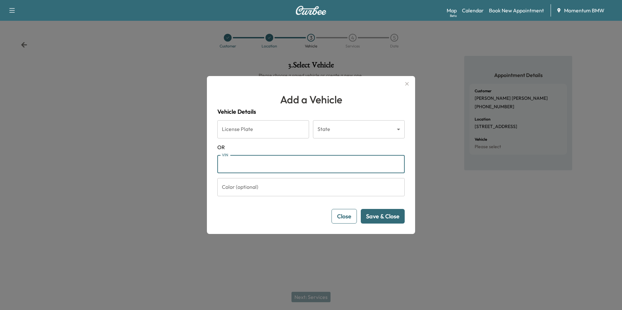
paste input "**********"
type input "**********"
click at [381, 216] on button "Save & Close" at bounding box center [383, 216] width 44 height 15
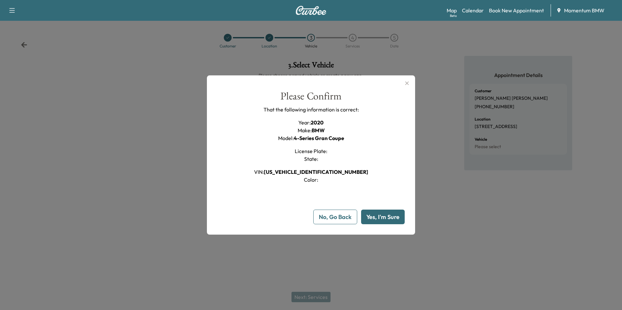
click at [381, 215] on button "Yes, I'm Sure" at bounding box center [383, 217] width 44 height 15
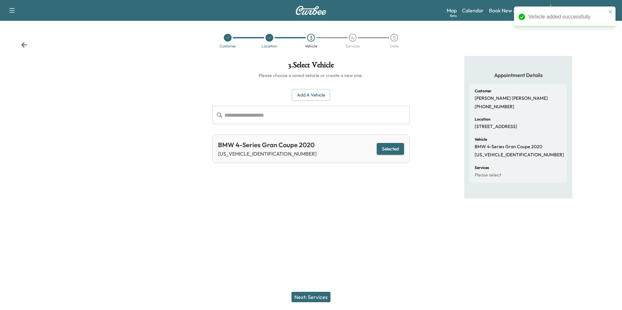
click at [321, 297] on button "Next: Services" at bounding box center [310, 297] width 39 height 10
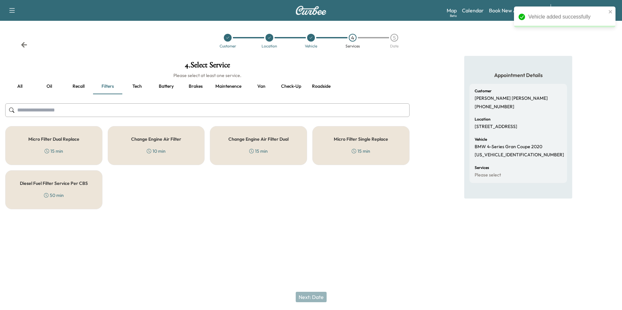
click at [48, 84] on button "Oil" at bounding box center [48, 87] width 29 height 16
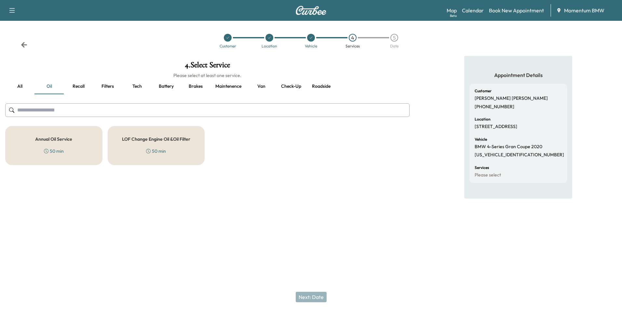
click at [56, 140] on h5 "Annual Oil Service" at bounding box center [53, 139] width 37 height 5
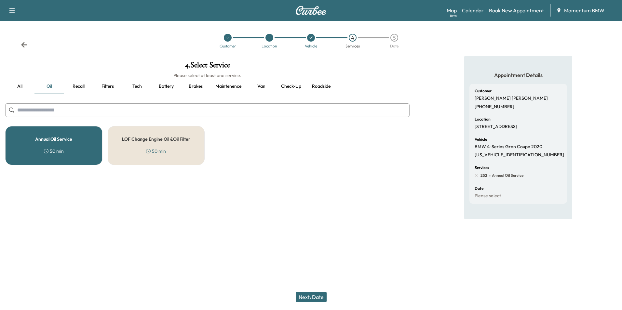
click at [322, 297] on button "Next: Date" at bounding box center [311, 297] width 31 height 10
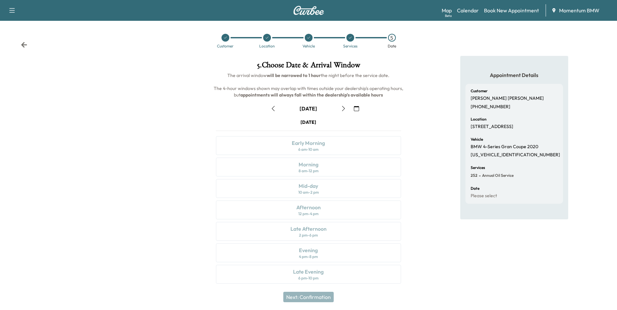
click at [359, 109] on icon "button" at bounding box center [356, 108] width 5 height 5
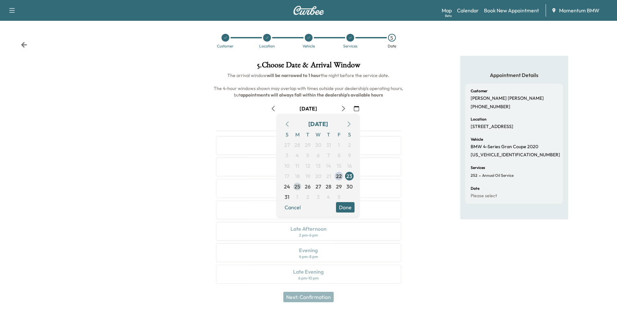
click at [300, 189] on span "25" at bounding box center [297, 187] width 6 height 8
click at [346, 204] on button "Done" at bounding box center [345, 207] width 19 height 10
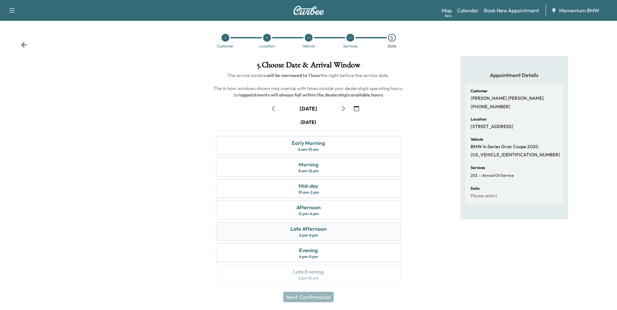
click at [318, 233] on div "2 pm - 6 pm" at bounding box center [308, 235] width 19 height 5
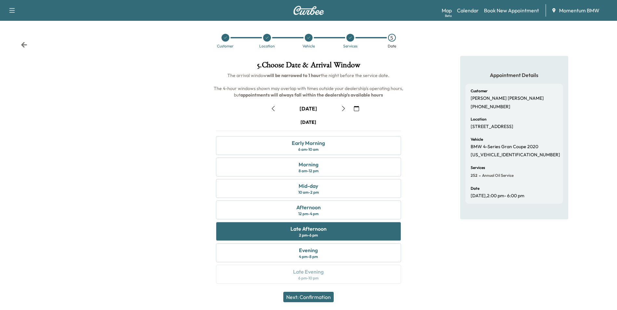
click at [309, 298] on button "Next: Confirmation" at bounding box center [308, 297] width 50 height 10
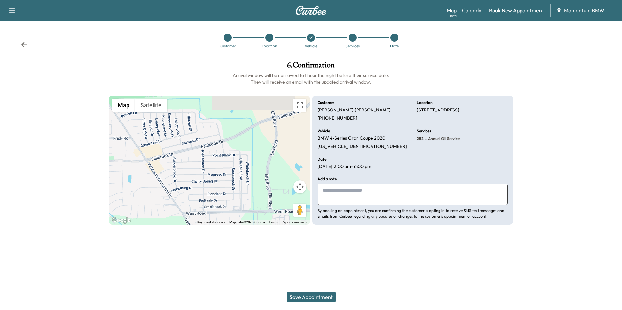
click at [336, 192] on textarea at bounding box center [412, 194] width 190 height 21
type textarea "******"
click at [310, 296] on button "Save Appointment" at bounding box center [310, 297] width 49 height 10
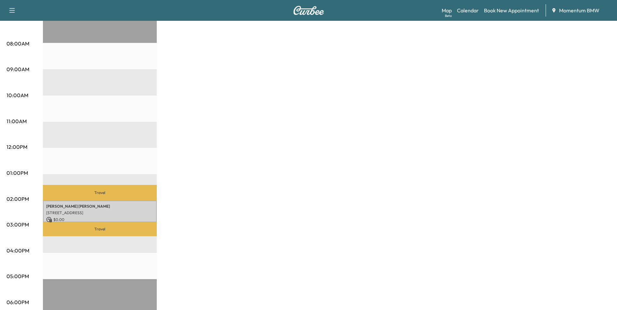
scroll to position [163, 0]
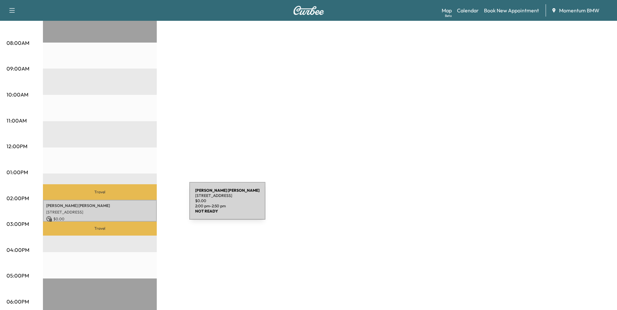
click at [140, 205] on p "[PERSON_NAME]" at bounding box center [99, 205] width 107 height 5
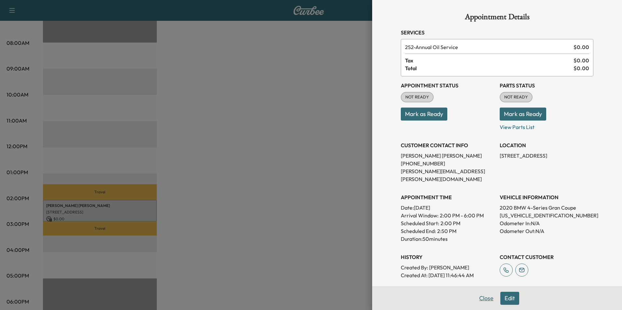
click at [484, 298] on button "Close" at bounding box center [486, 298] width 23 height 13
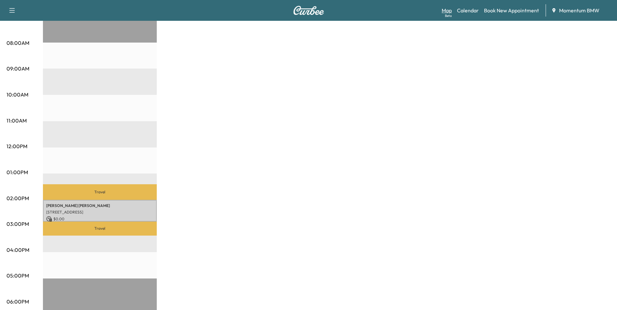
click at [447, 11] on link "Map Beta" at bounding box center [447, 11] width 10 height 8
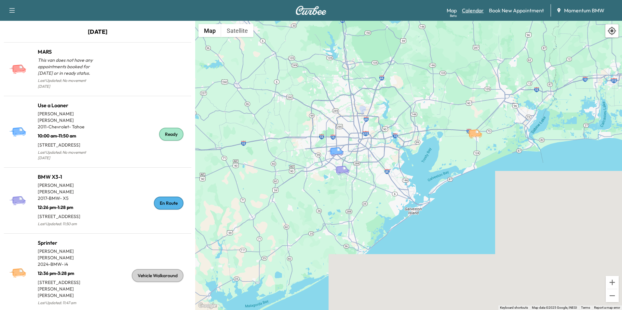
click at [479, 13] on link "Calendar" at bounding box center [473, 11] width 22 height 8
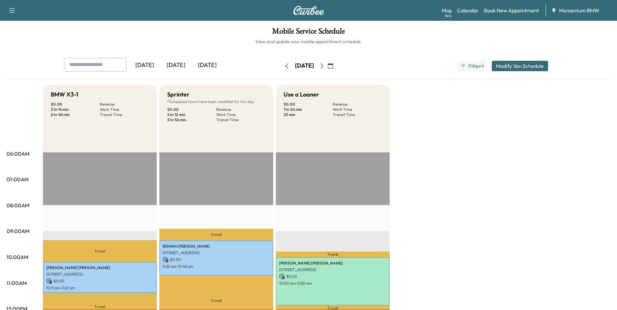
click at [333, 64] on icon "button" at bounding box center [330, 65] width 5 height 5
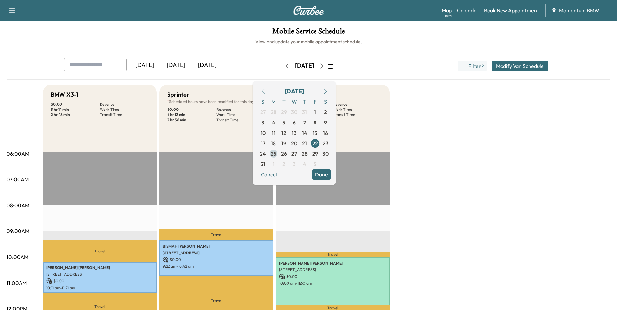
click at [276, 154] on span "25" at bounding box center [274, 154] width 6 height 8
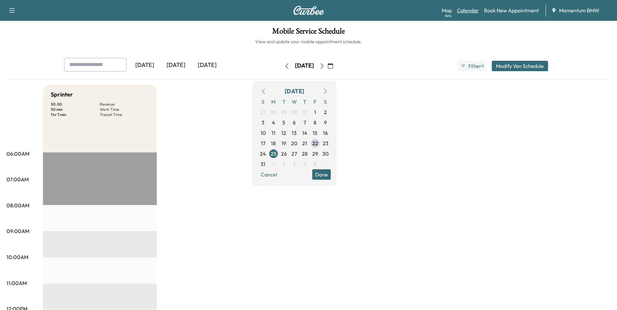
click at [464, 12] on link "Calendar" at bounding box center [468, 11] width 22 height 8
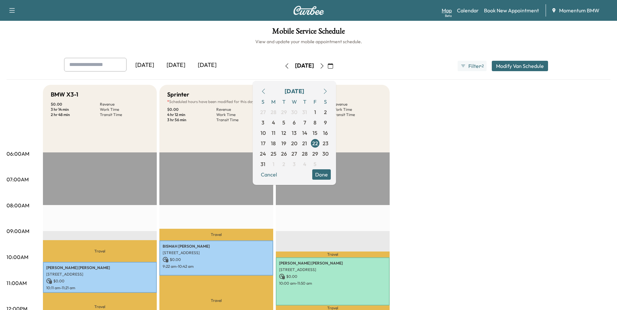
click at [448, 11] on link "Map Beta" at bounding box center [447, 11] width 10 height 8
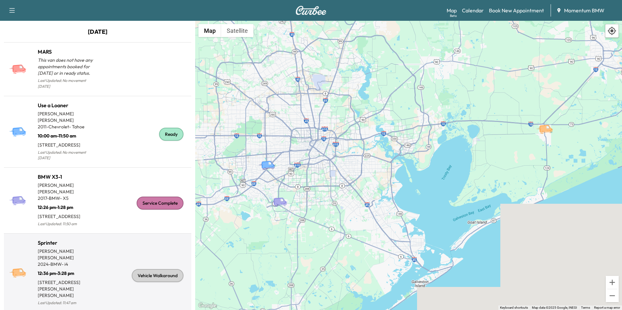
click at [155, 269] on div "Vehicle Walkaround" at bounding box center [158, 275] width 52 height 13
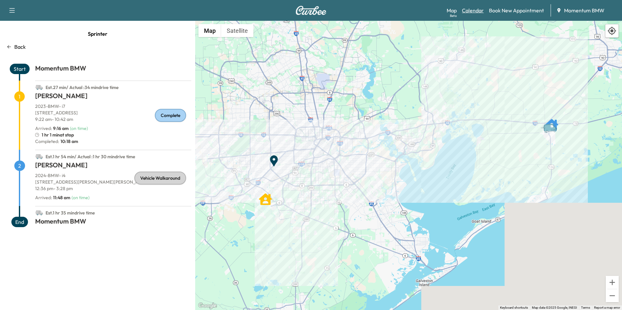
click at [471, 12] on link "Calendar" at bounding box center [473, 11] width 22 height 8
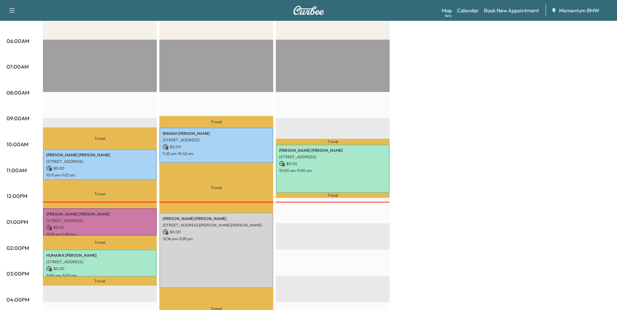
scroll to position [163, 0]
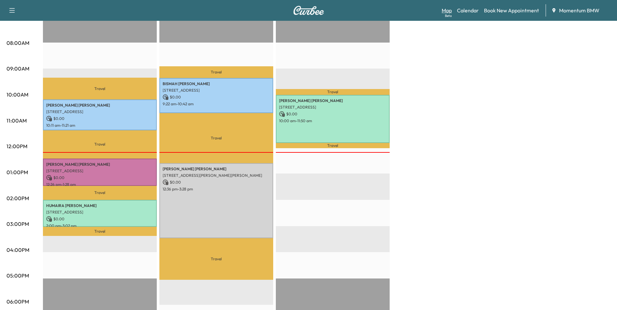
click at [451, 13] on div "Beta" at bounding box center [448, 15] width 7 height 5
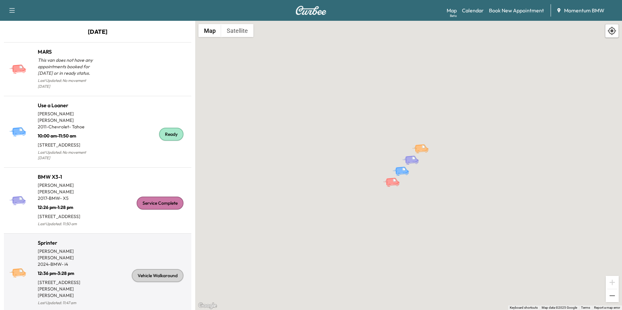
click at [65, 261] on p "2024 - BMW - i4" at bounding box center [68, 264] width 60 height 7
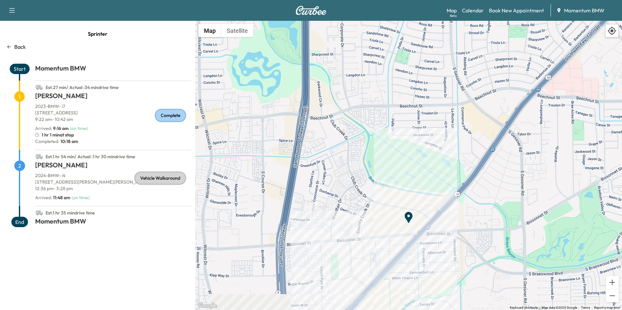
drag, startPoint x: 391, startPoint y: 232, endPoint x: 354, endPoint y: 254, distance: 43.2
click at [391, 289] on div "To activate drag with keyboard, press Alt + Enter. Once in keyboard drag state,…" at bounding box center [408, 165] width 427 height 289
click at [7, 43] on div "Back" at bounding box center [97, 47] width 187 height 8
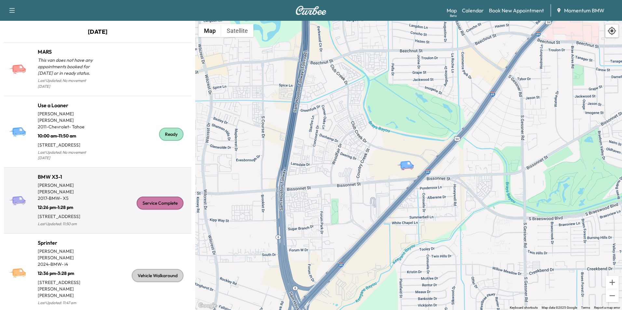
click at [115, 182] on div "Service Complete" at bounding box center [143, 203] width 91 height 50
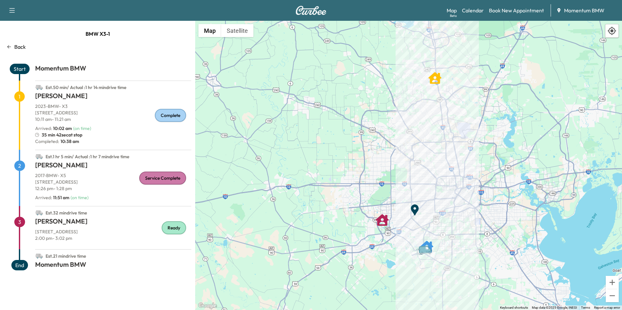
click at [19, 47] on p "Back" at bounding box center [19, 47] width 11 height 8
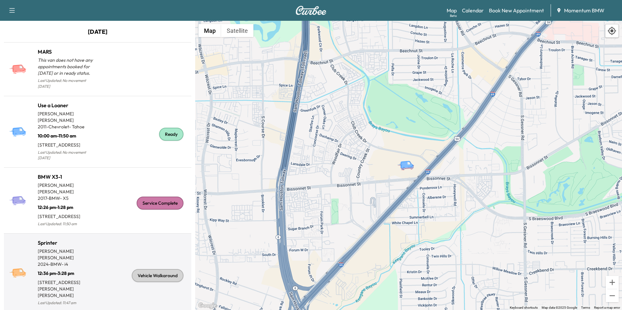
click at [87, 248] on p "[PERSON_NAME]" at bounding box center [68, 254] width 60 height 13
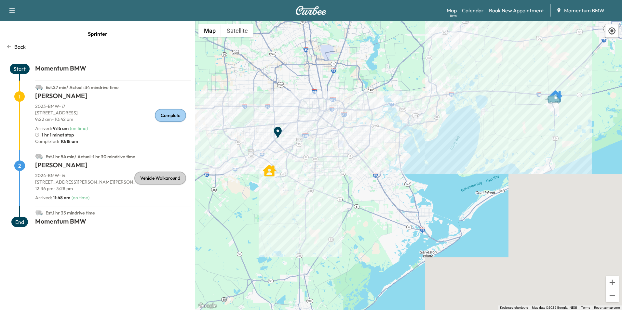
drag, startPoint x: 470, startPoint y: 240, endPoint x: 369, endPoint y: 166, distance: 125.2
click at [369, 166] on div "To activate drag with keyboard, press Alt + Enter. Once in keyboard drag state,…" at bounding box center [408, 165] width 427 height 289
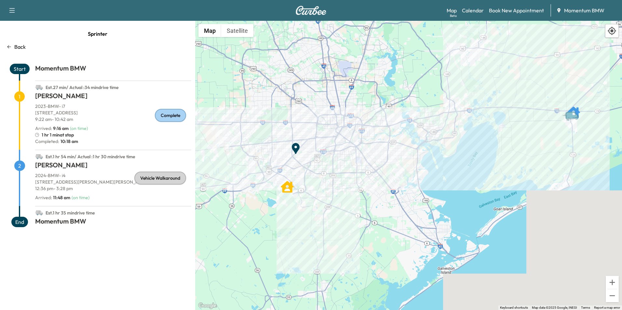
drag, startPoint x: 334, startPoint y: 148, endPoint x: 352, endPoint y: 165, distance: 24.8
click at [352, 165] on div "To activate drag with keyboard, press Alt + Enter. Once in keyboard drag state,…" at bounding box center [408, 165] width 427 height 289
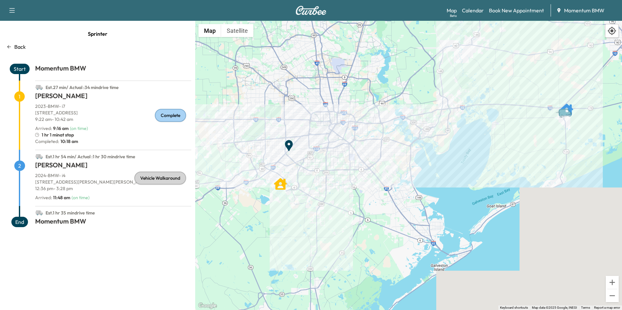
drag, startPoint x: 358, startPoint y: 170, endPoint x: 350, endPoint y: 167, distance: 8.3
click at [350, 167] on div "To activate drag with keyboard, press Alt + Enter. Once in keyboard drag state,…" at bounding box center [408, 165] width 427 height 289
click at [10, 46] on icon at bounding box center [9, 46] width 5 height 5
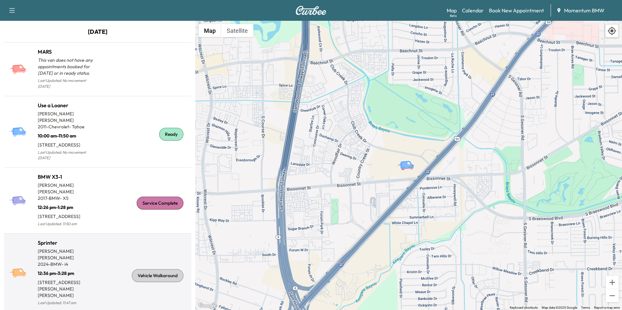
click at [77, 248] on p "[PERSON_NAME]" at bounding box center [68, 254] width 60 height 13
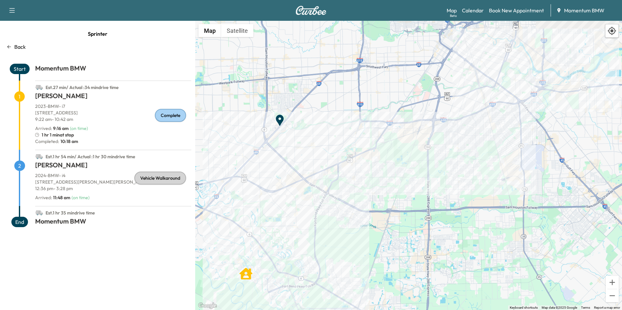
drag, startPoint x: 470, startPoint y: 247, endPoint x: 345, endPoint y: 129, distance: 171.3
click at [345, 129] on div "To activate drag with keyboard, press Alt + Enter. Once in keyboard drag state,…" at bounding box center [408, 165] width 427 height 289
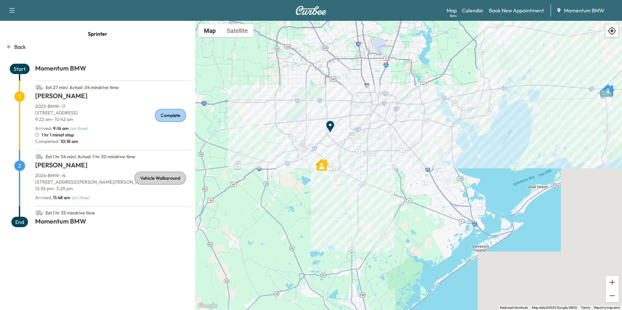
click at [10, 47] on icon at bounding box center [9, 46] width 4 height 3
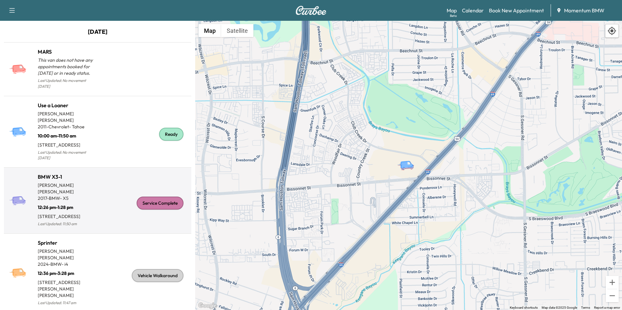
click at [44, 195] on p "2017 - BMW - X5" at bounding box center [68, 198] width 60 height 7
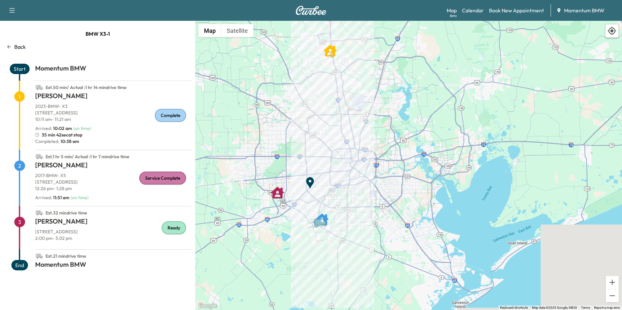
drag, startPoint x: 358, startPoint y: 171, endPoint x: 339, endPoint y: 189, distance: 25.8
click at [339, 189] on div "To activate drag with keyboard, press Alt + Enter. Once in keyboard drag state,…" at bounding box center [408, 165] width 427 height 289
